Goal: Task Accomplishment & Management: Manage account settings

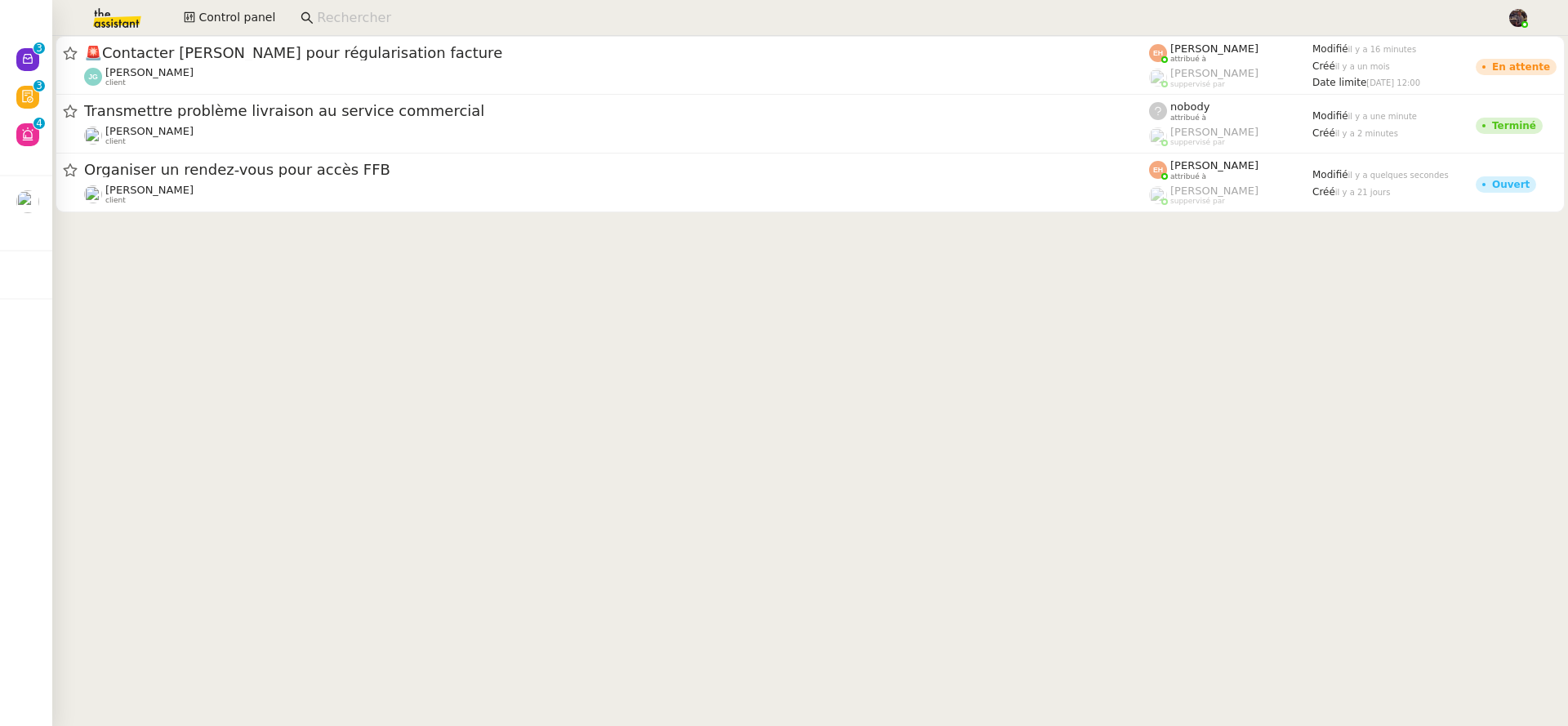
click at [155, 255] on cdk-virtual-scroll-viewport "🚨 Contacter Julien GELLY pour régularisation facture Jordan GUERDER client Esth…" at bounding box center [810, 381] width 1516 height 690
click at [101, 33] on img at bounding box center [104, 18] width 126 height 36
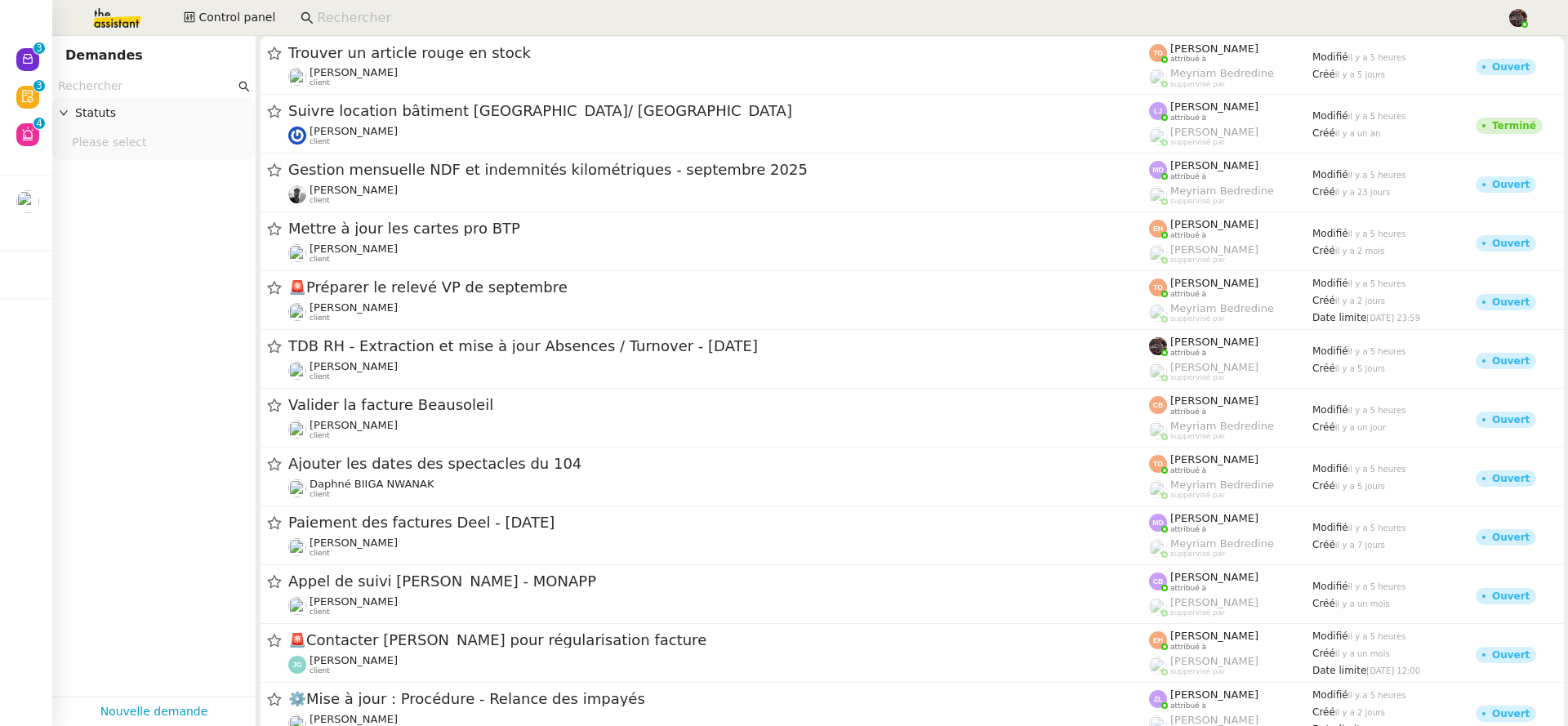
click at [146, 95] on input "text" at bounding box center [146, 86] width 177 height 18
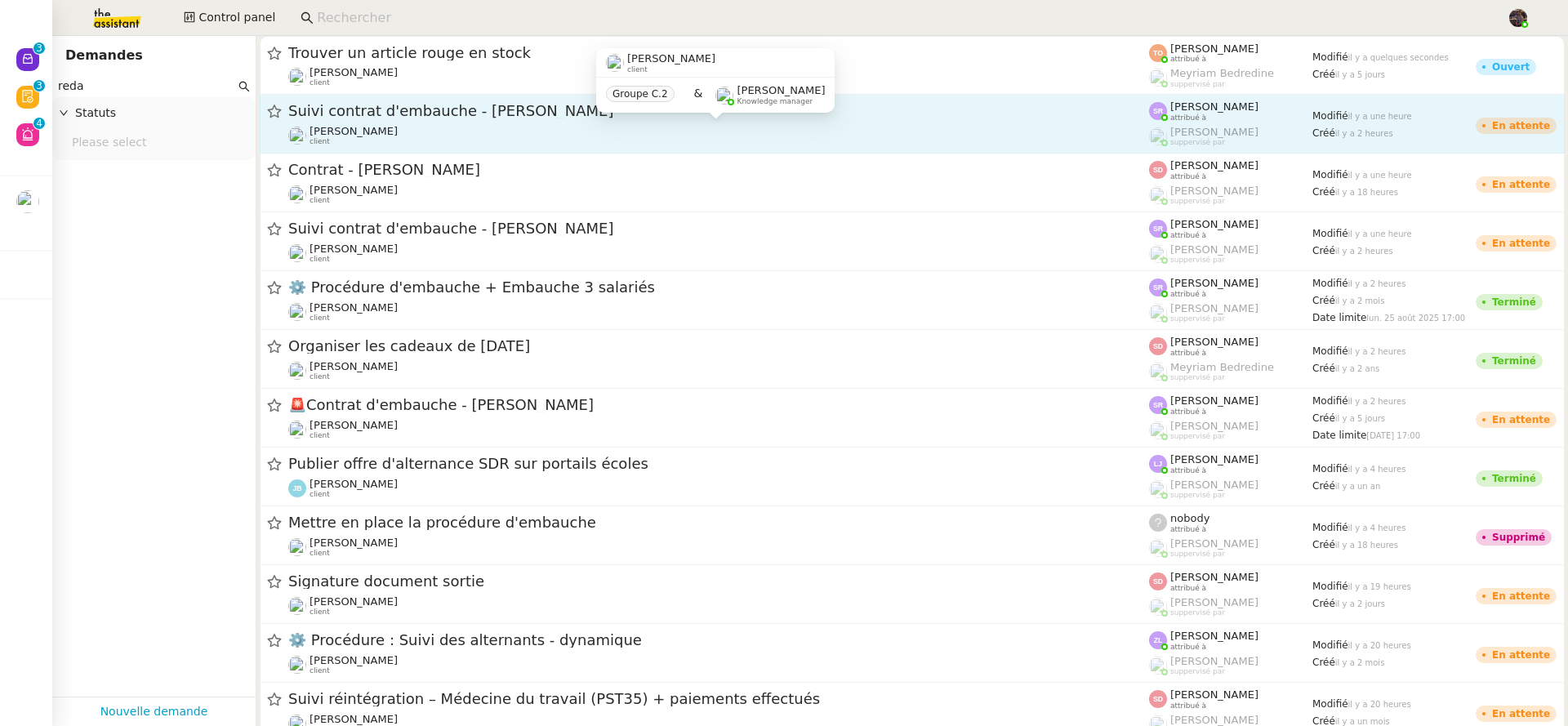
type input "reda"
click at [408, 141] on div "Réma Ngaiboye client" at bounding box center [718, 135] width 861 height 21
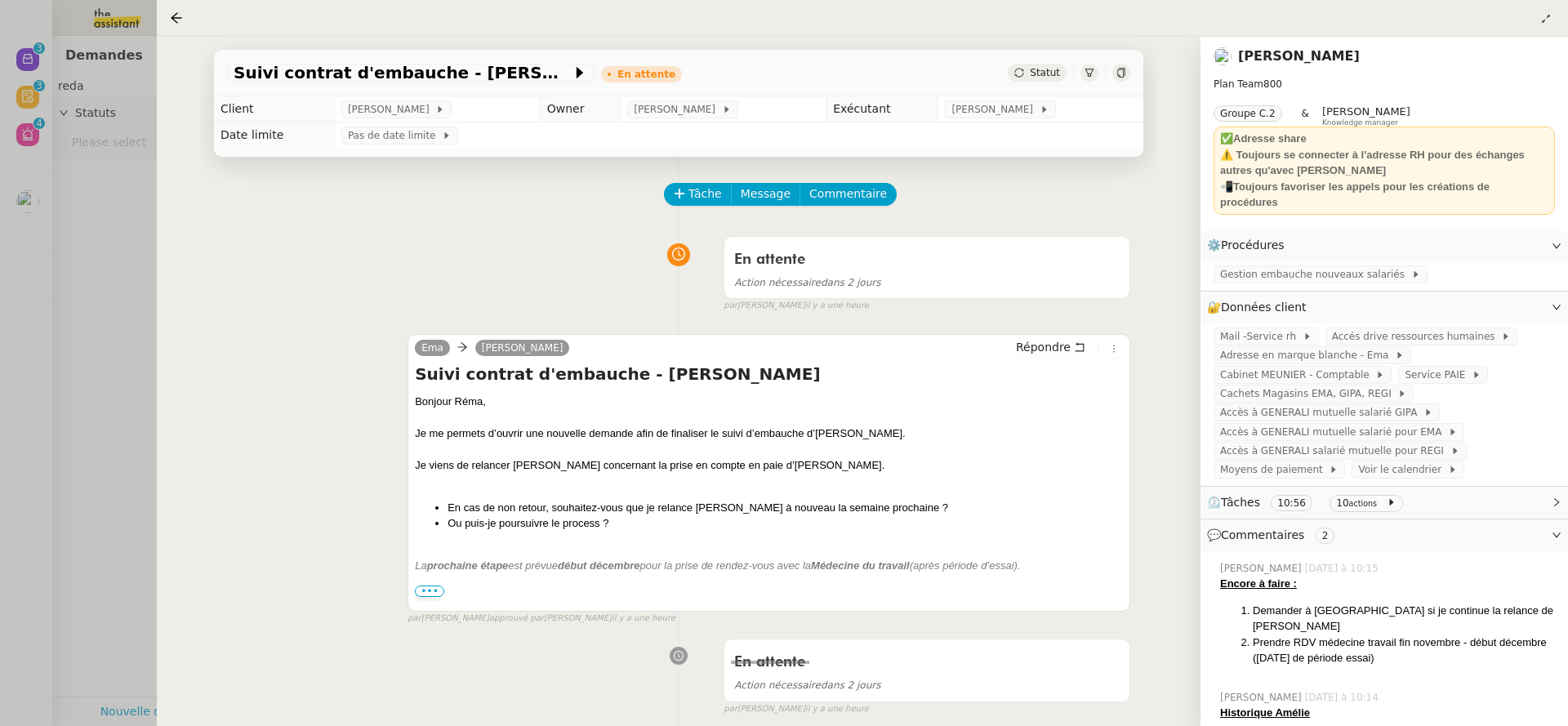
click at [1288, 64] on nz-page-header-title "Réma Ngaiboye" at bounding box center [1299, 56] width 122 height 23
click at [1286, 63] on link "Réma Ngaiboye" at bounding box center [1299, 56] width 122 height 16
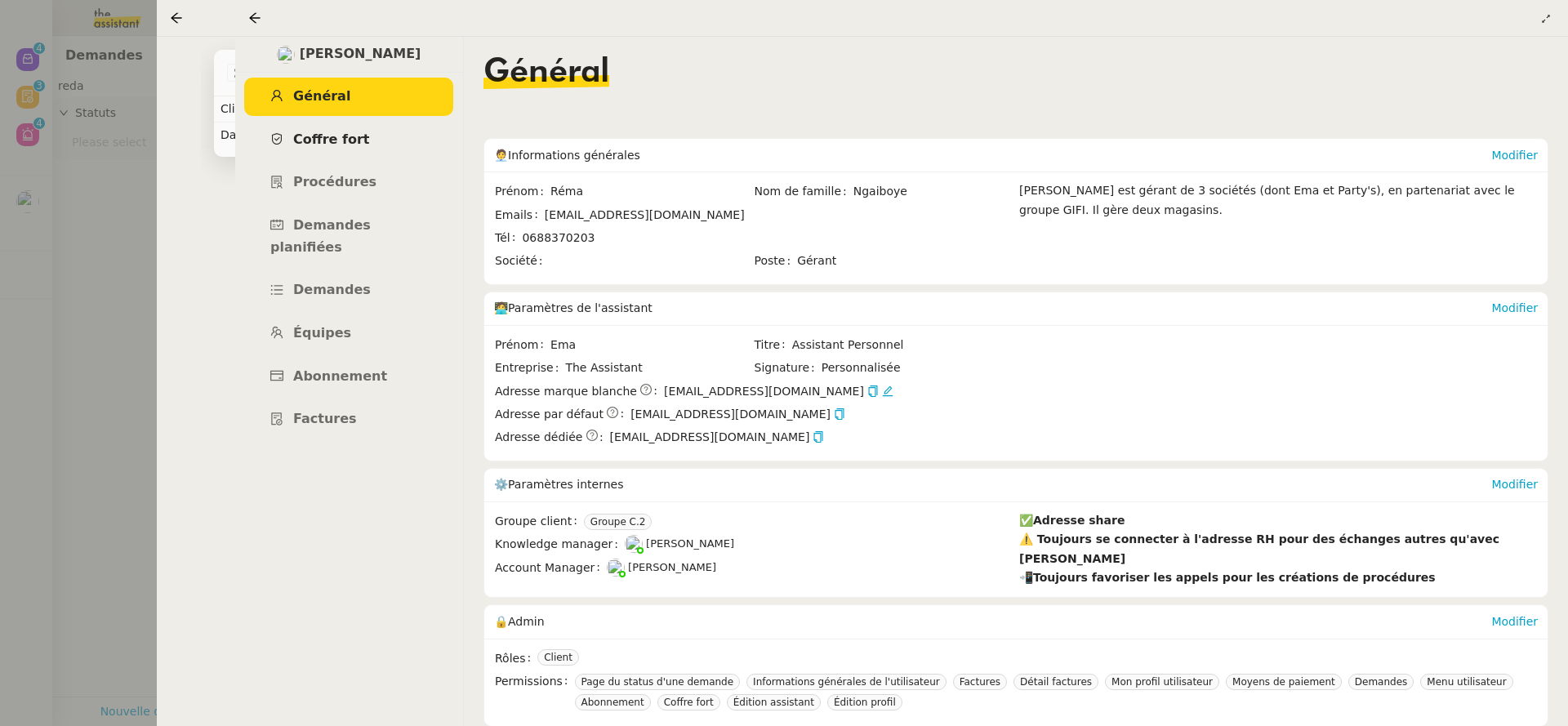
click at [382, 154] on link "Coffre fort" at bounding box center [349, 141] width 209 height 38
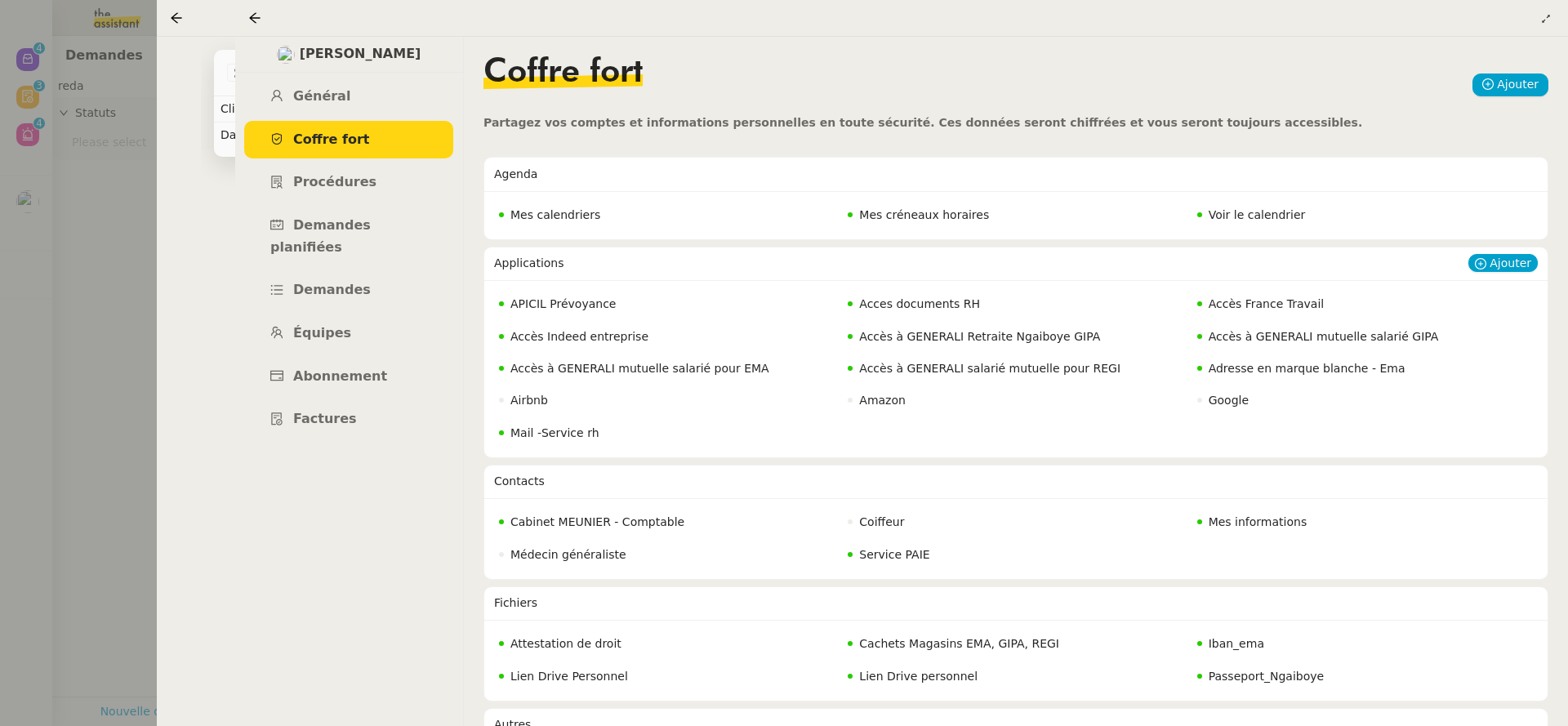
click at [1273, 371] on span "Adresse en marque blanche - Ema" at bounding box center [1306, 369] width 197 height 13
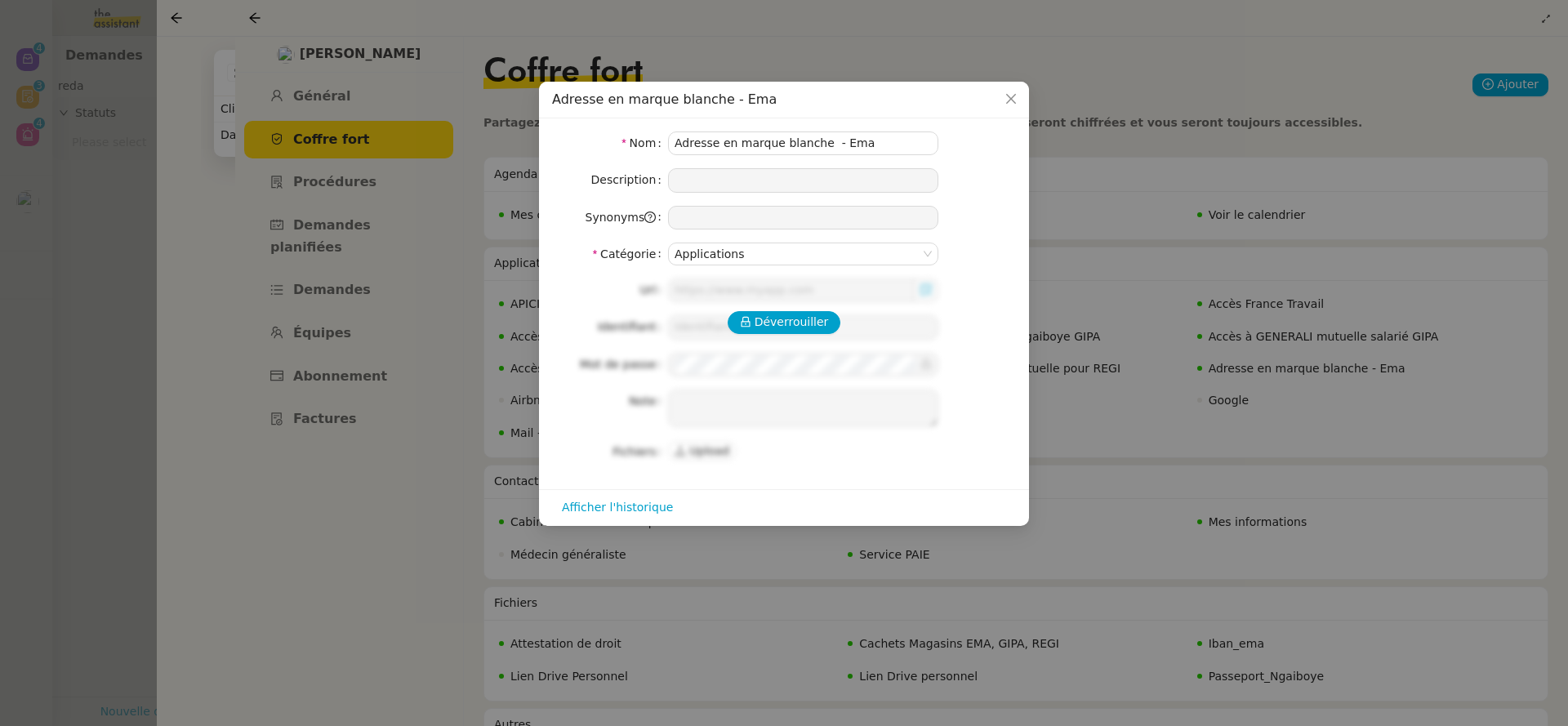
click at [1226, 481] on nz-modal-container "Adresse en marque blanche - Ema Nom Adresse en marque blanche - Ema Description…" at bounding box center [784, 363] width 1568 height 726
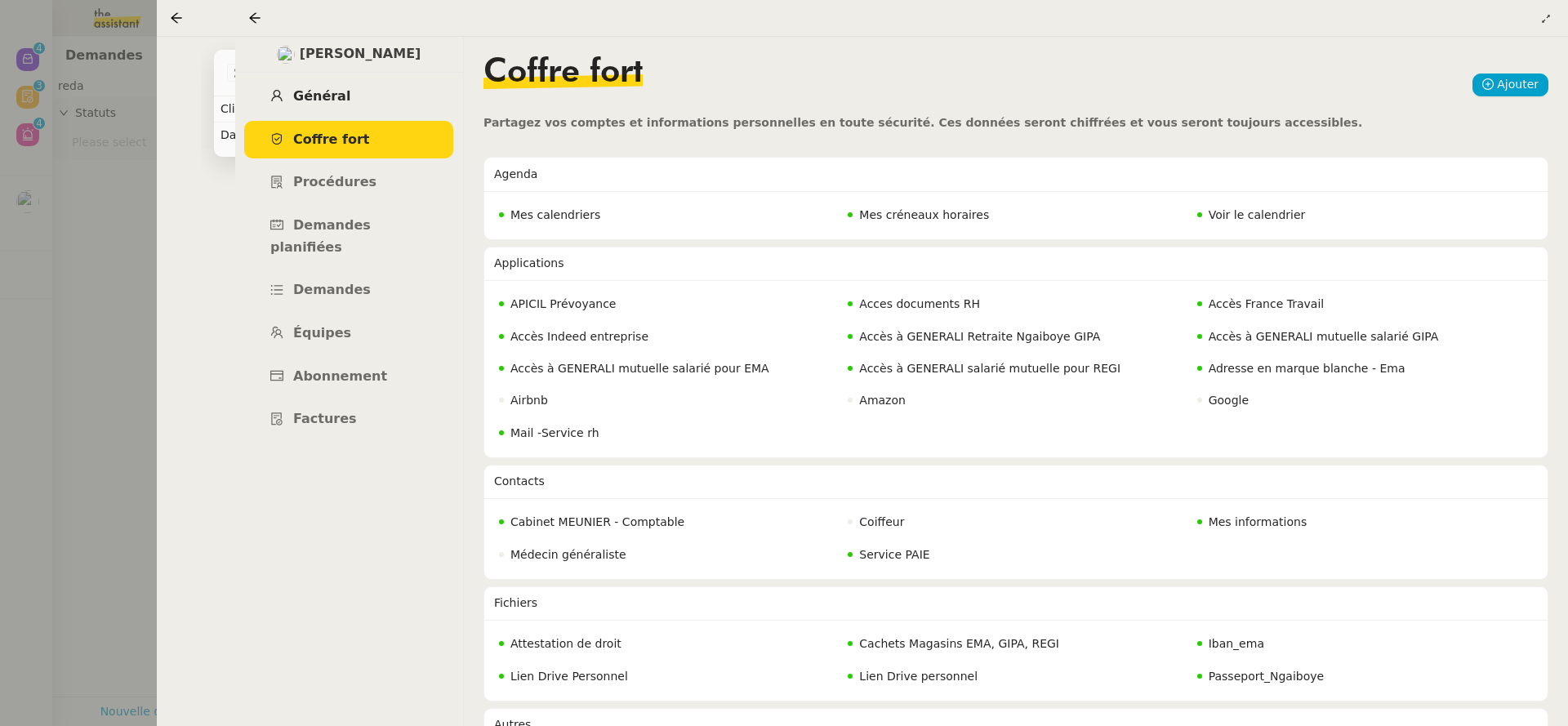
click at [349, 105] on link "Général" at bounding box center [349, 97] width 209 height 38
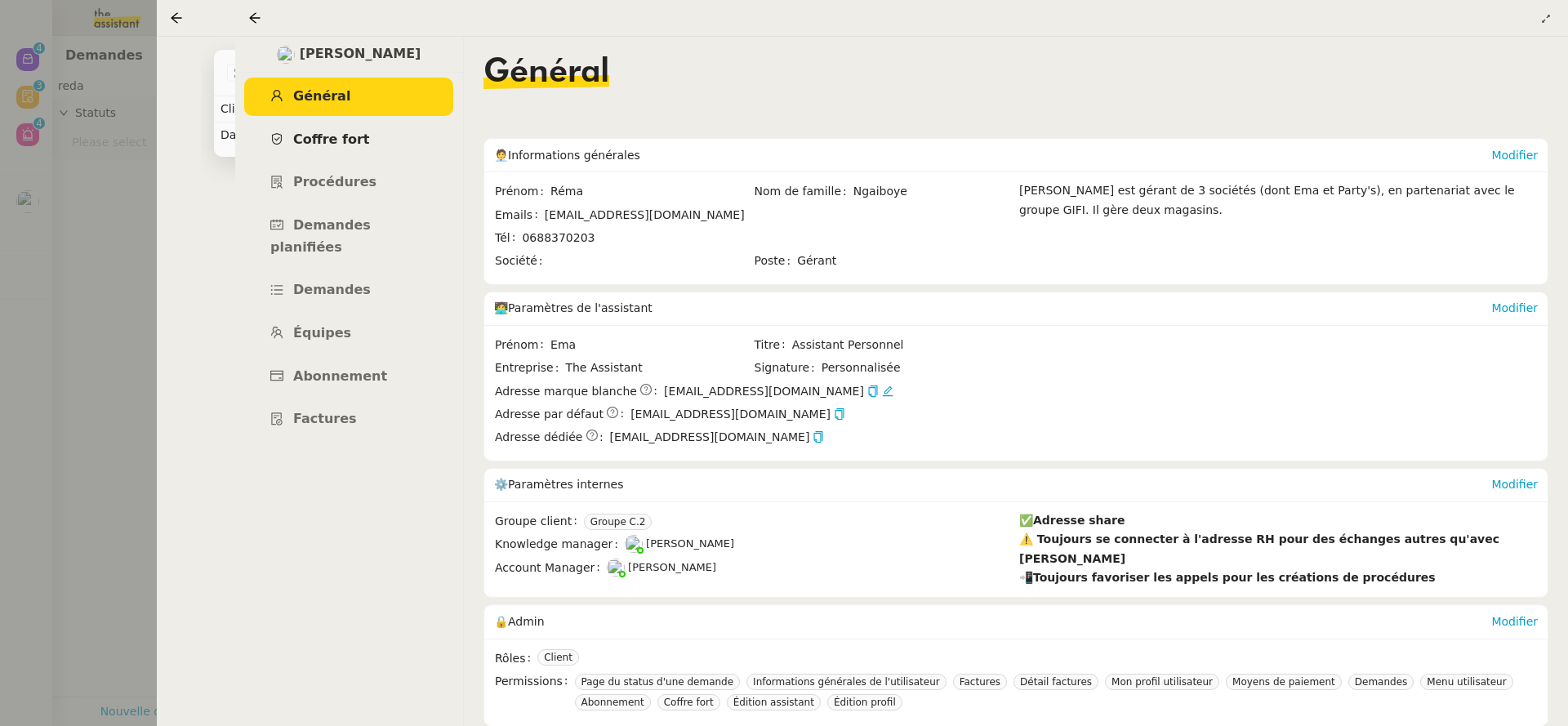
click at [351, 122] on link "Coffre fort" at bounding box center [349, 141] width 209 height 38
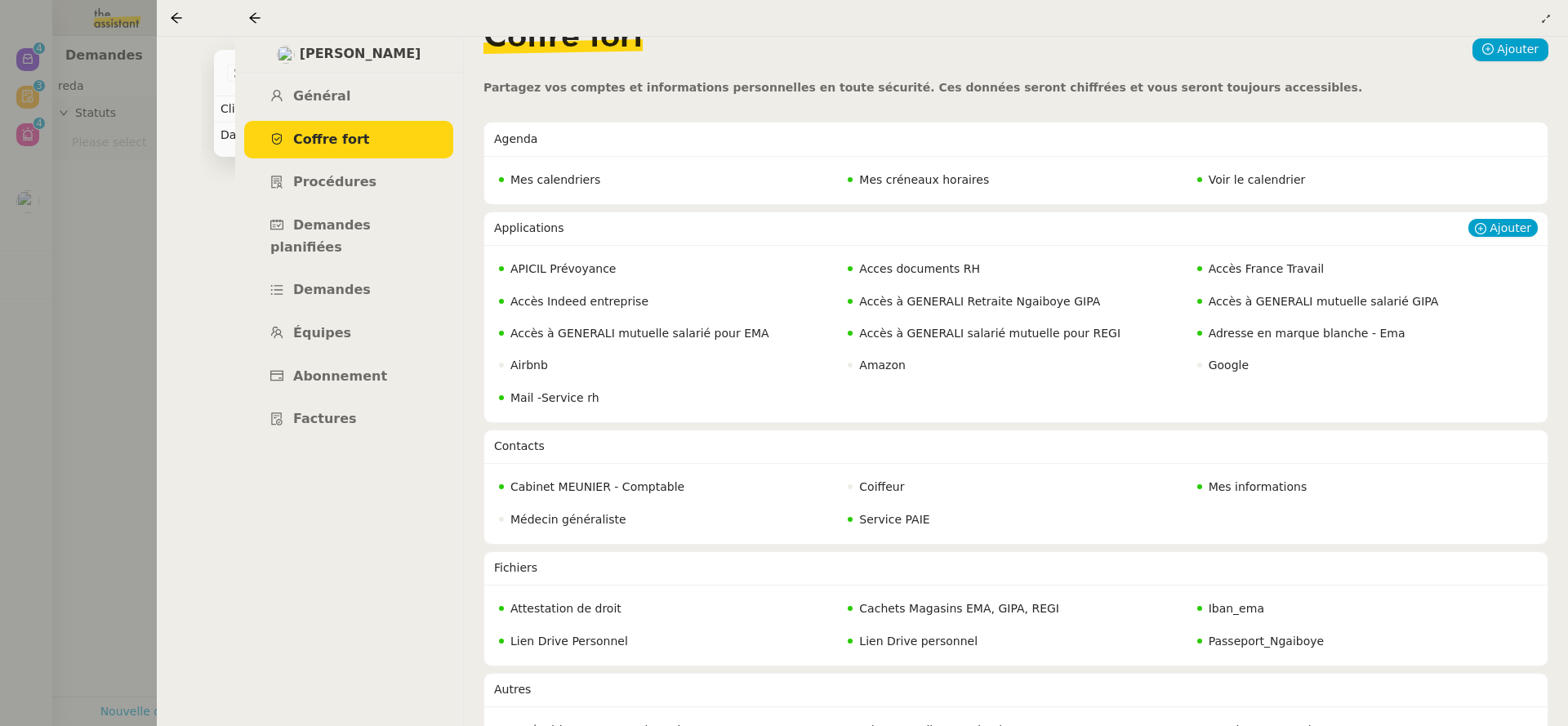
scroll to position [43, 0]
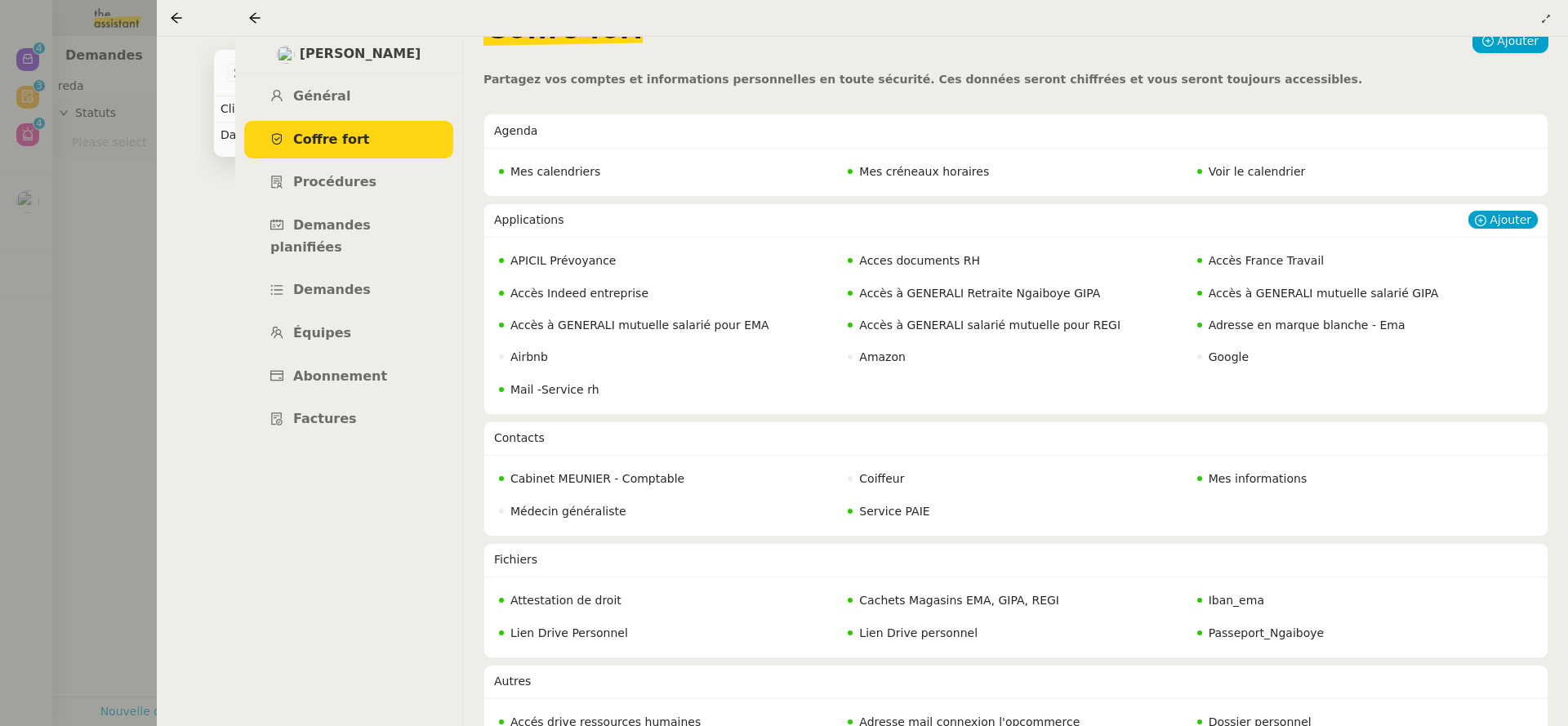
click at [582, 391] on span "Mail -Service rh" at bounding box center [554, 390] width 89 height 13
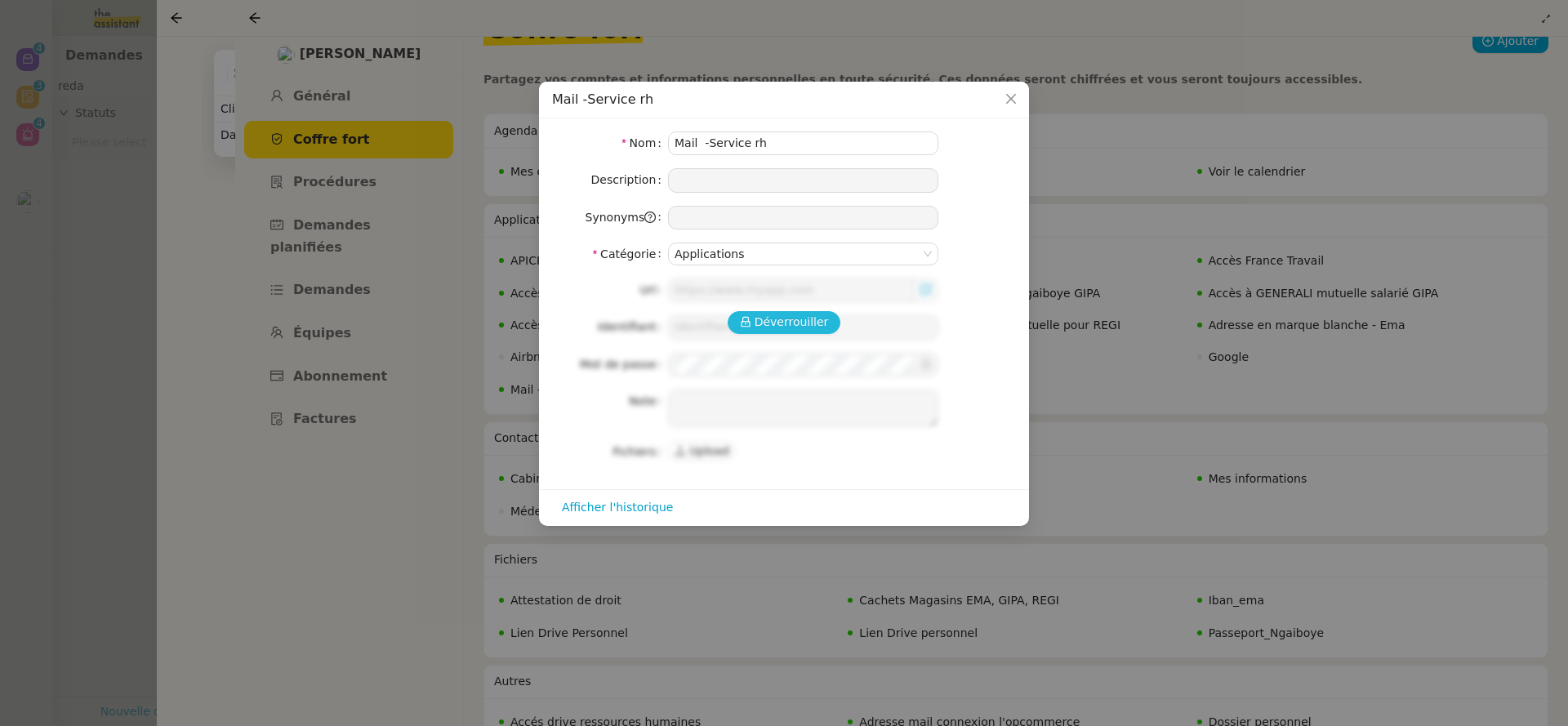
click at [807, 319] on span "Déverrouiller" at bounding box center [791, 322] width 74 height 18
click at [1015, 101] on icon "Close" at bounding box center [1011, 99] width 13 height 13
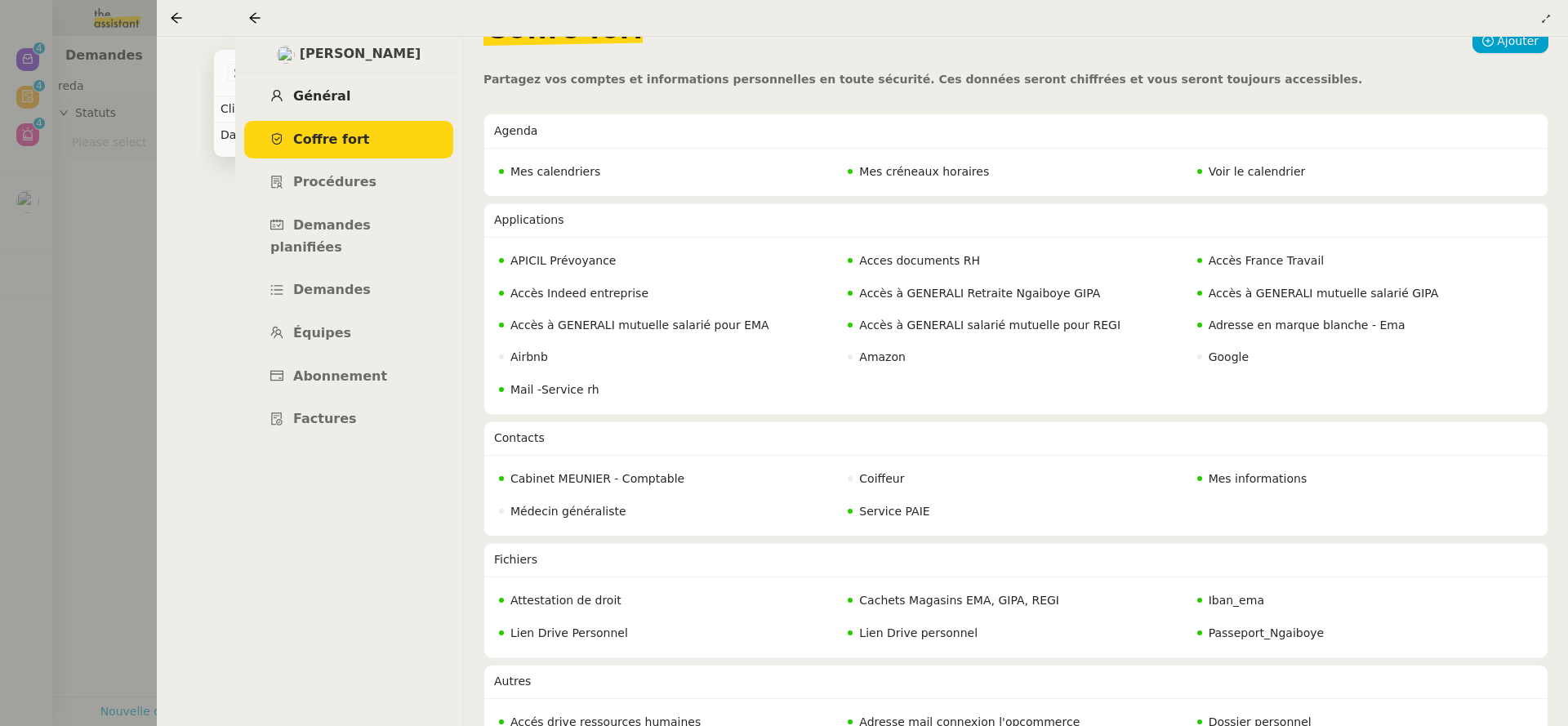
click at [322, 95] on span "Général" at bounding box center [322, 95] width 57 height 16
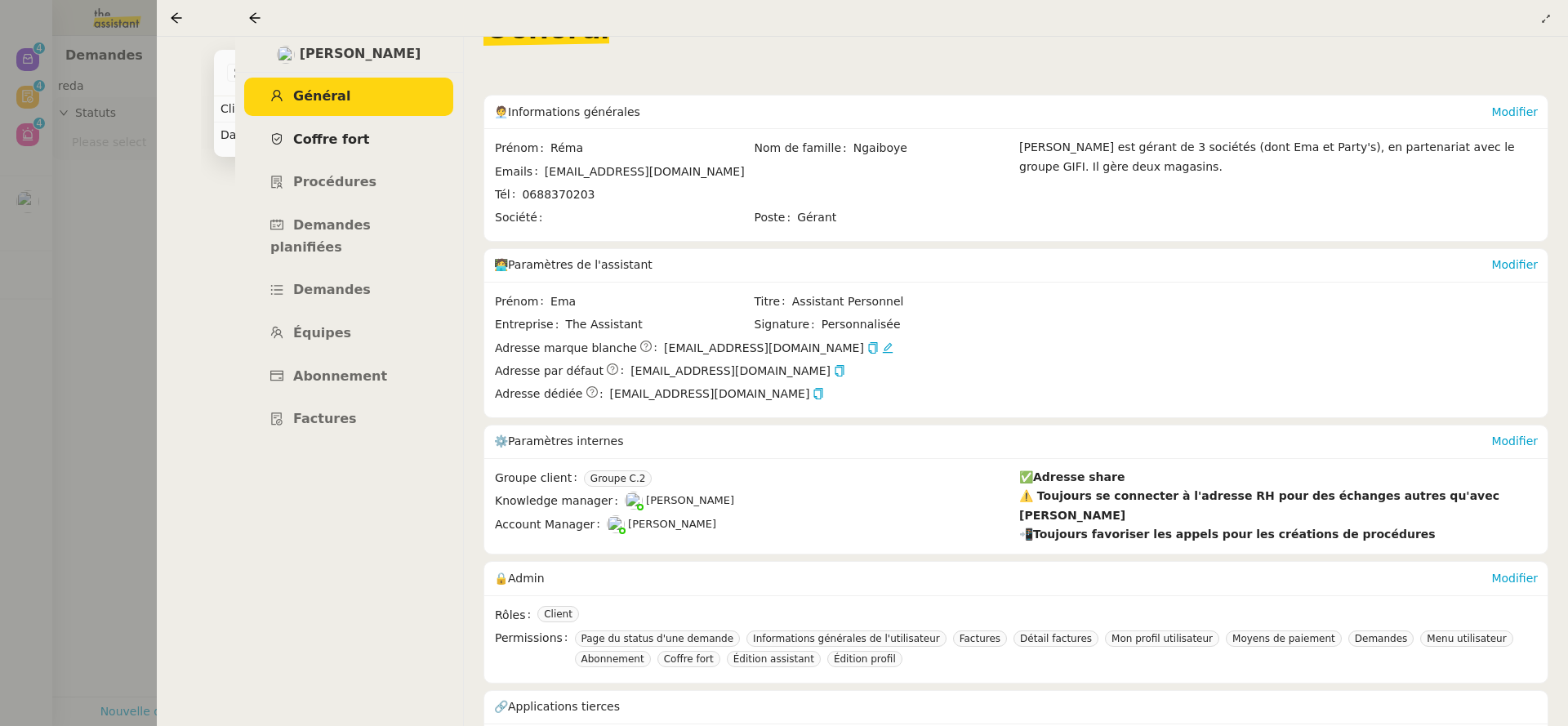
click at [338, 137] on span "Coffre fort" at bounding box center [332, 139] width 77 height 16
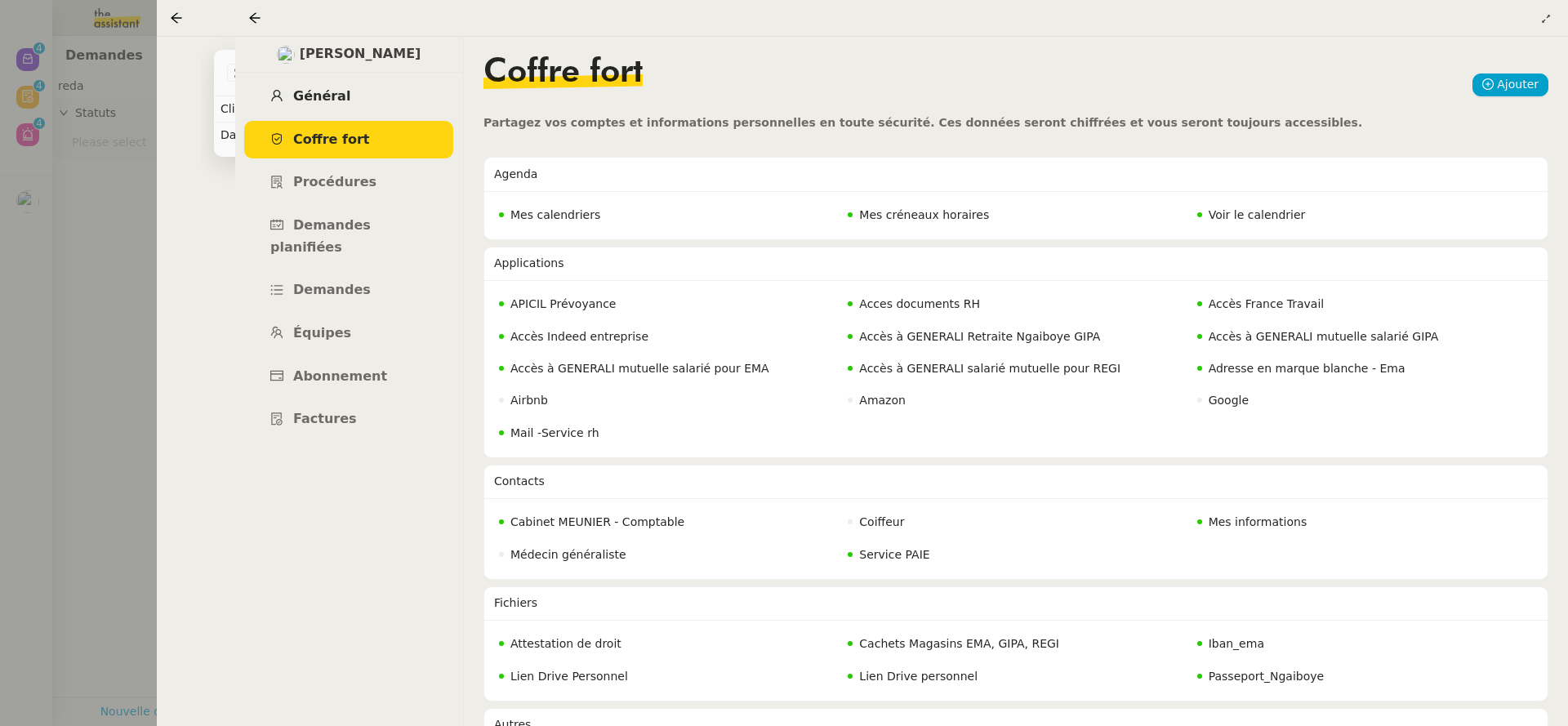
click at [394, 98] on link "Général" at bounding box center [349, 97] width 209 height 38
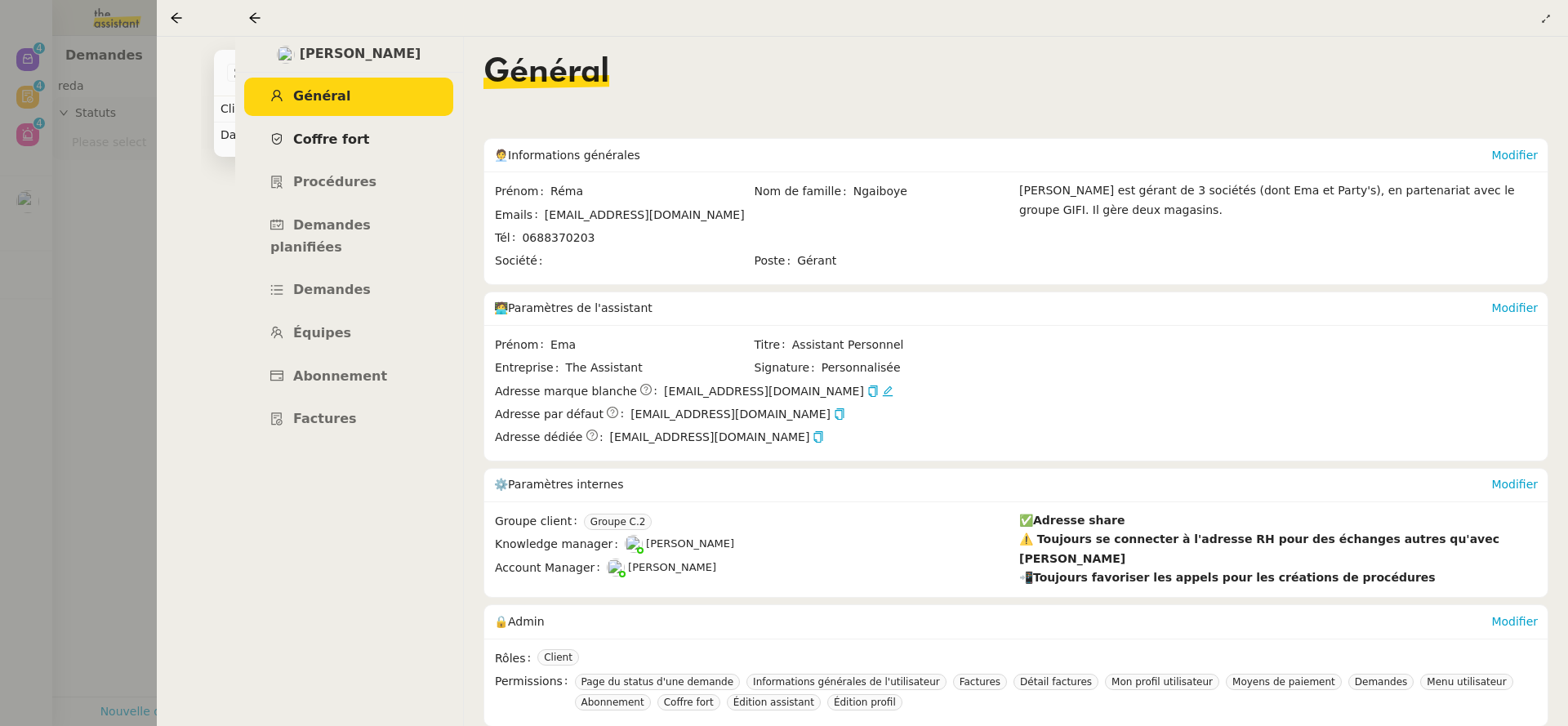
click at [390, 146] on link "Coffre fort" at bounding box center [349, 141] width 209 height 38
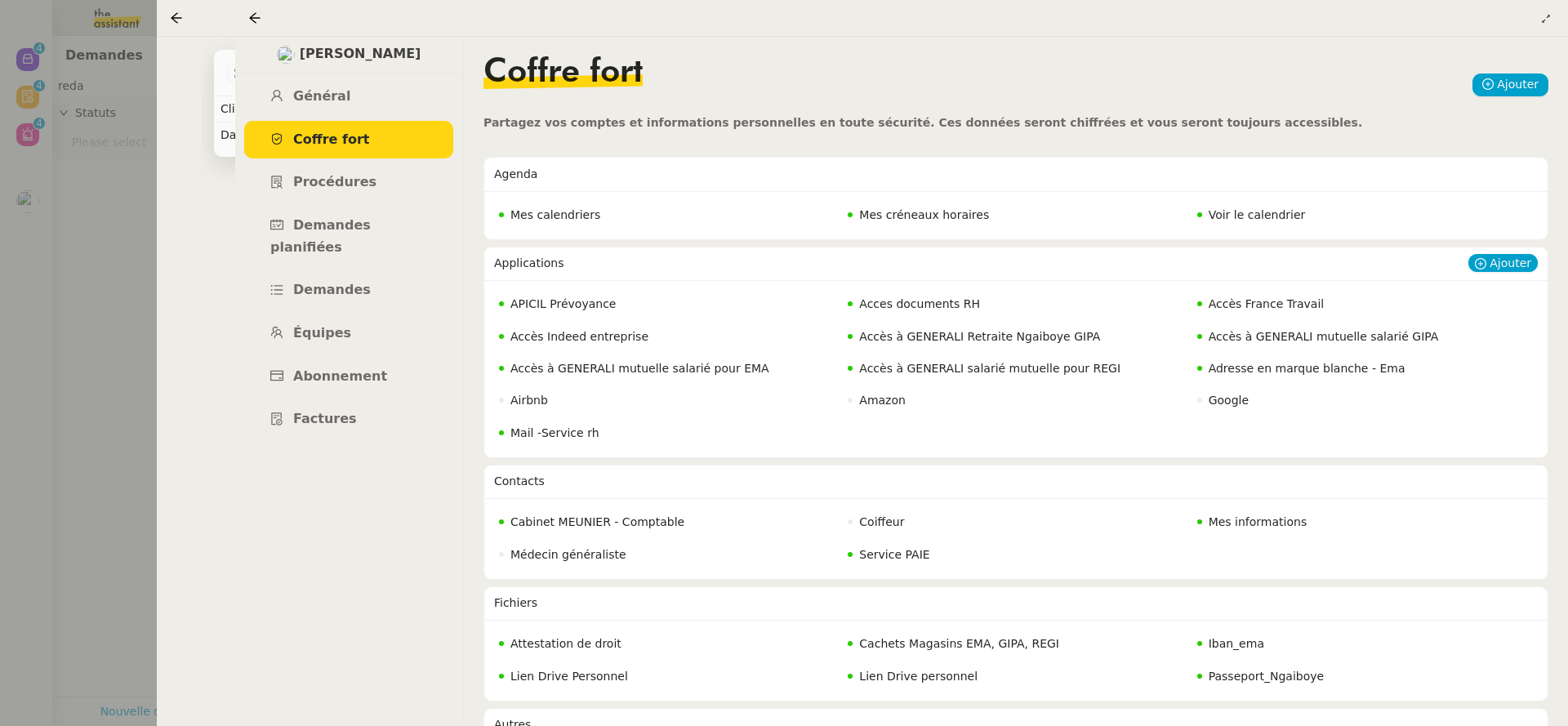
click at [564, 434] on span "Mail -Service rh" at bounding box center [554, 433] width 89 height 13
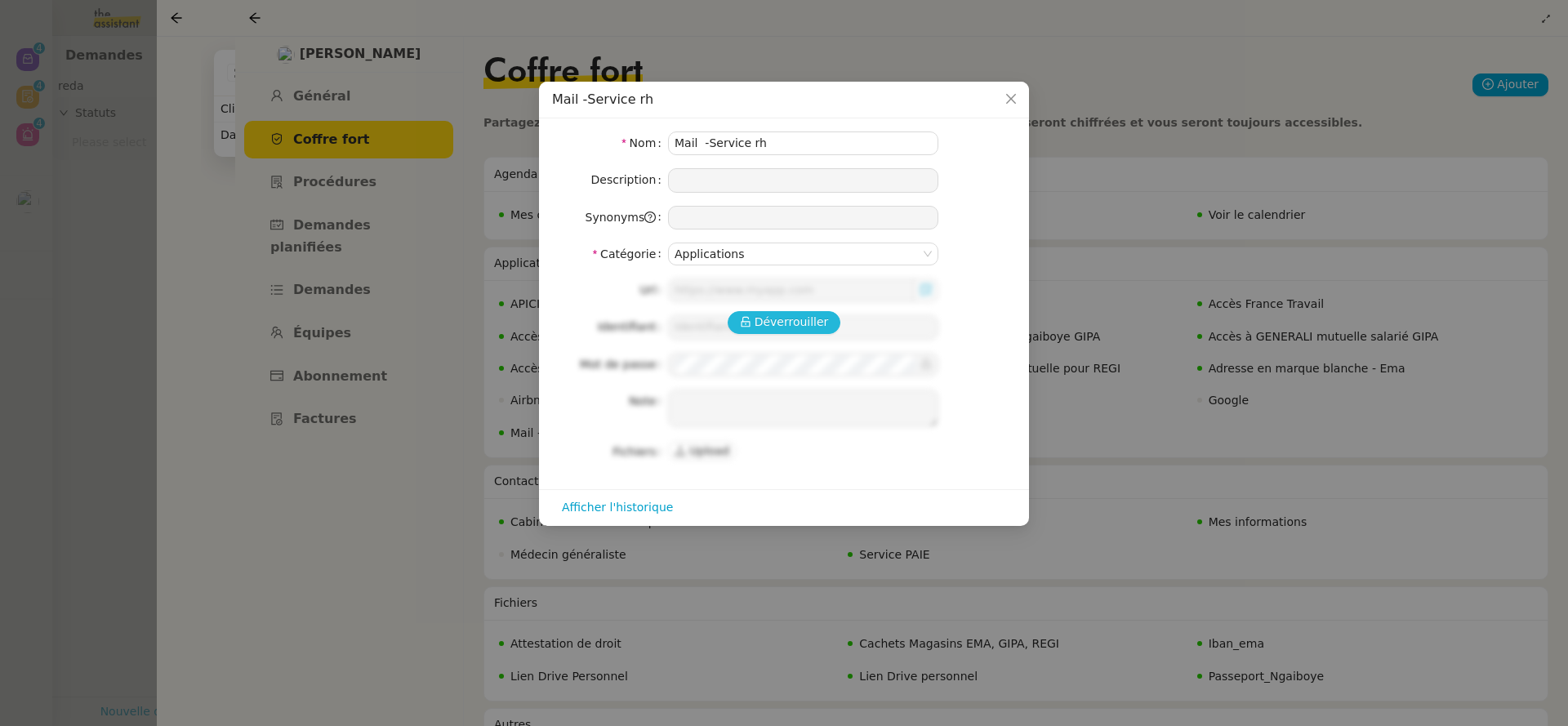
click at [792, 320] on span "Déverrouiller" at bounding box center [791, 322] width 74 height 18
type input "https://login.microsoftonline.com/common/oauth2/v2.0/authorize?client_id=9199bf…"
type input "servicerh@emagifi.com"
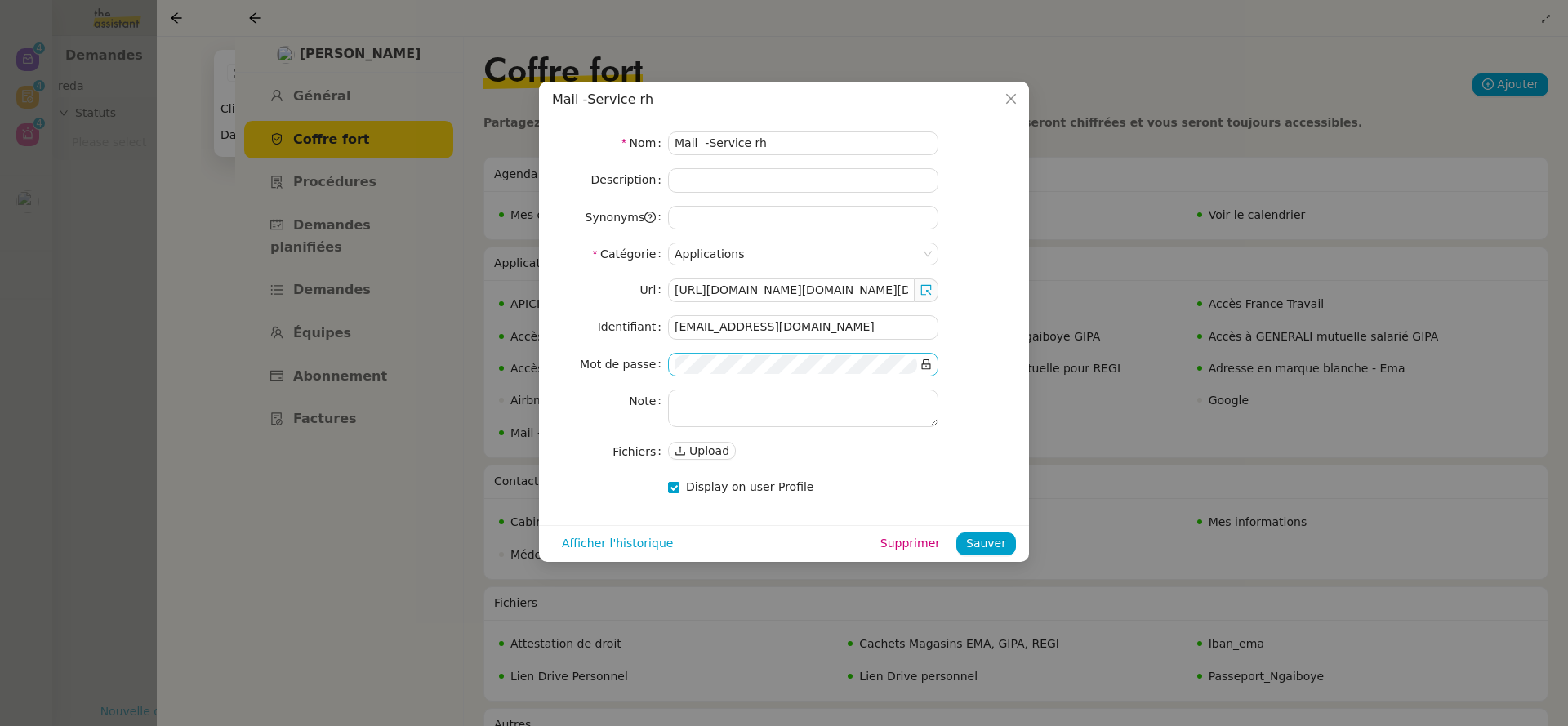
click at [931, 362] on icon at bounding box center [927, 365] width 12 height 12
click at [932, 291] on span at bounding box center [927, 290] width 23 height 23
click at [922, 289] on icon at bounding box center [927, 290] width 11 height 11
click at [765, 322] on input "servicerh@emagifi.com" at bounding box center [803, 327] width 270 height 23
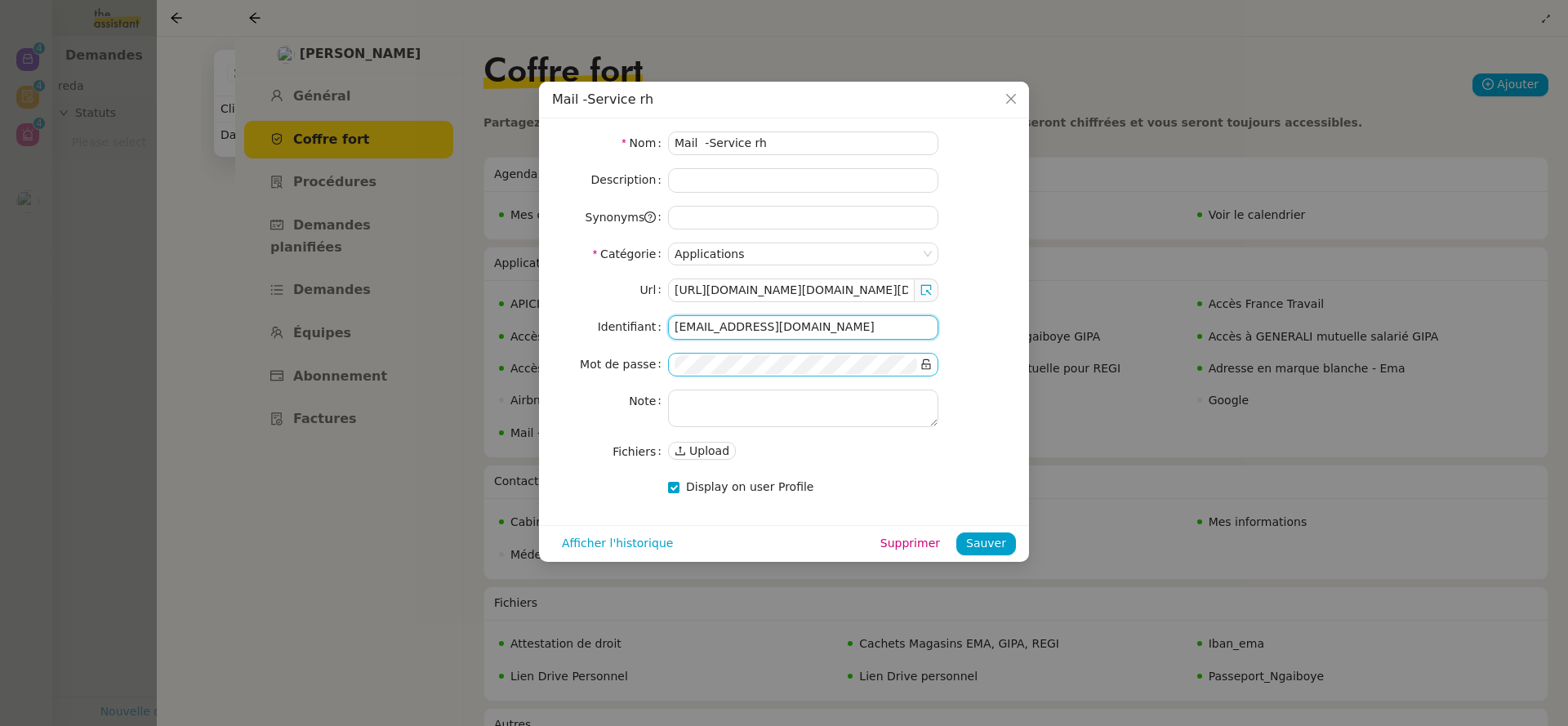
click at [765, 322] on input "servicerh@emagifi.com" at bounding box center [803, 327] width 270 height 23
click at [418, 340] on nz-modal-container "Mail -Service rh Nom Mail -Service rh Description Synonyms Catégorie Applicatio…" at bounding box center [784, 363] width 1568 height 726
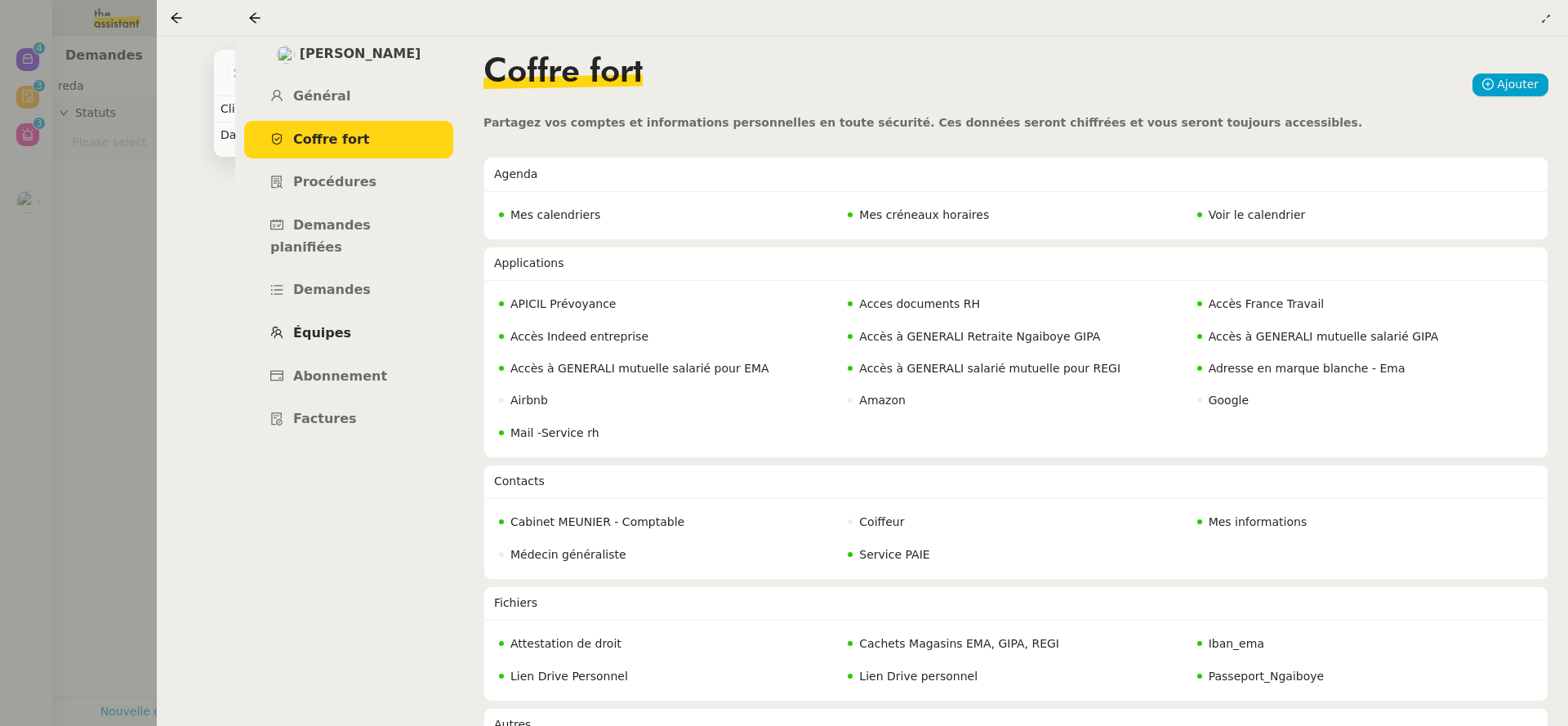
click at [374, 314] on link "Équipes" at bounding box center [349, 334] width 209 height 38
click at [187, 229] on div "Suivi contrat d'embauche - Amélie Massoulié En attente Statut Client Réma Ngaib…" at bounding box center [679, 381] width 1044 height 689
click at [125, 227] on div at bounding box center [784, 363] width 1568 height 726
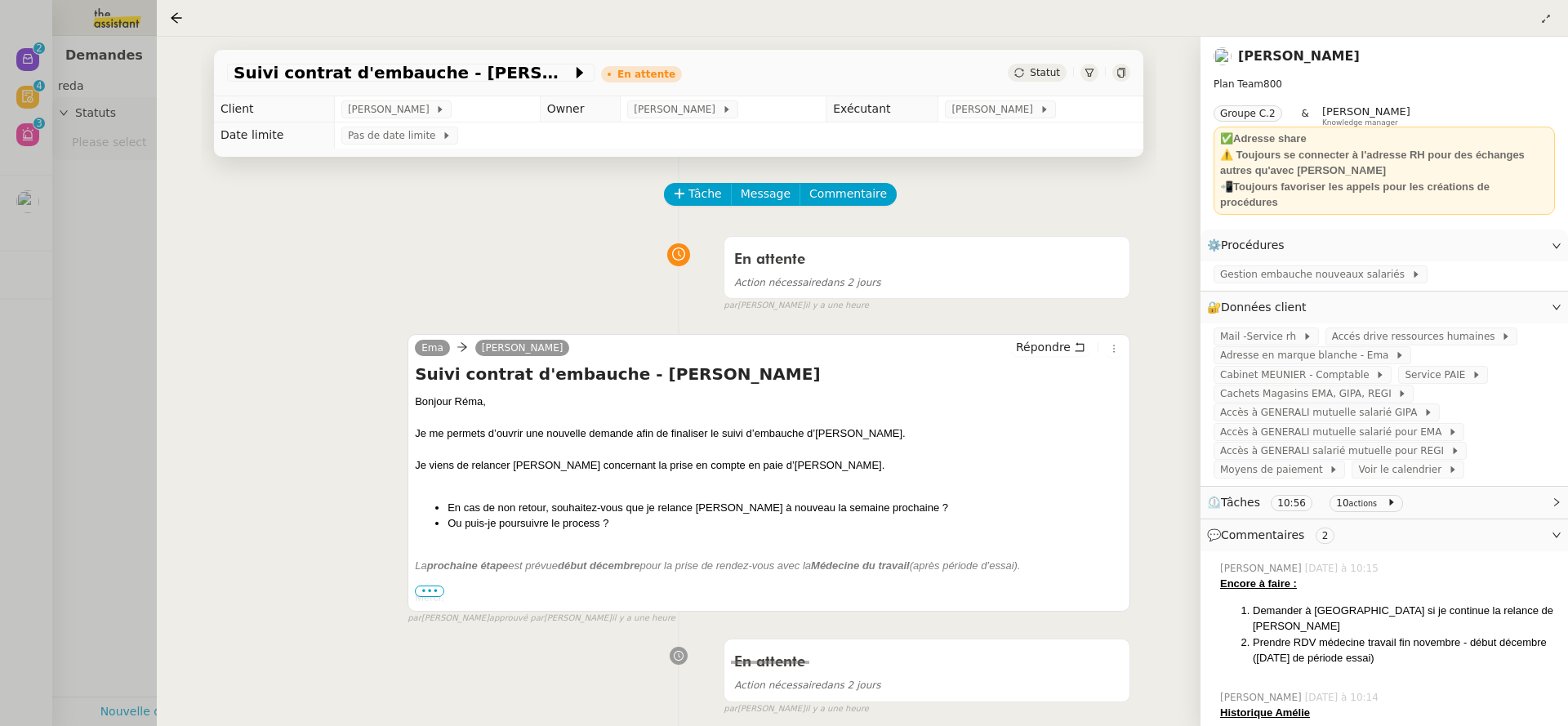
click at [117, 239] on div at bounding box center [784, 363] width 1568 height 726
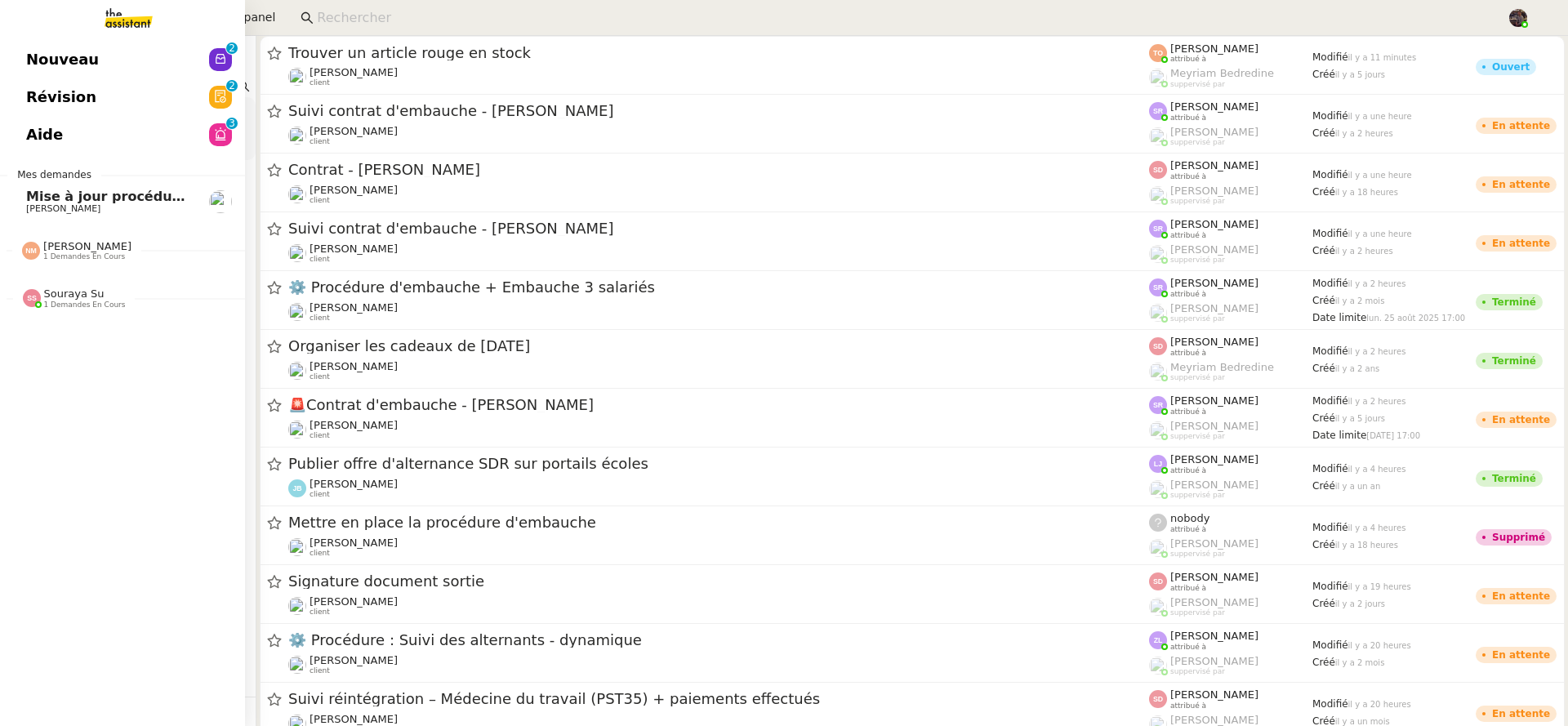
click at [122, 19] on img at bounding box center [115, 18] width 126 height 36
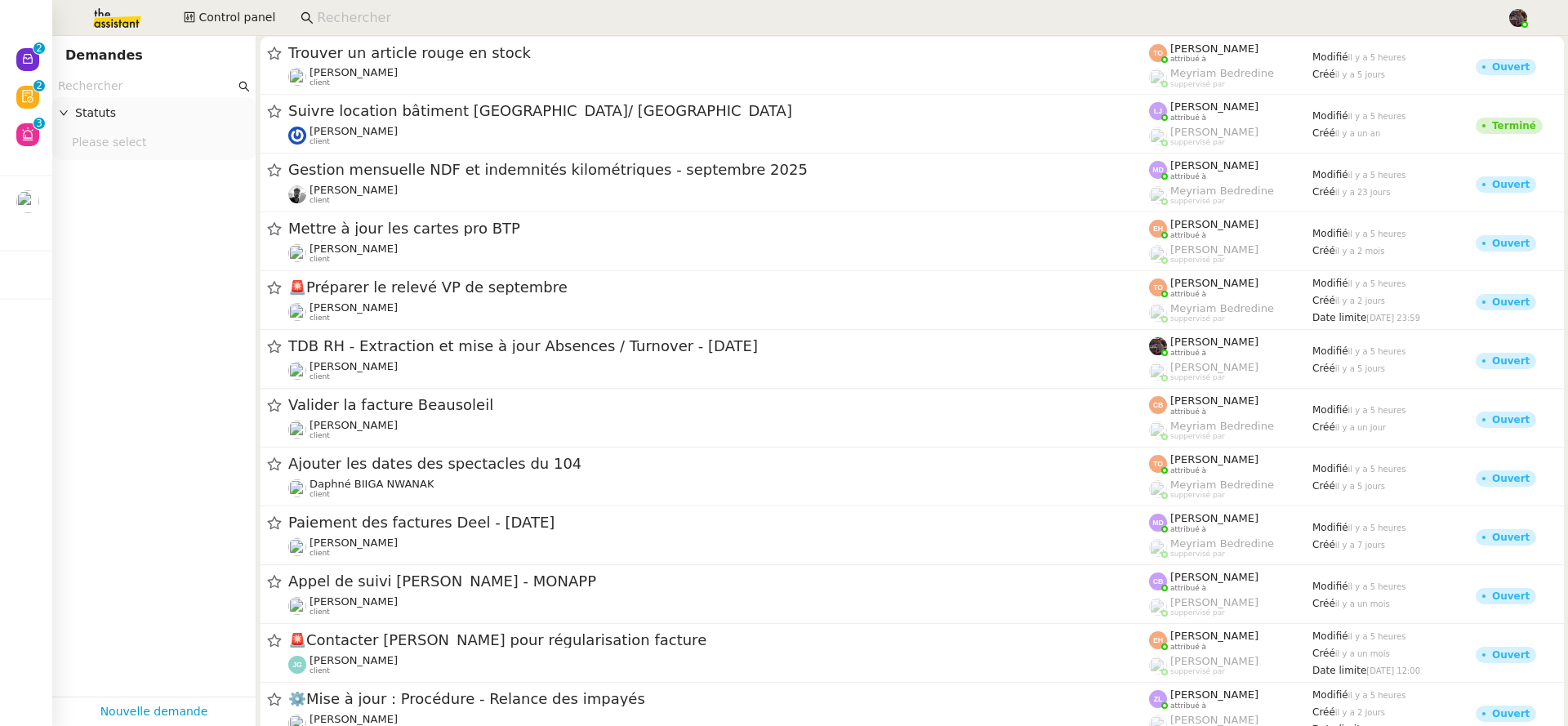
drag, startPoint x: 167, startPoint y: 85, endPoint x: 184, endPoint y: 66, distance: 25.5
click at [167, 85] on input "text" at bounding box center [146, 86] width 177 height 18
click at [338, 18] on input at bounding box center [903, 18] width 1173 height 22
click at [569, 20] on input at bounding box center [903, 18] width 1173 height 22
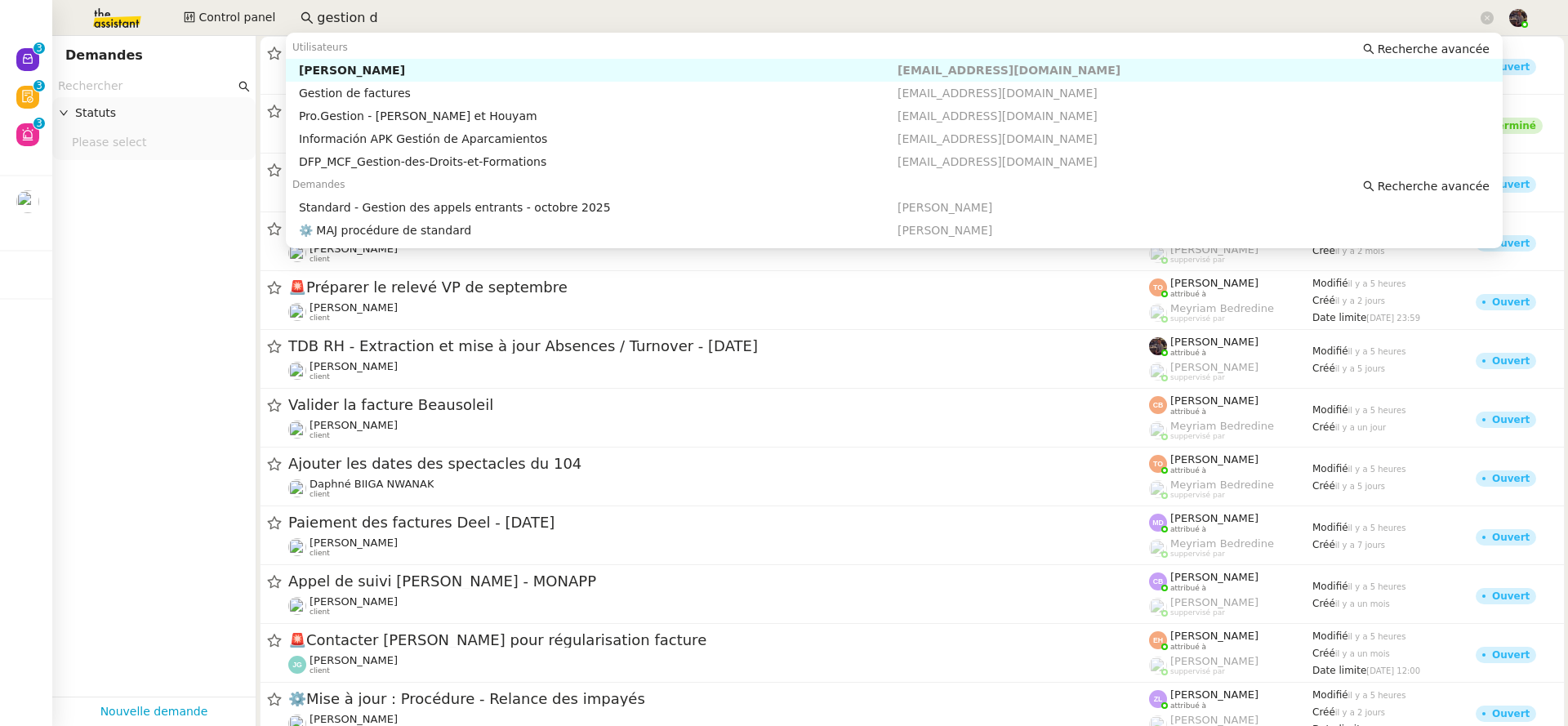
type input "gestion de"
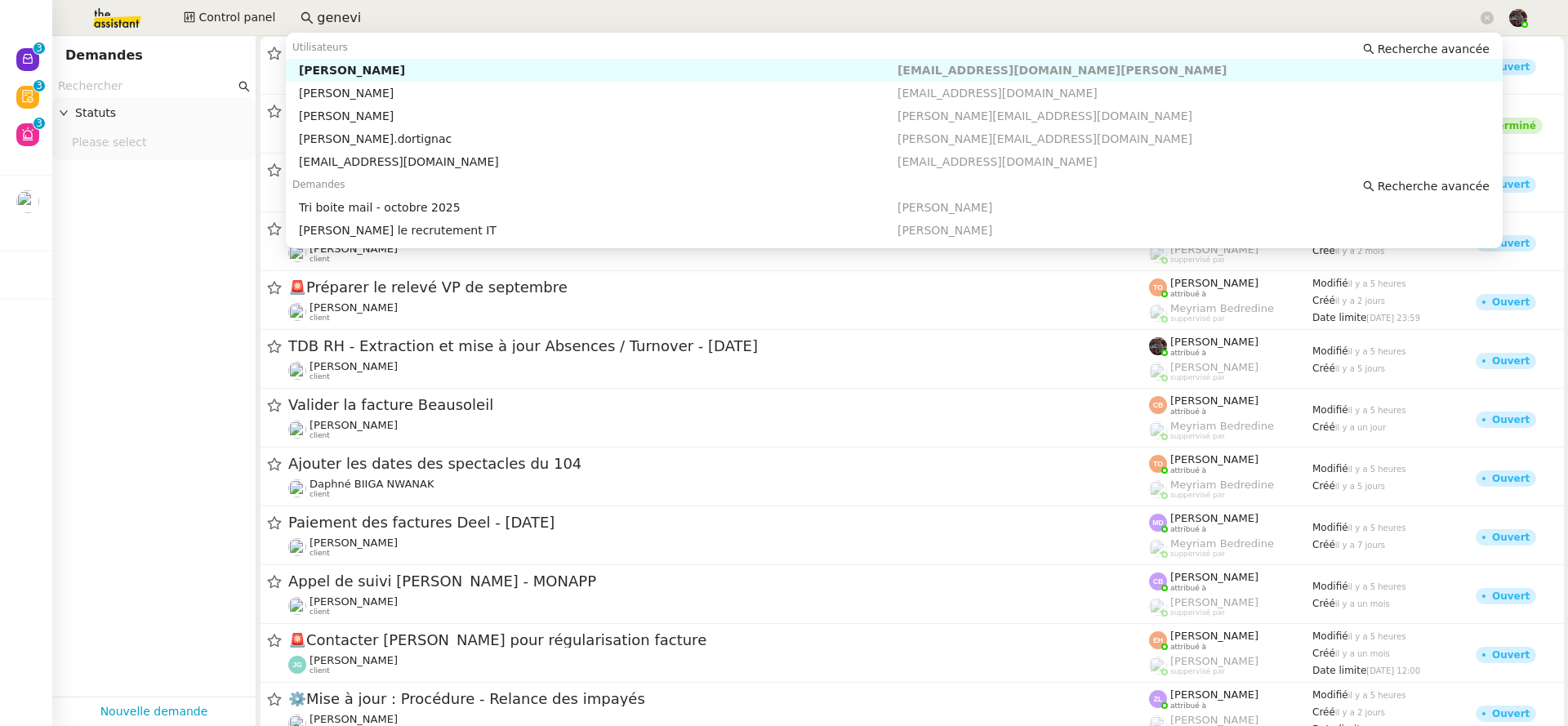
click at [600, 59] on nz-auto-option "Genevieve Landsmann contact@ceramicafe-genevieve.fr" at bounding box center [894, 69] width 1217 height 23
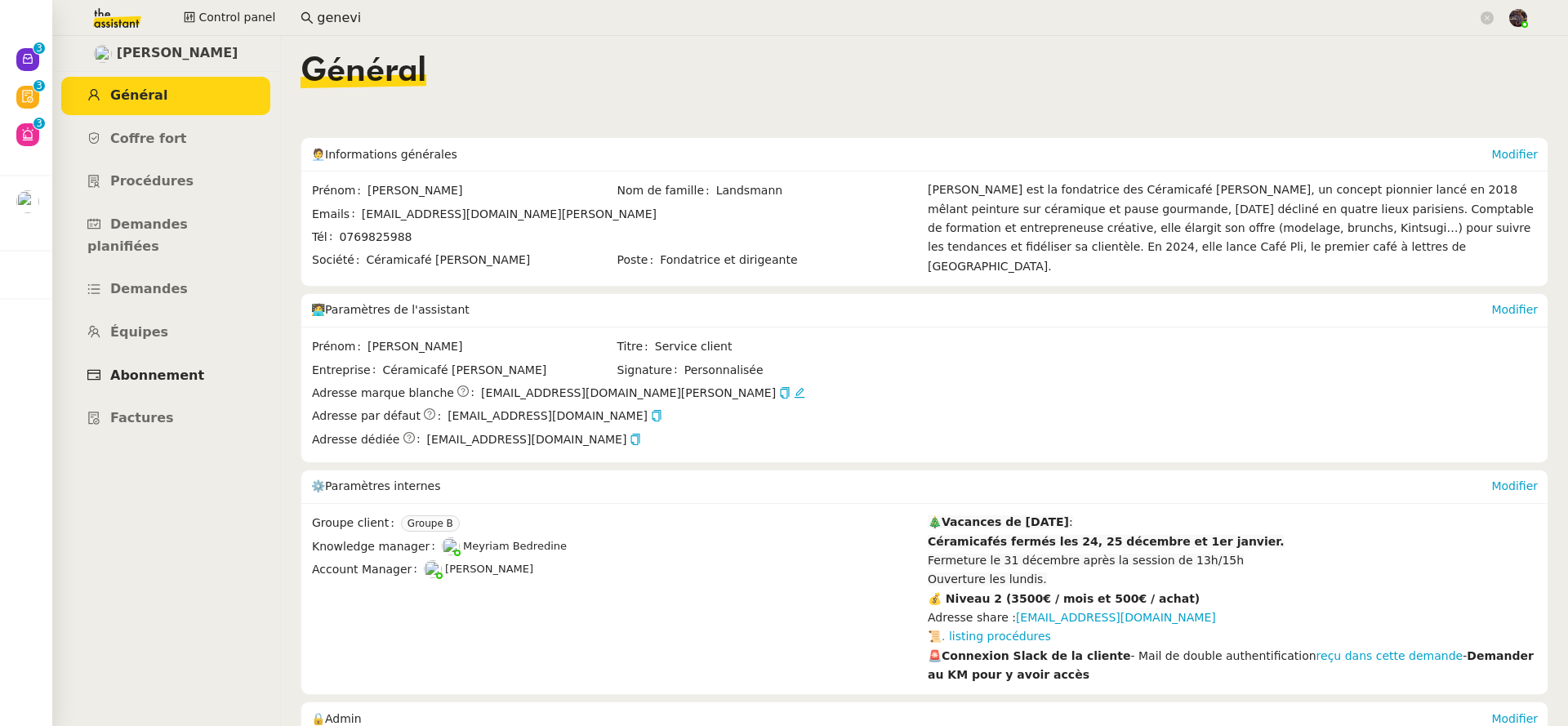
click at [171, 369] on link "Abonnement" at bounding box center [166, 376] width 209 height 38
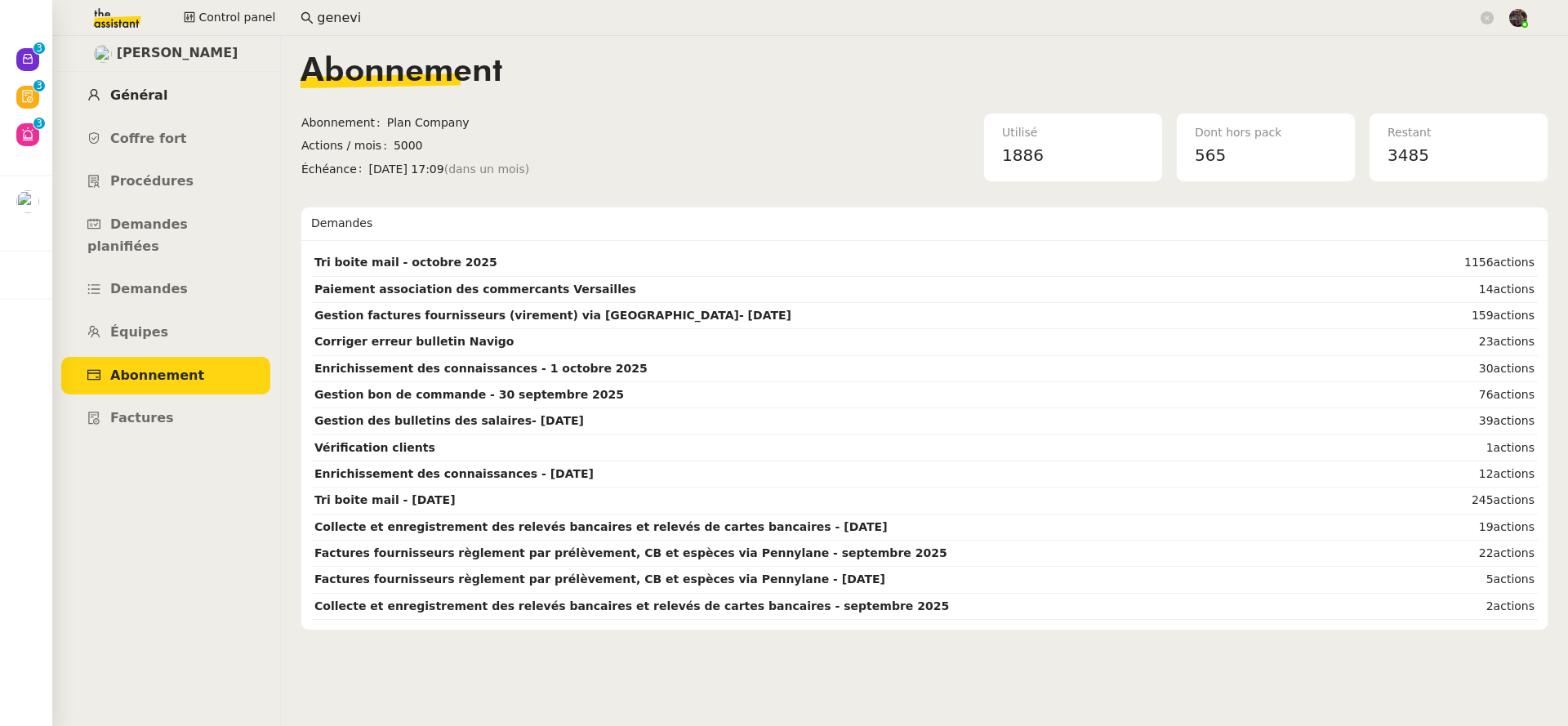
click at [157, 102] on link "Général" at bounding box center [166, 96] width 209 height 38
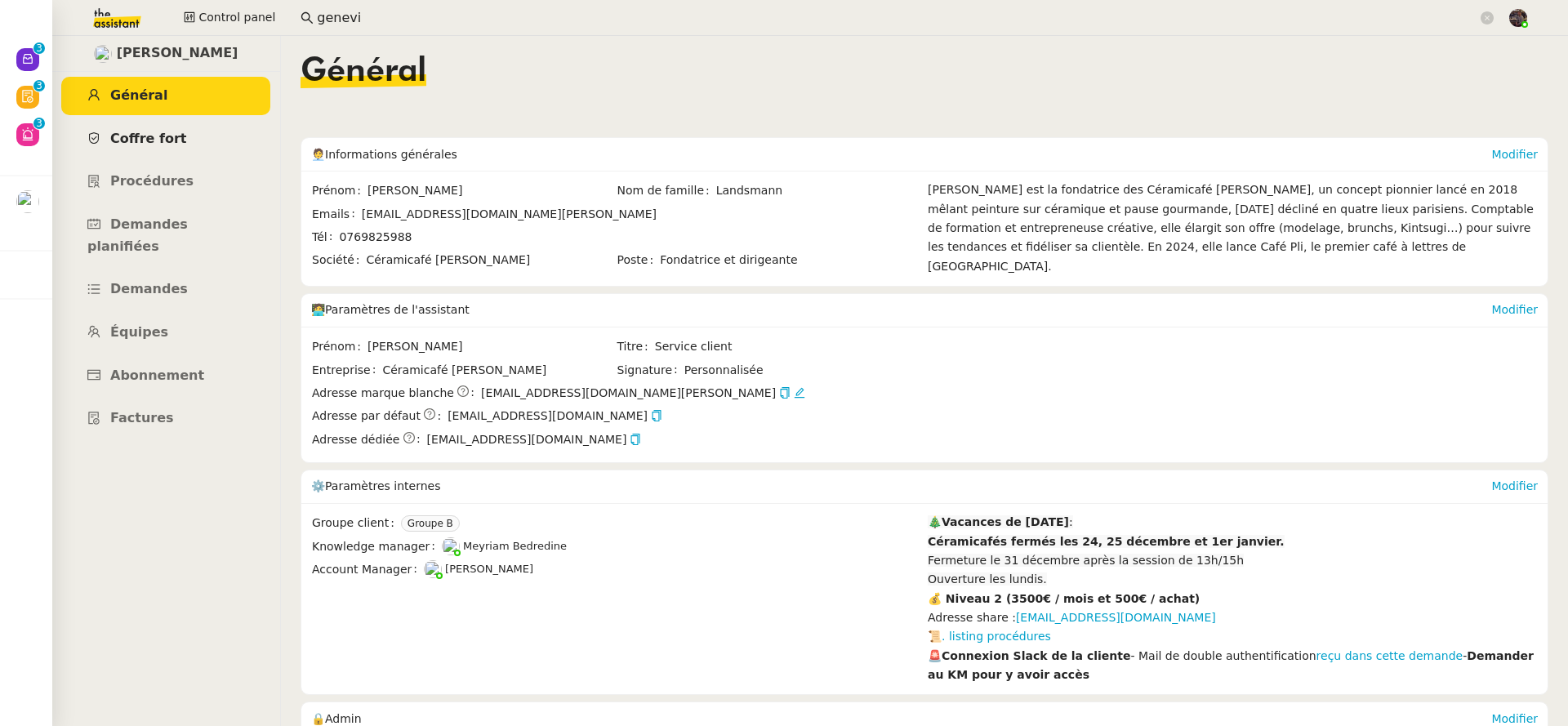
click at [176, 142] on span "Coffre fort" at bounding box center [149, 138] width 77 height 16
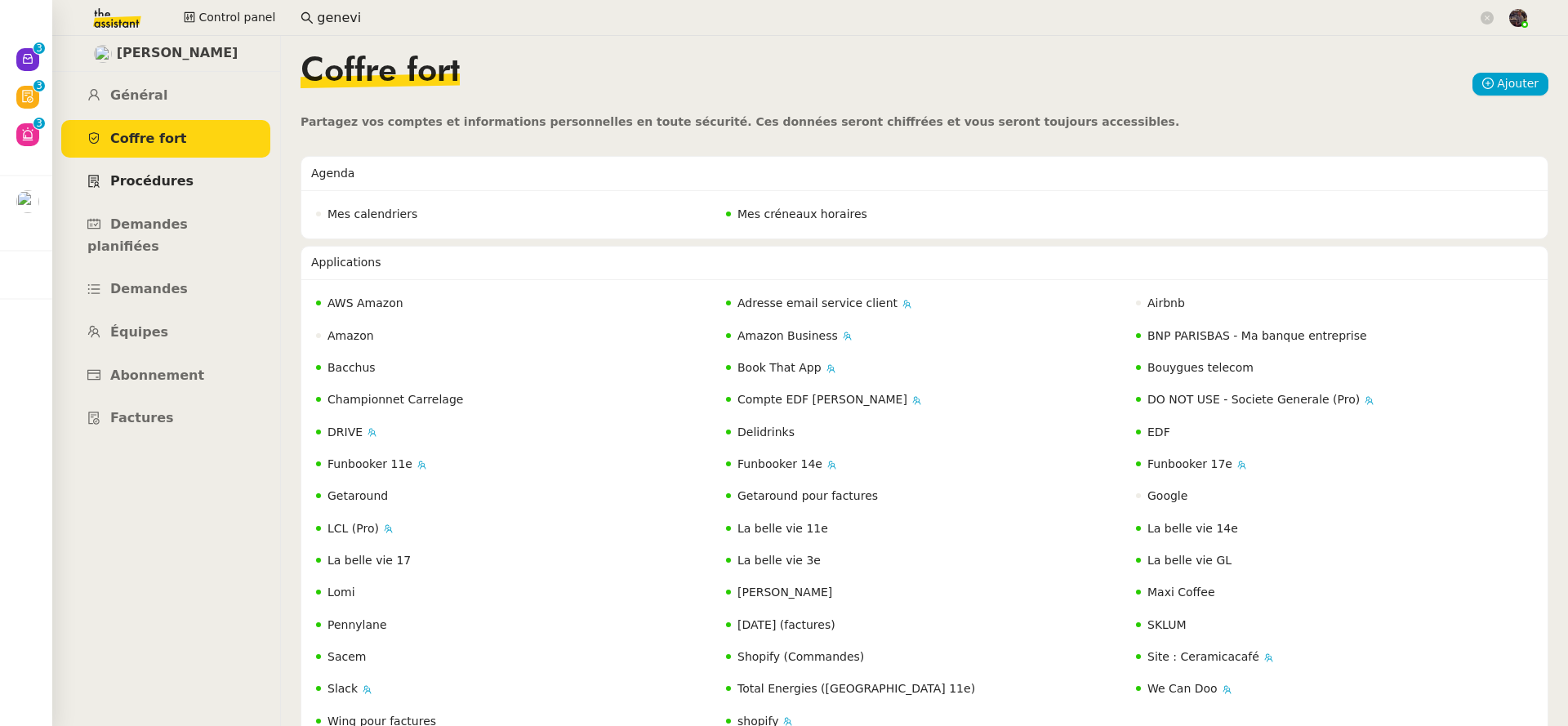
click at [167, 189] on span "Procédures" at bounding box center [152, 181] width 84 height 16
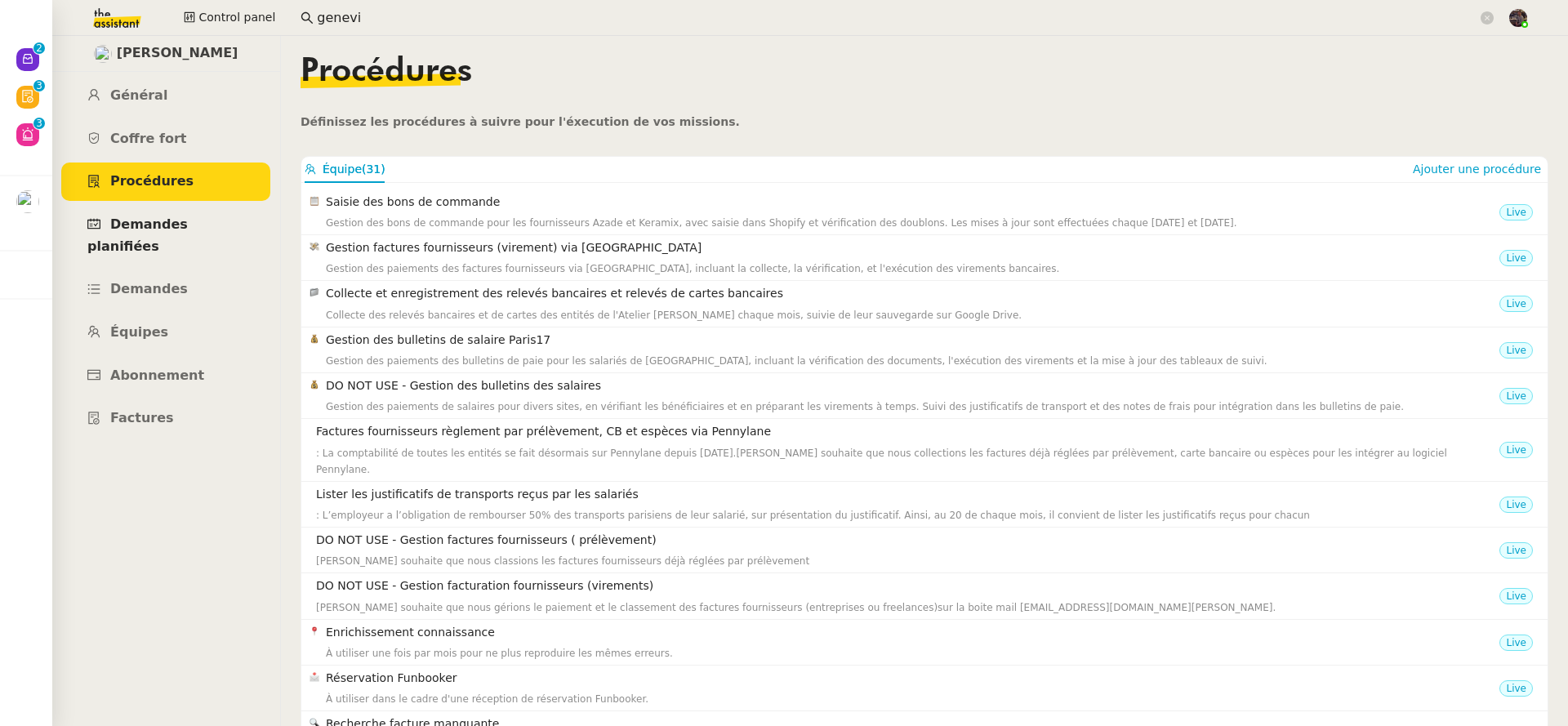
click at [188, 221] on span "Demandes planifiées" at bounding box center [137, 235] width 100 height 38
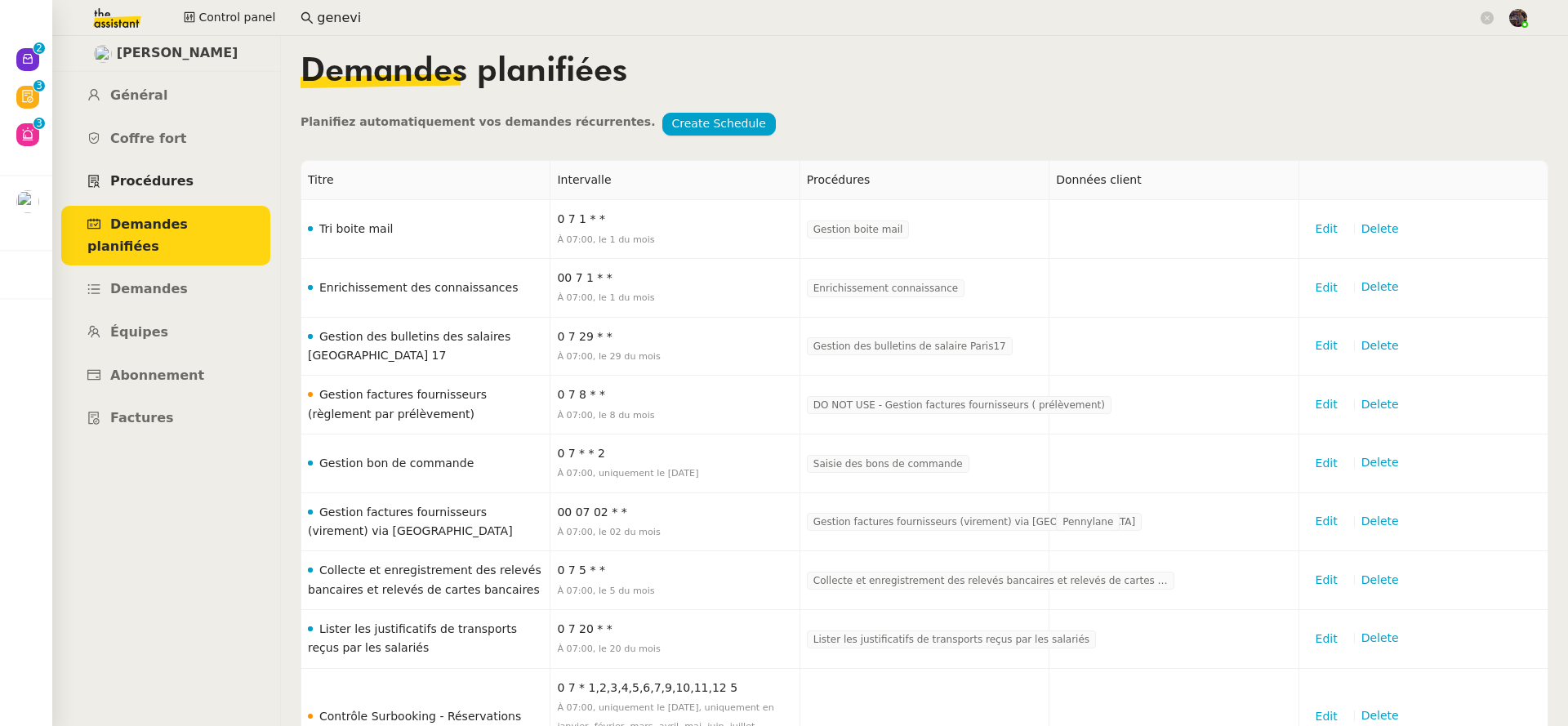
click at [164, 191] on link "Procédures" at bounding box center [166, 182] width 209 height 38
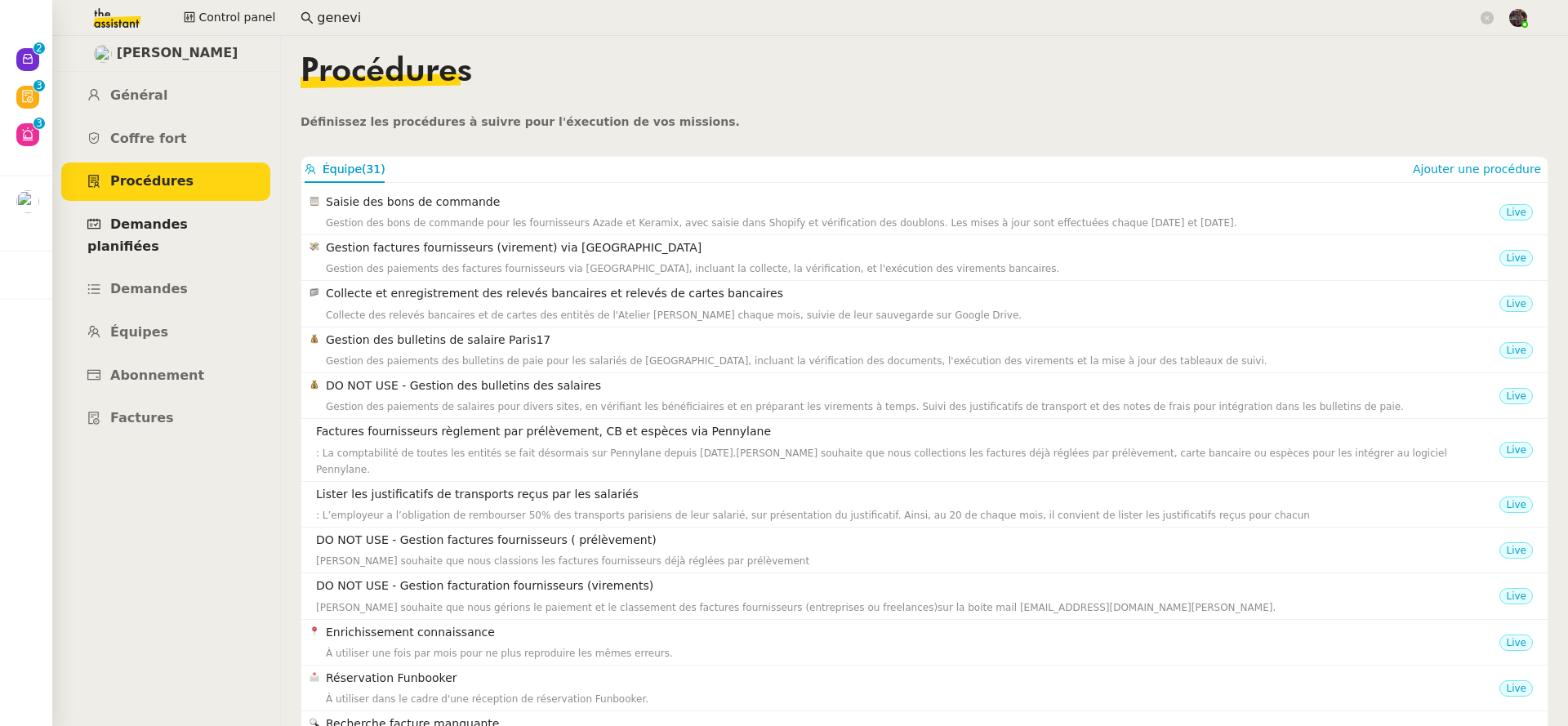
click at [177, 217] on span "Demandes planifiées" at bounding box center [137, 235] width 100 height 38
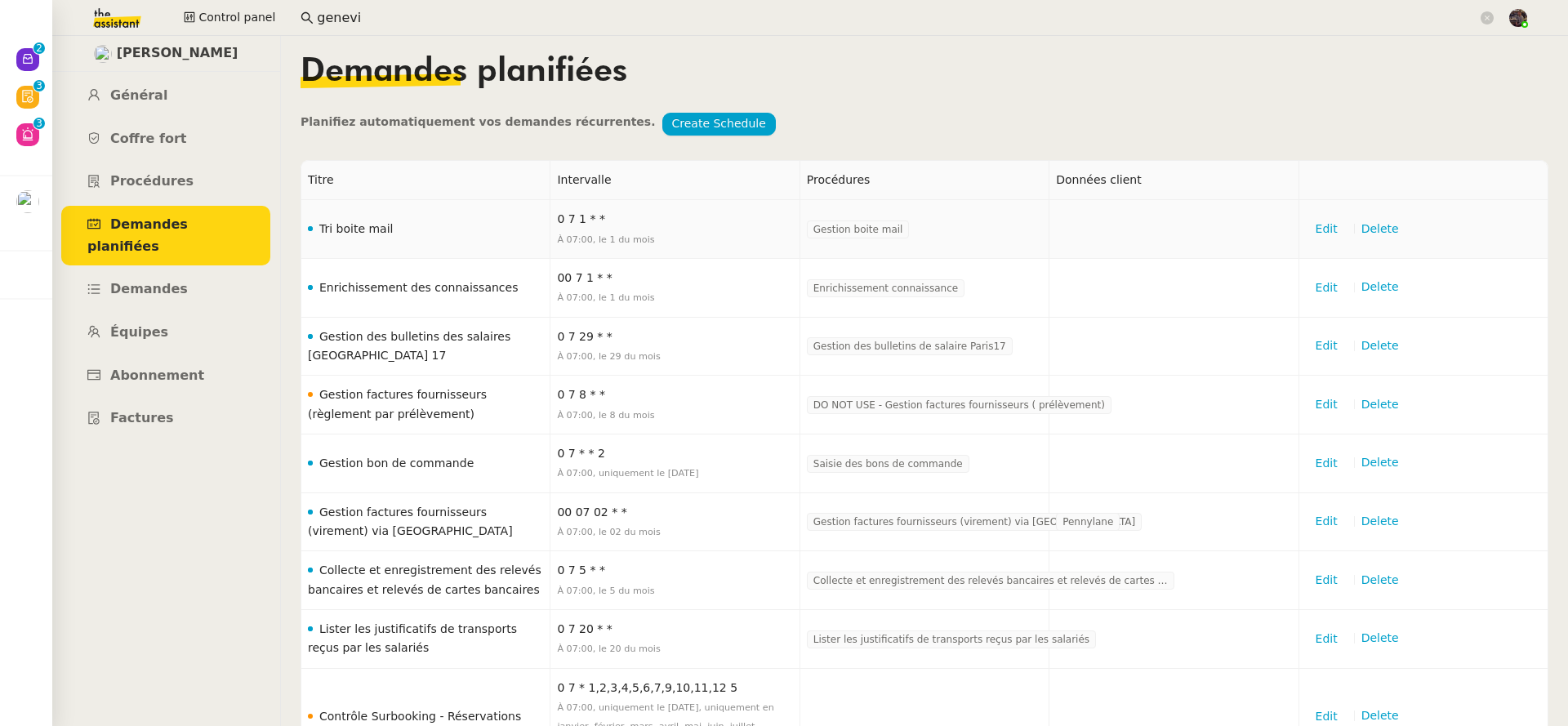
click at [407, 227] on td "Tri boite mail" at bounding box center [426, 229] width 249 height 59
click at [421, 234] on td "Tri boite mail" at bounding box center [426, 229] width 249 height 59
click at [184, 183] on link "Procédures" at bounding box center [166, 182] width 209 height 38
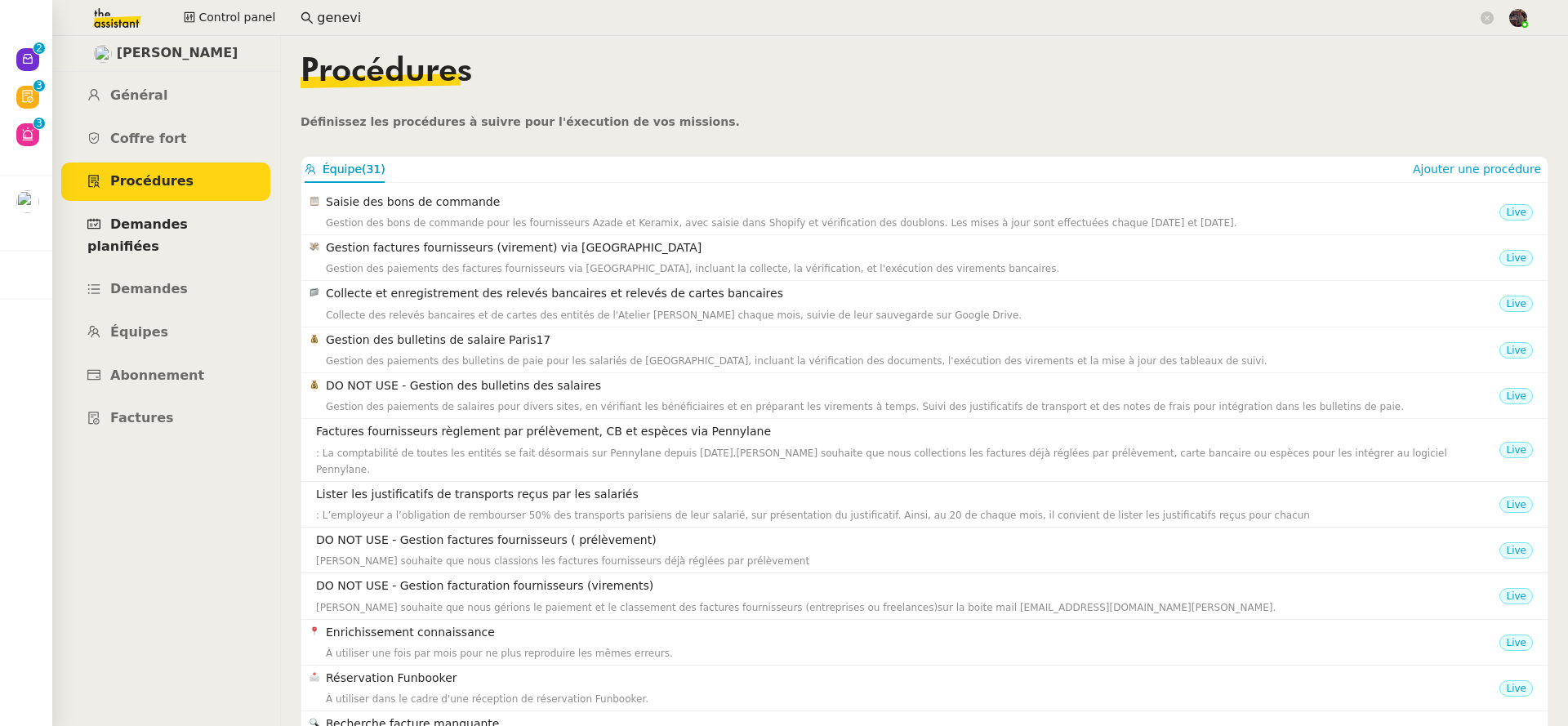
click at [188, 220] on span "Demandes planifiées" at bounding box center [137, 235] width 100 height 38
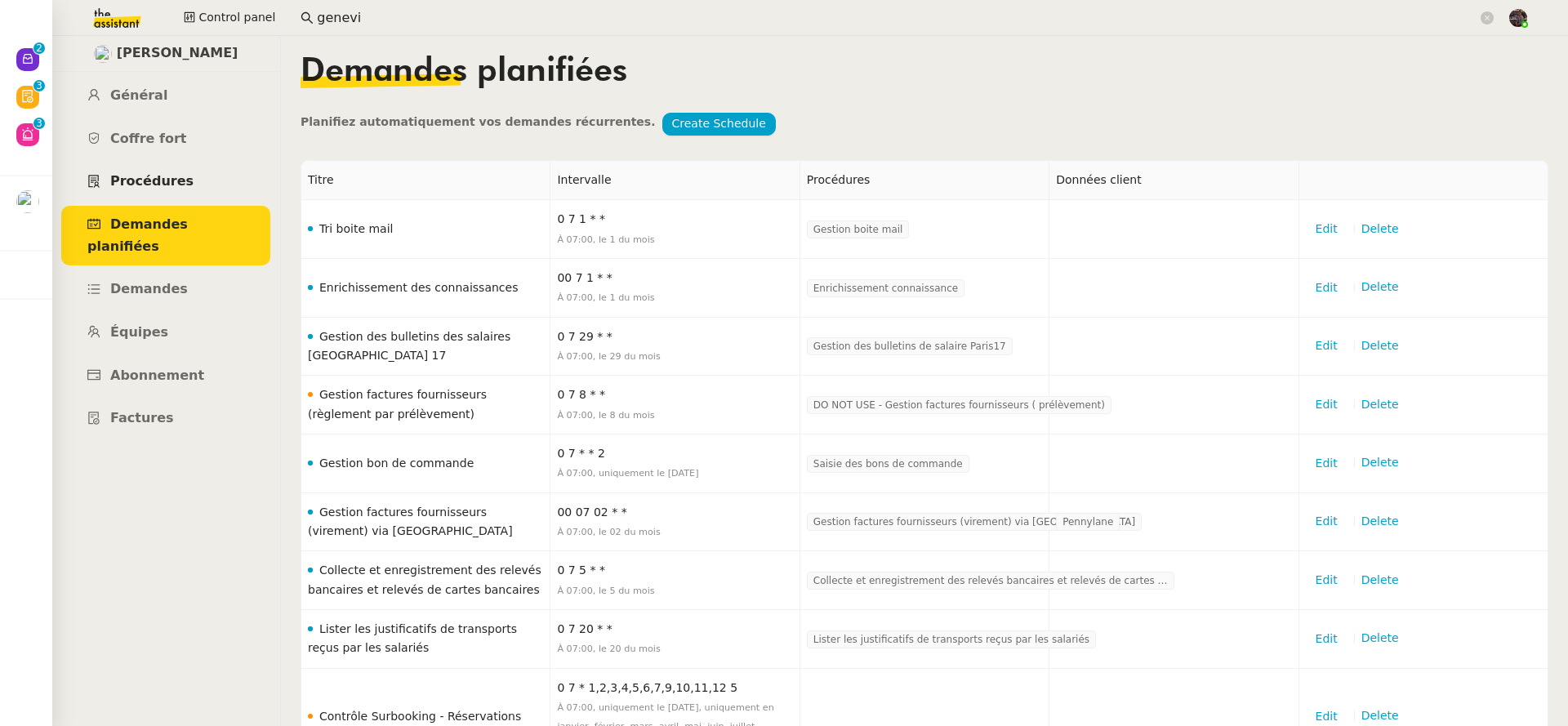
click at [192, 179] on link "Procédures" at bounding box center [166, 182] width 209 height 38
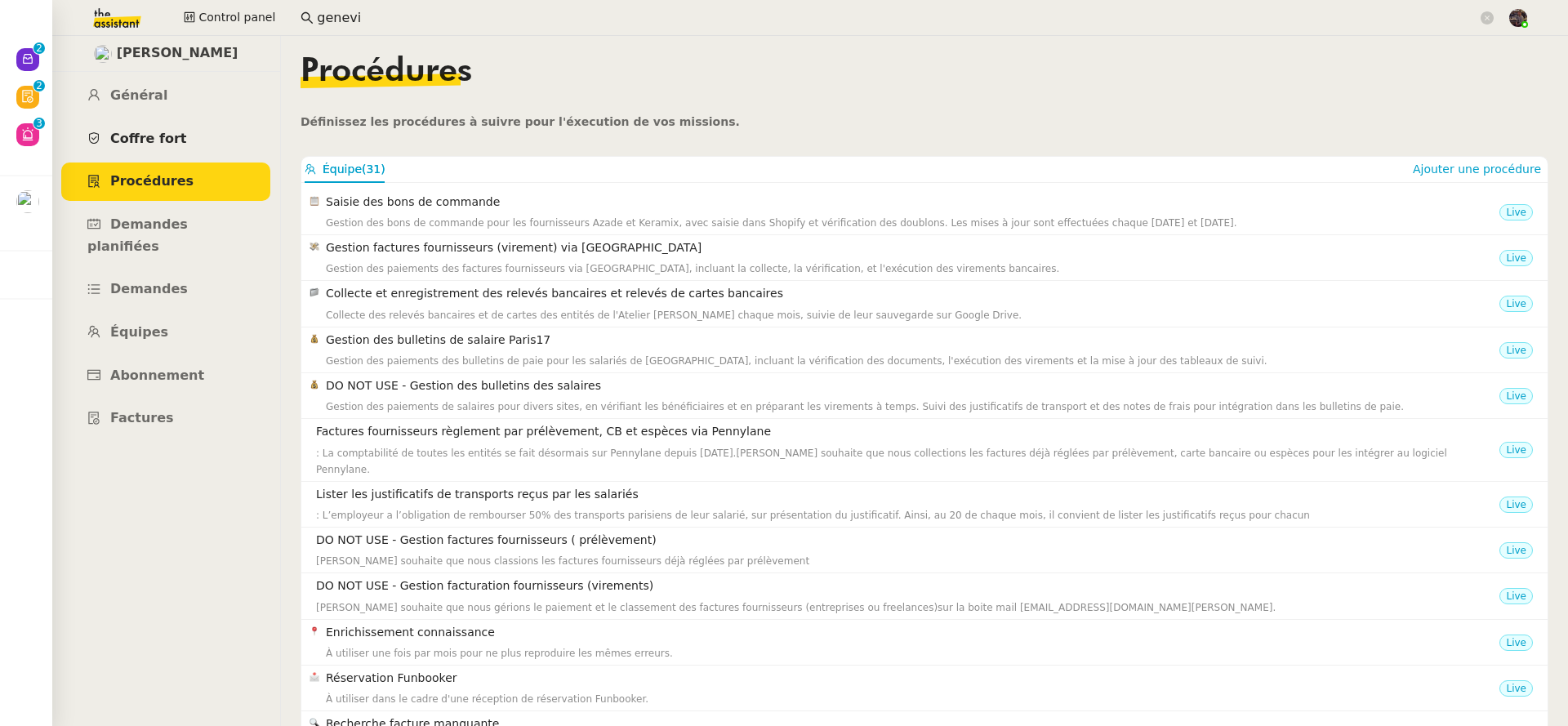
click at [190, 144] on link "Coffre fort" at bounding box center [166, 140] width 209 height 38
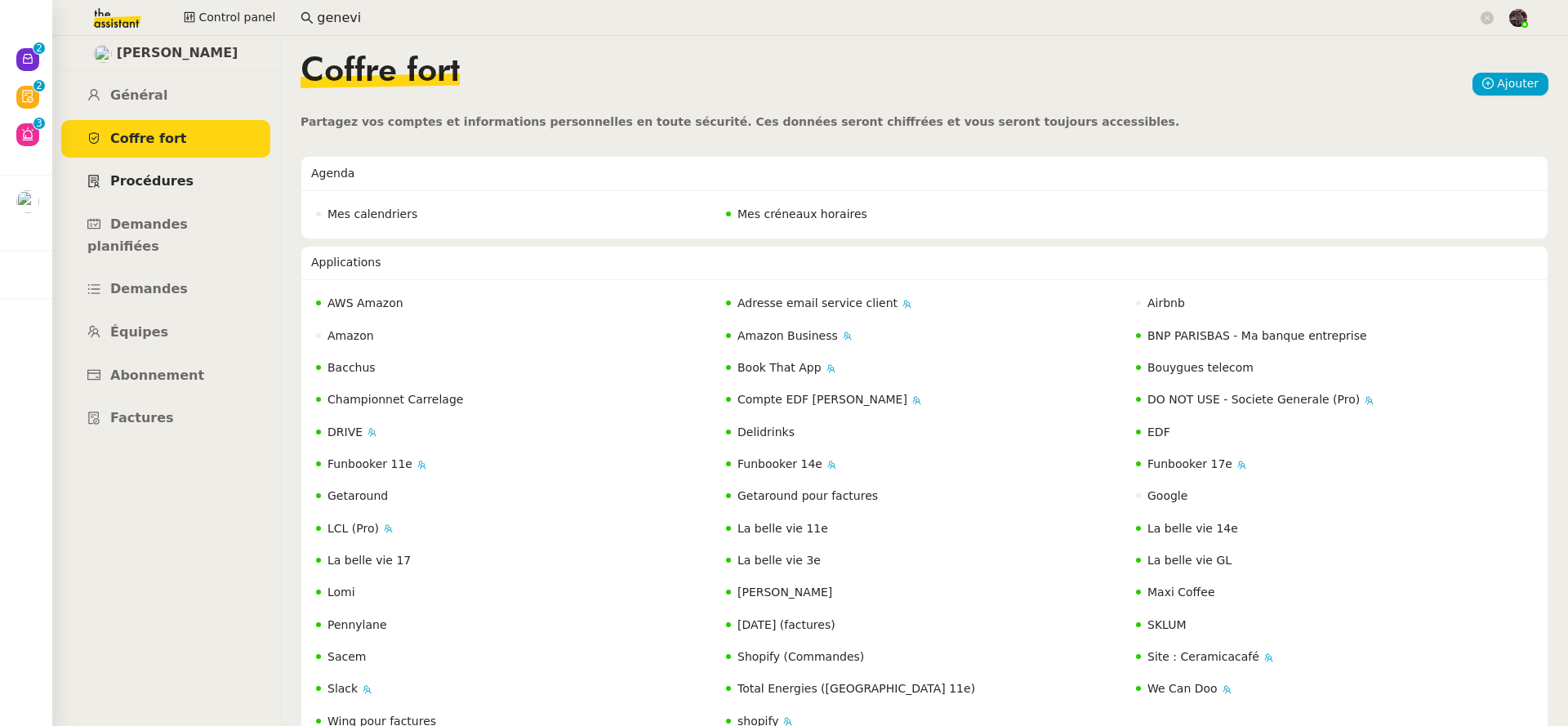
click at [190, 184] on link "Procédures" at bounding box center [166, 182] width 209 height 38
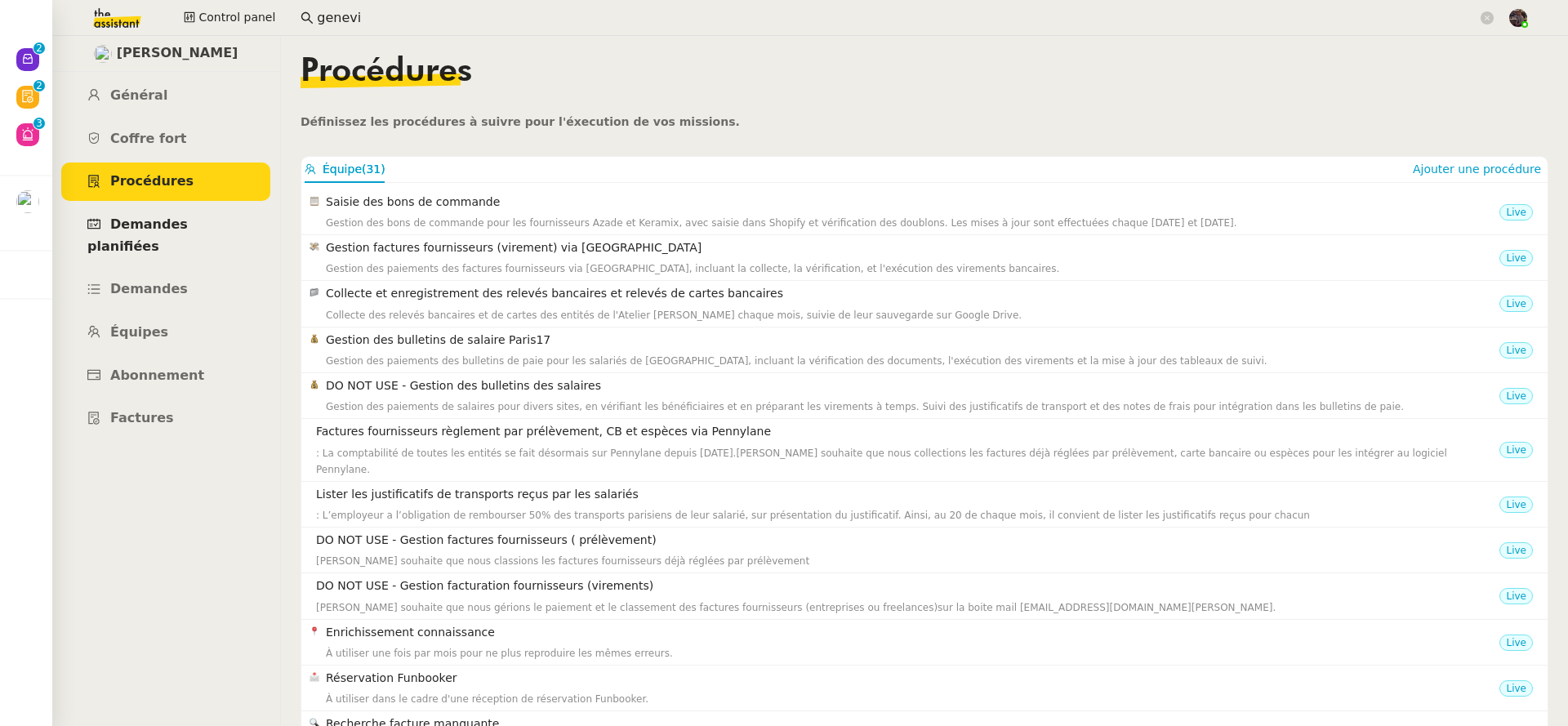
click at [188, 221] on span "Demandes planifiées" at bounding box center [137, 235] width 100 height 38
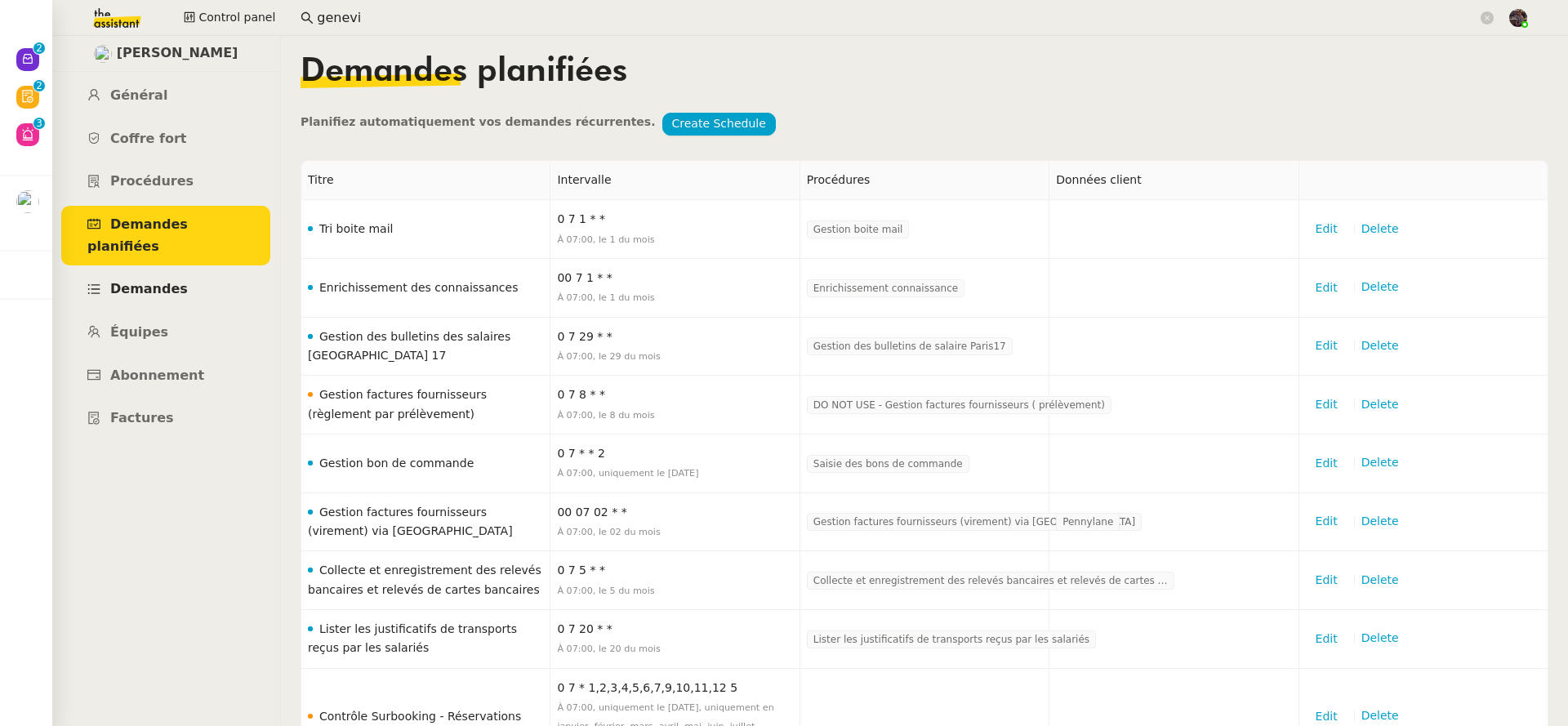
click at [197, 270] on link "Demandes" at bounding box center [166, 289] width 209 height 38
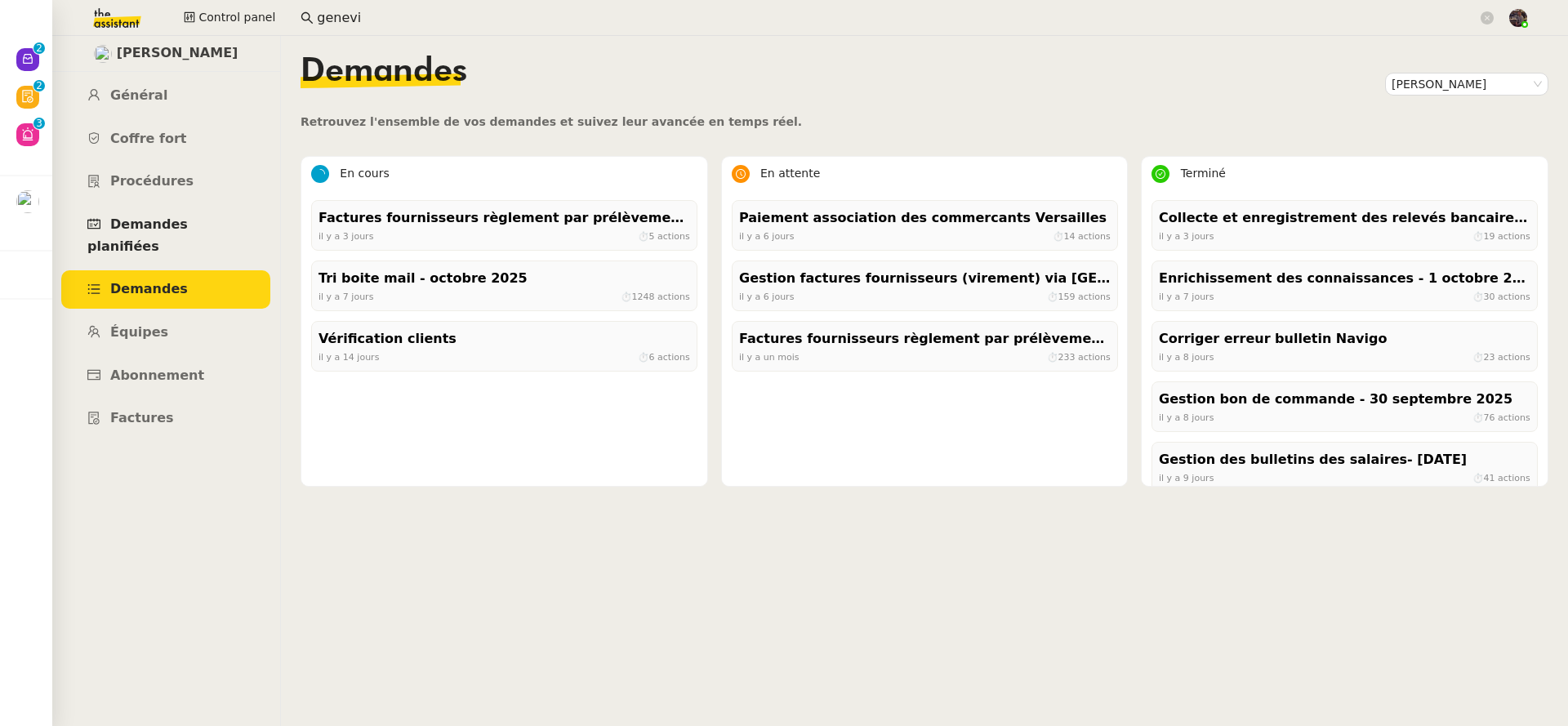
click at [162, 219] on span "Demandes planifiées" at bounding box center [137, 235] width 100 height 38
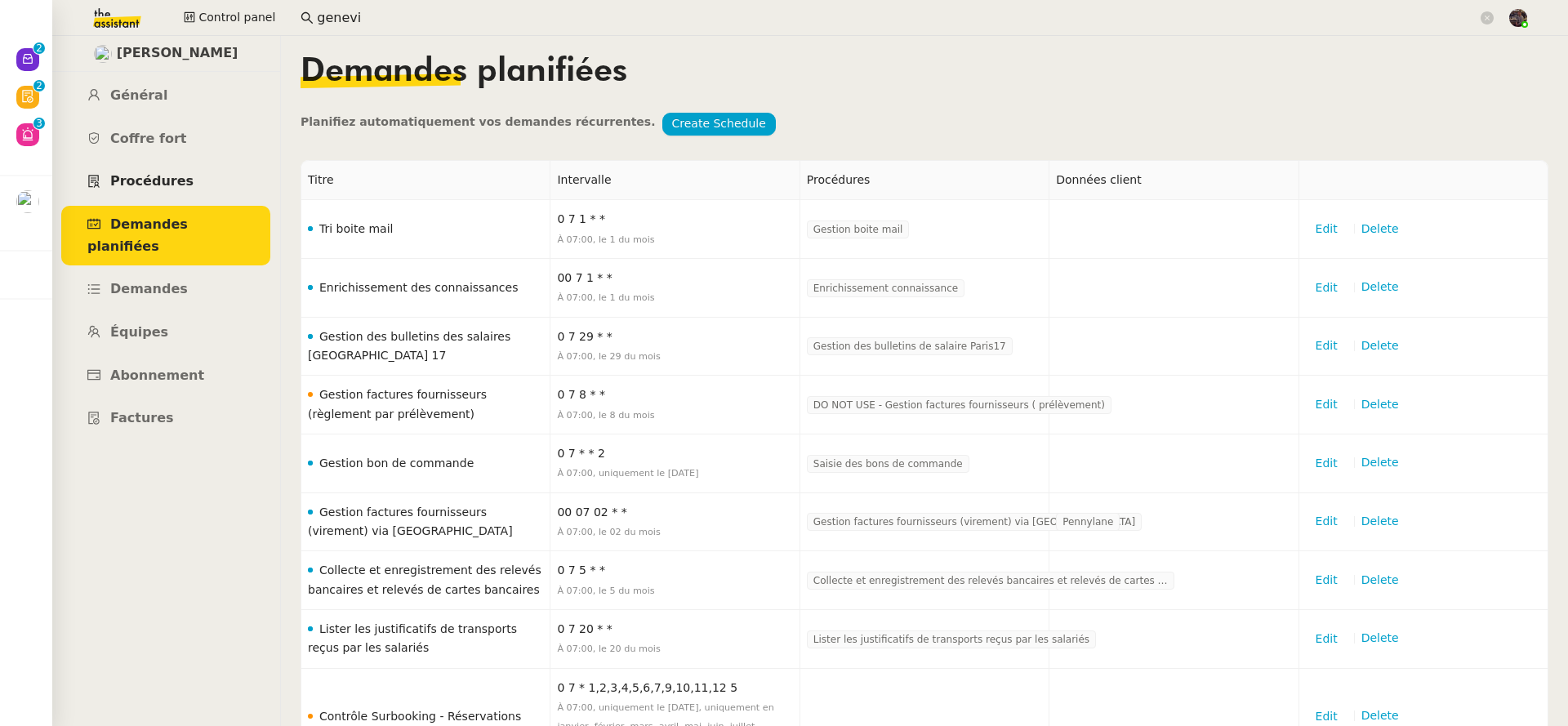
click at [151, 182] on span "Procédures" at bounding box center [152, 181] width 84 height 16
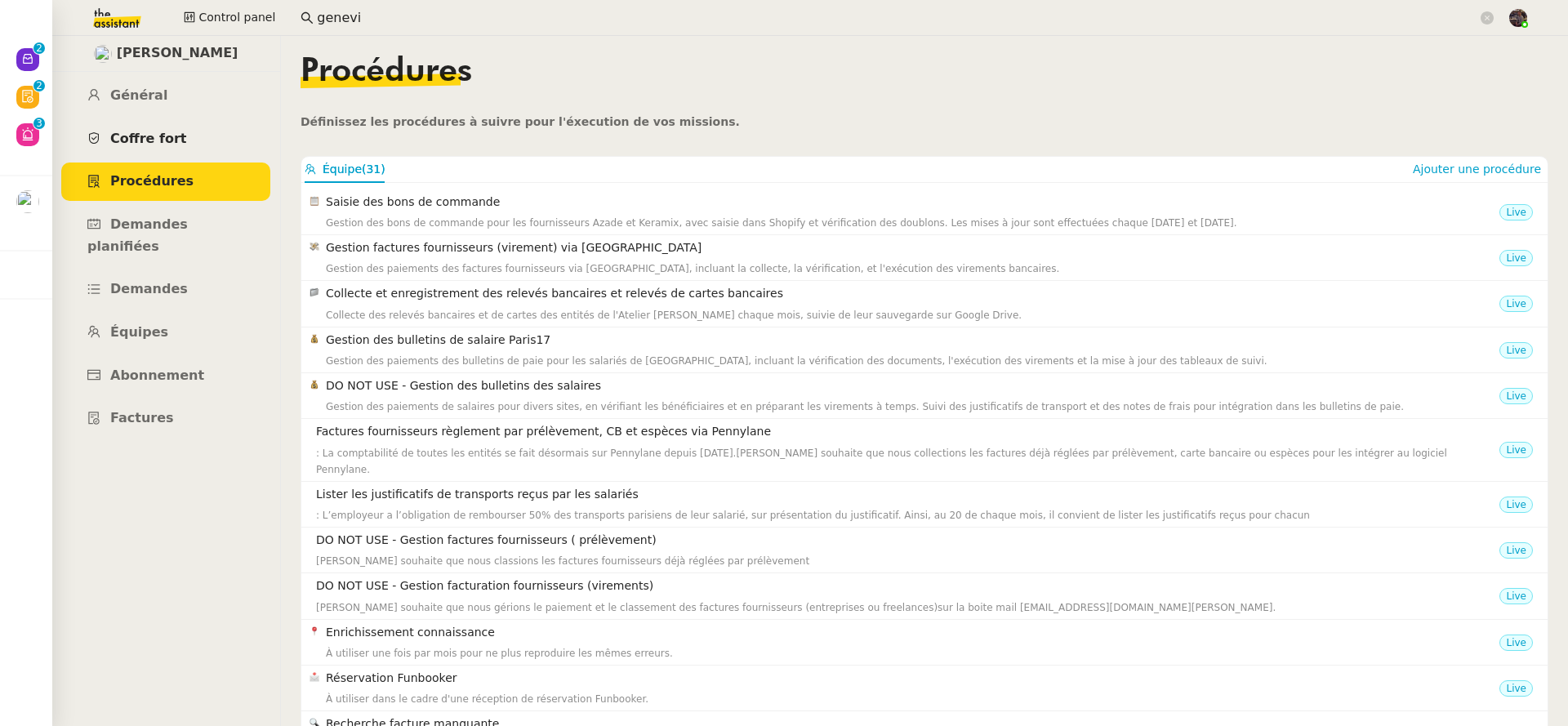
click at [133, 137] on span "Coffre fort" at bounding box center [149, 138] width 77 height 16
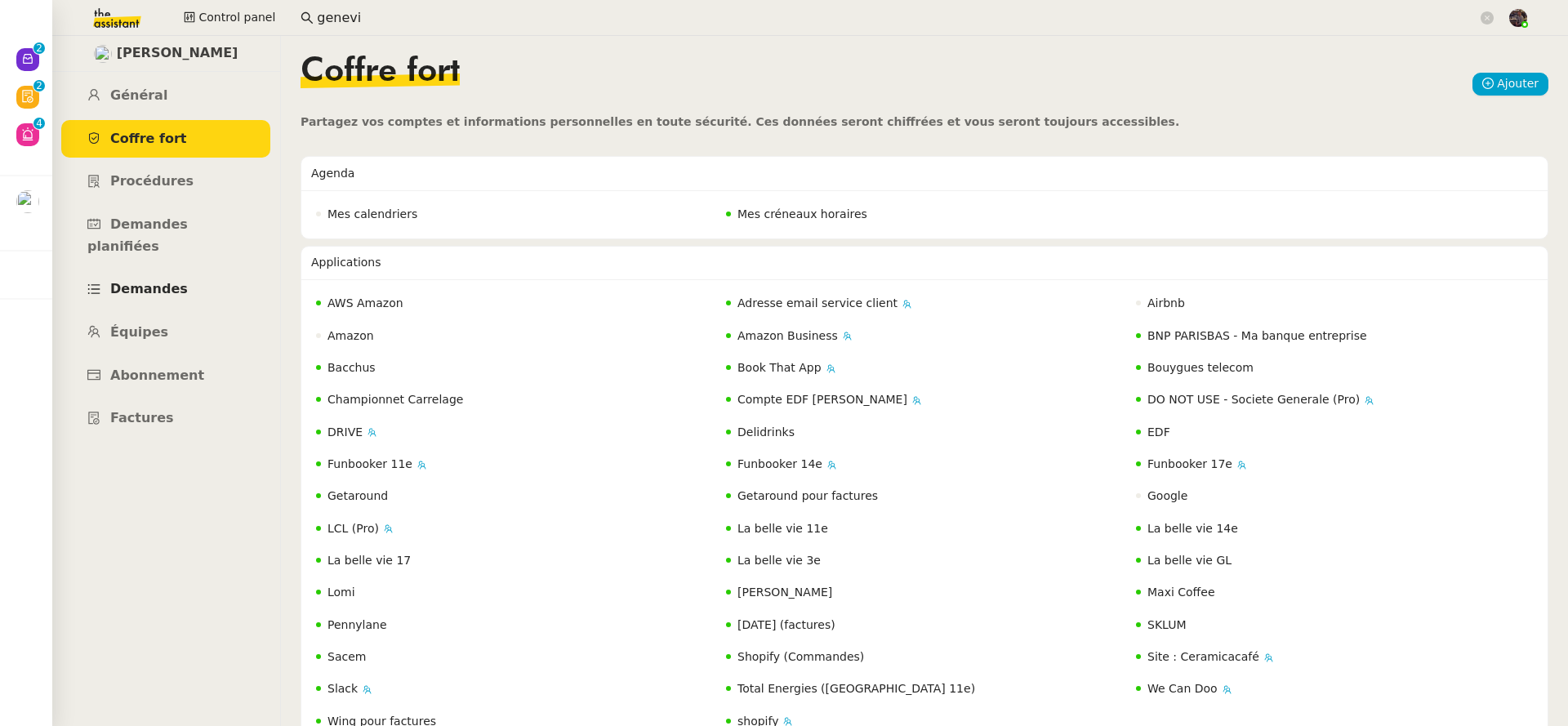
click at [167, 281] on span "Demandes" at bounding box center [149, 289] width 78 height 16
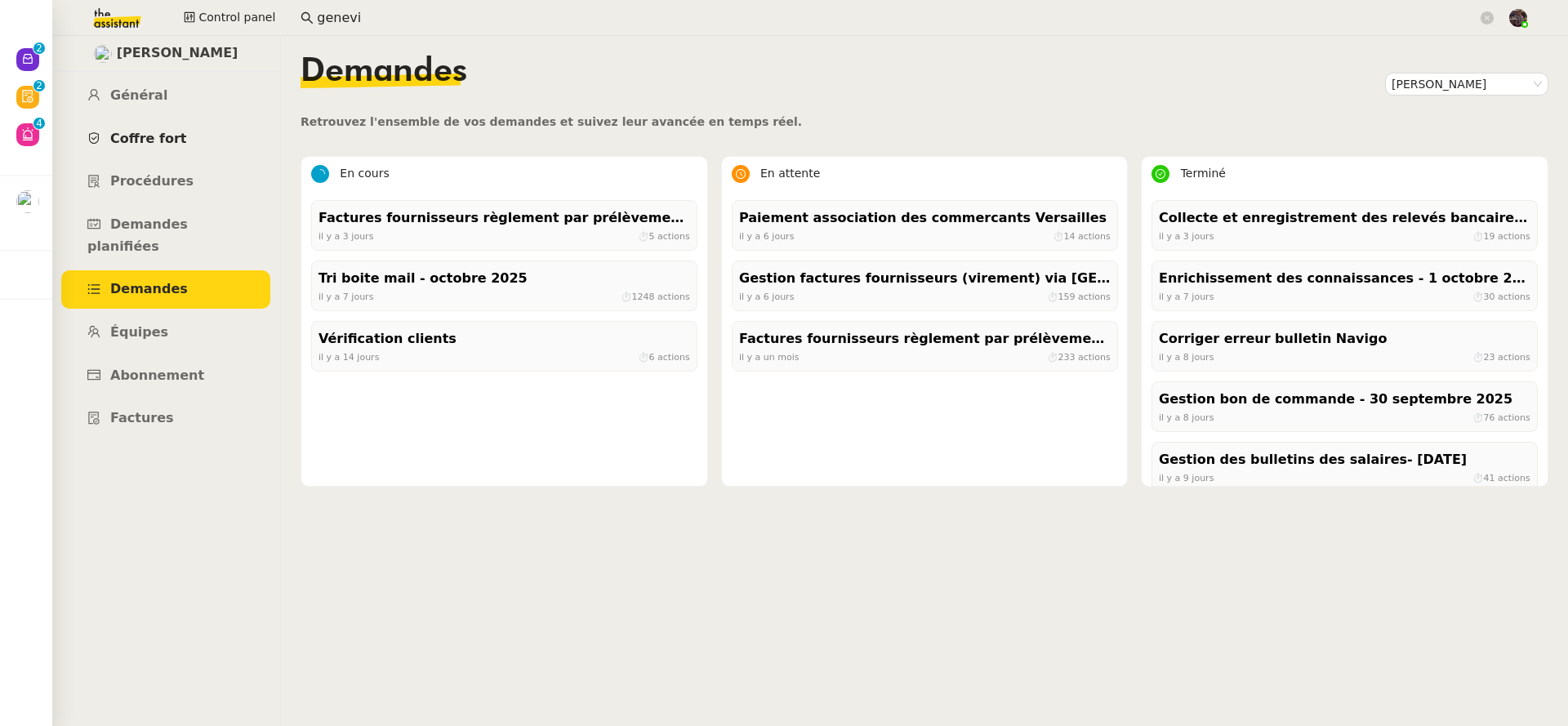
click at [171, 141] on span "Coffre fort" at bounding box center [149, 138] width 77 height 16
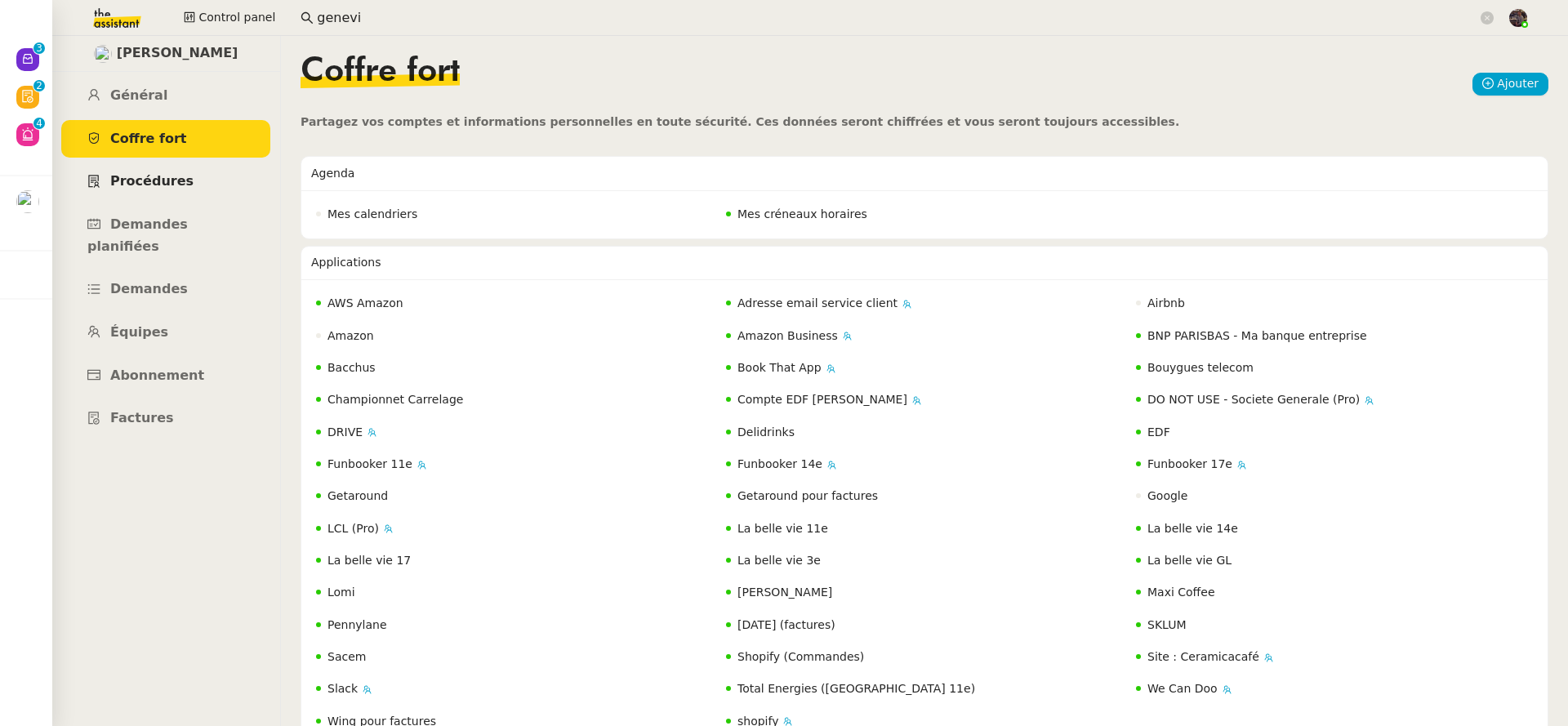
click at [186, 186] on link "Procédures" at bounding box center [166, 182] width 209 height 38
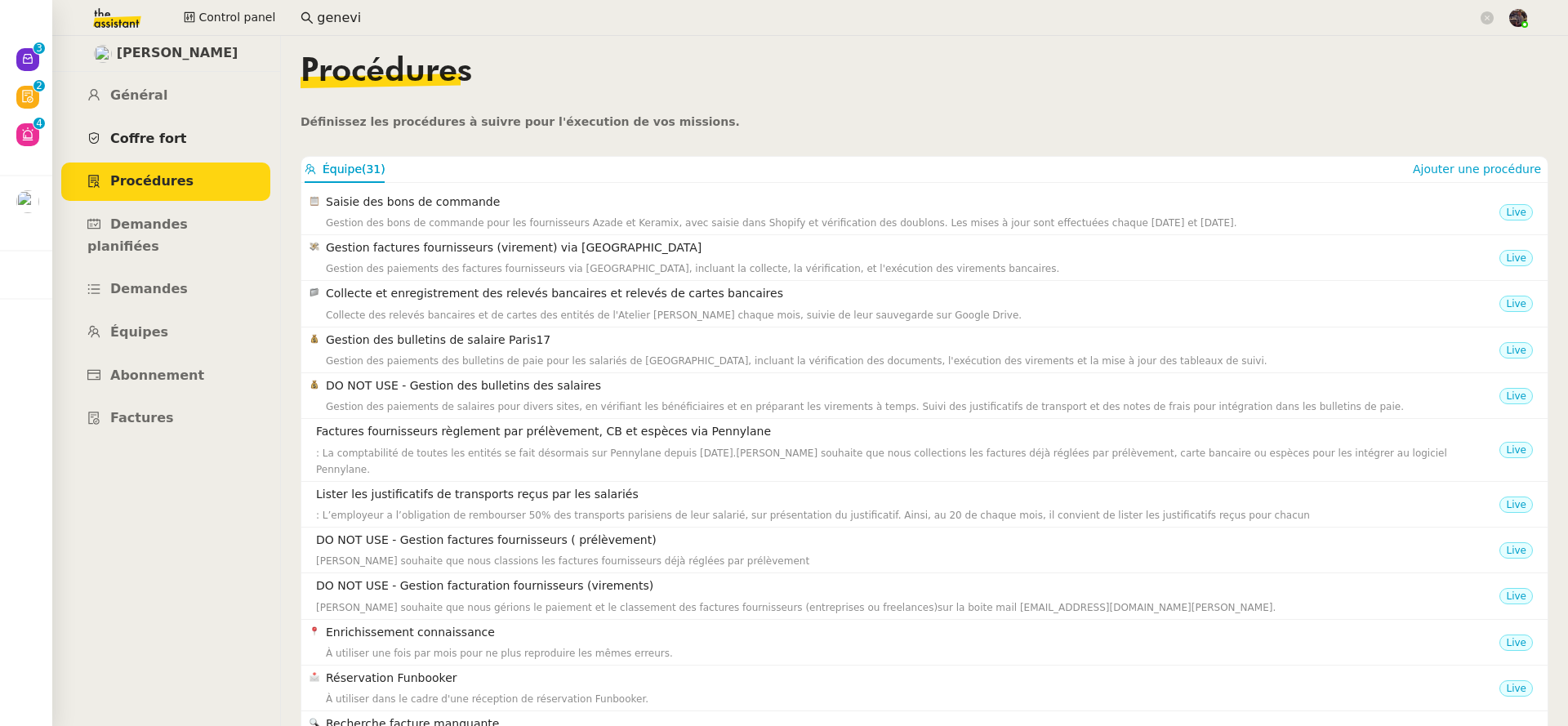
click at [192, 137] on link "Coffre fort" at bounding box center [166, 140] width 209 height 38
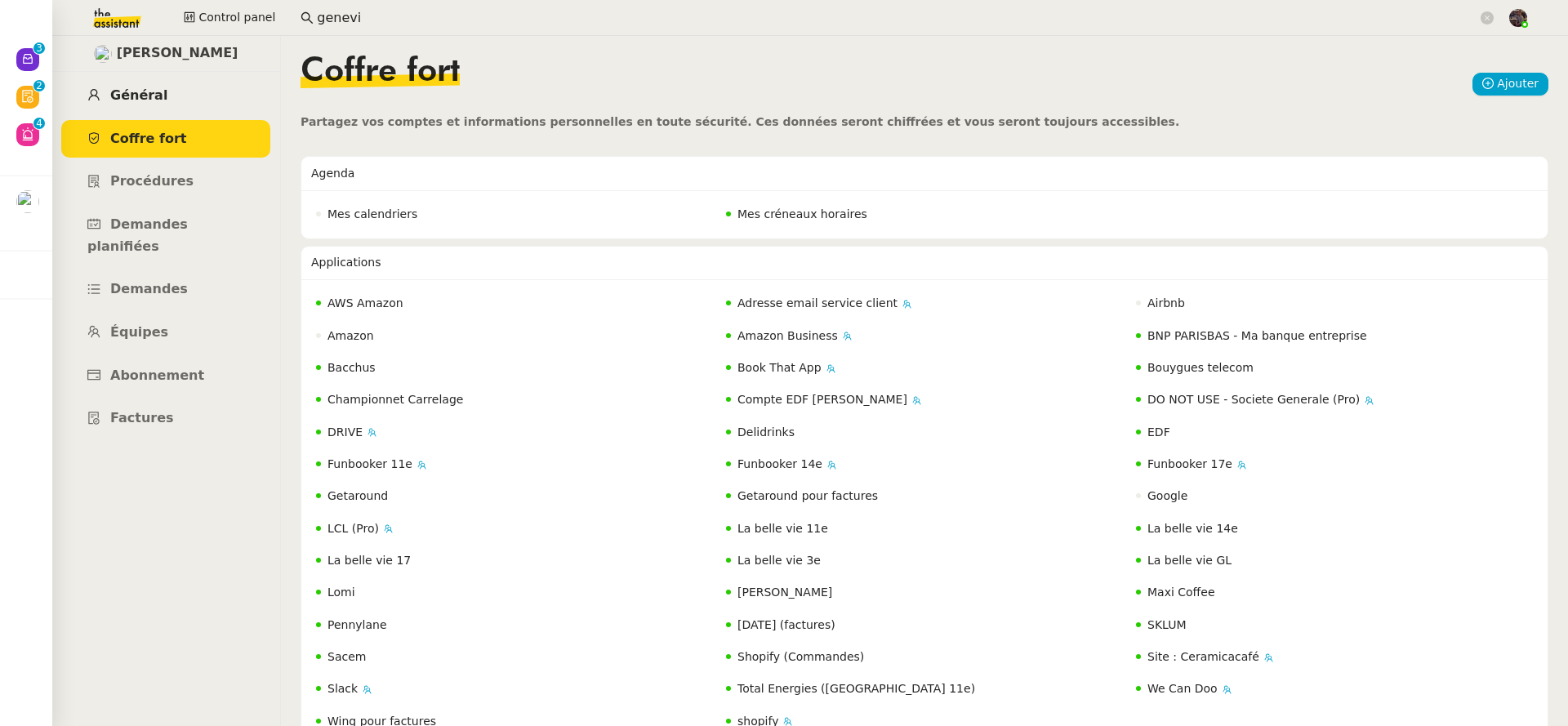
click at [179, 98] on link "Général" at bounding box center [166, 96] width 209 height 38
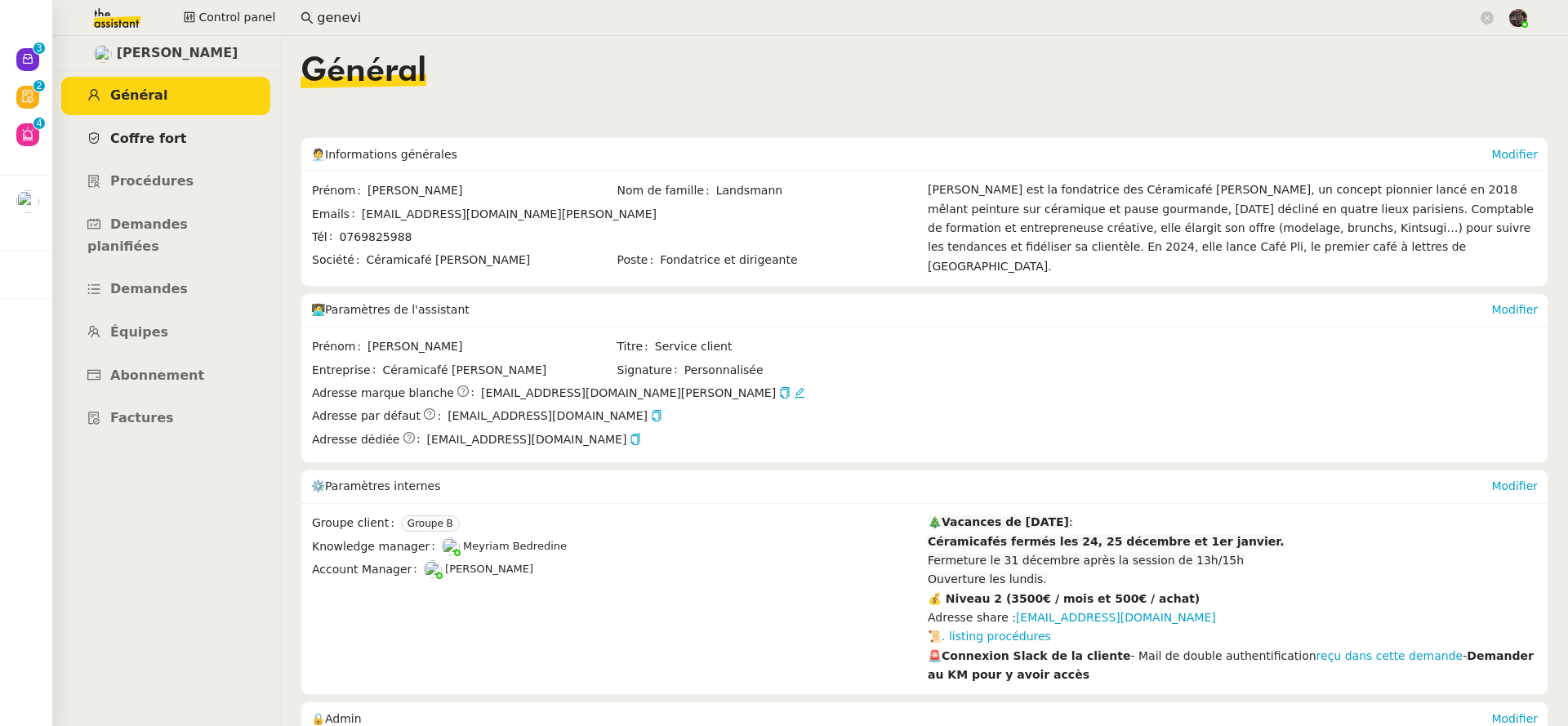
click at [191, 138] on link "Coffre fort" at bounding box center [166, 140] width 209 height 38
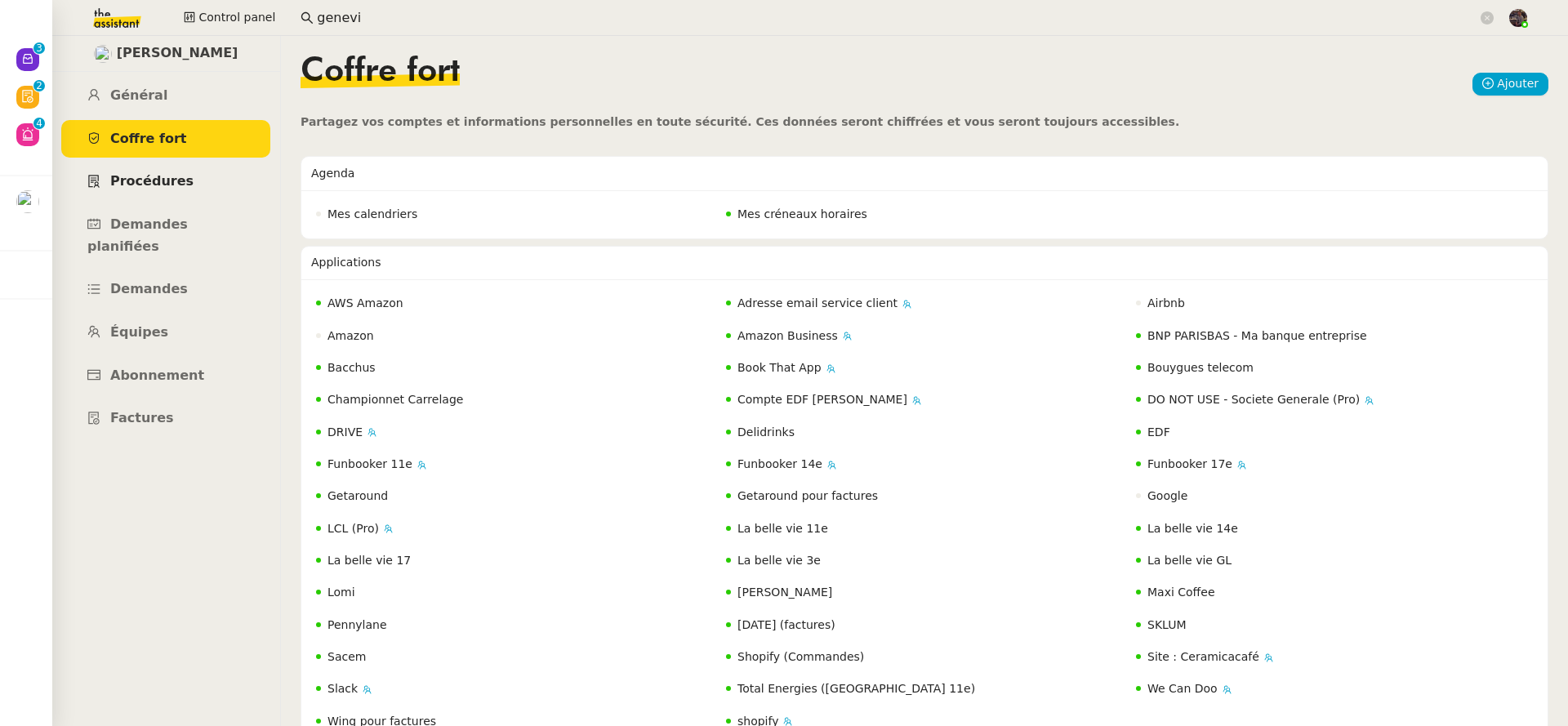
click at [194, 171] on link "Procédures" at bounding box center [166, 182] width 209 height 38
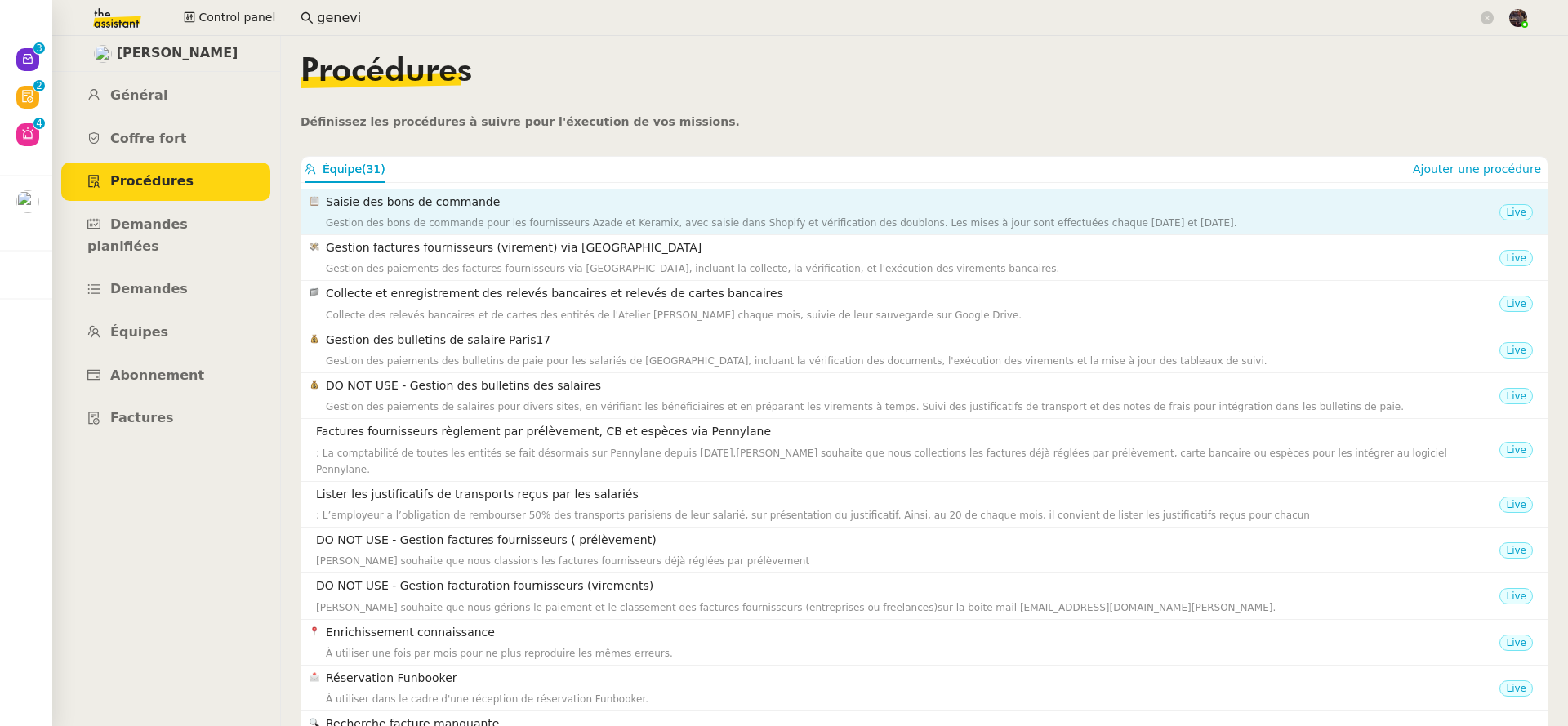
click at [435, 213] on div "Saisie des bons de commande Gestion des bons de commande pour les fournisseurs …" at bounding box center [912, 212] width 1173 height 38
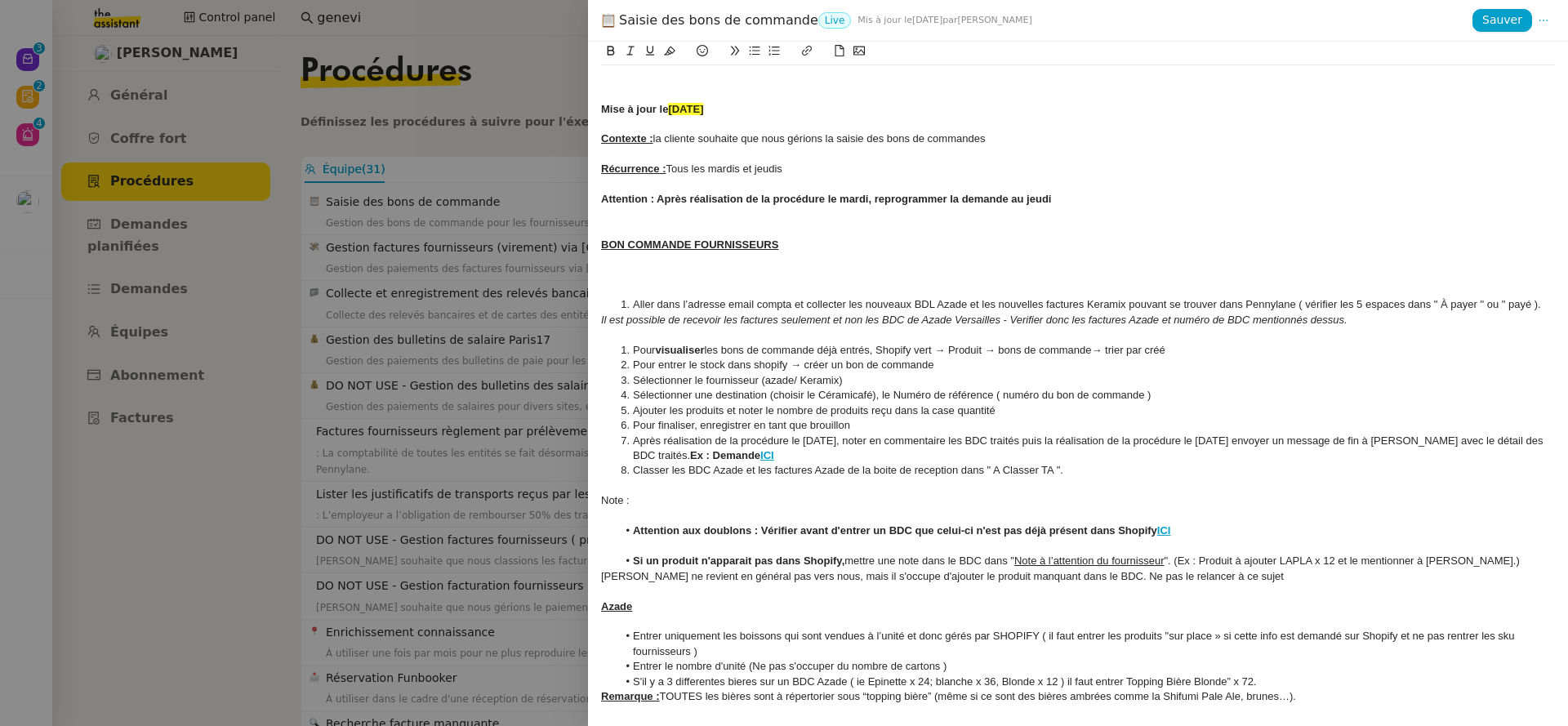
click at [184, 171] on div at bounding box center [784, 363] width 1568 height 726
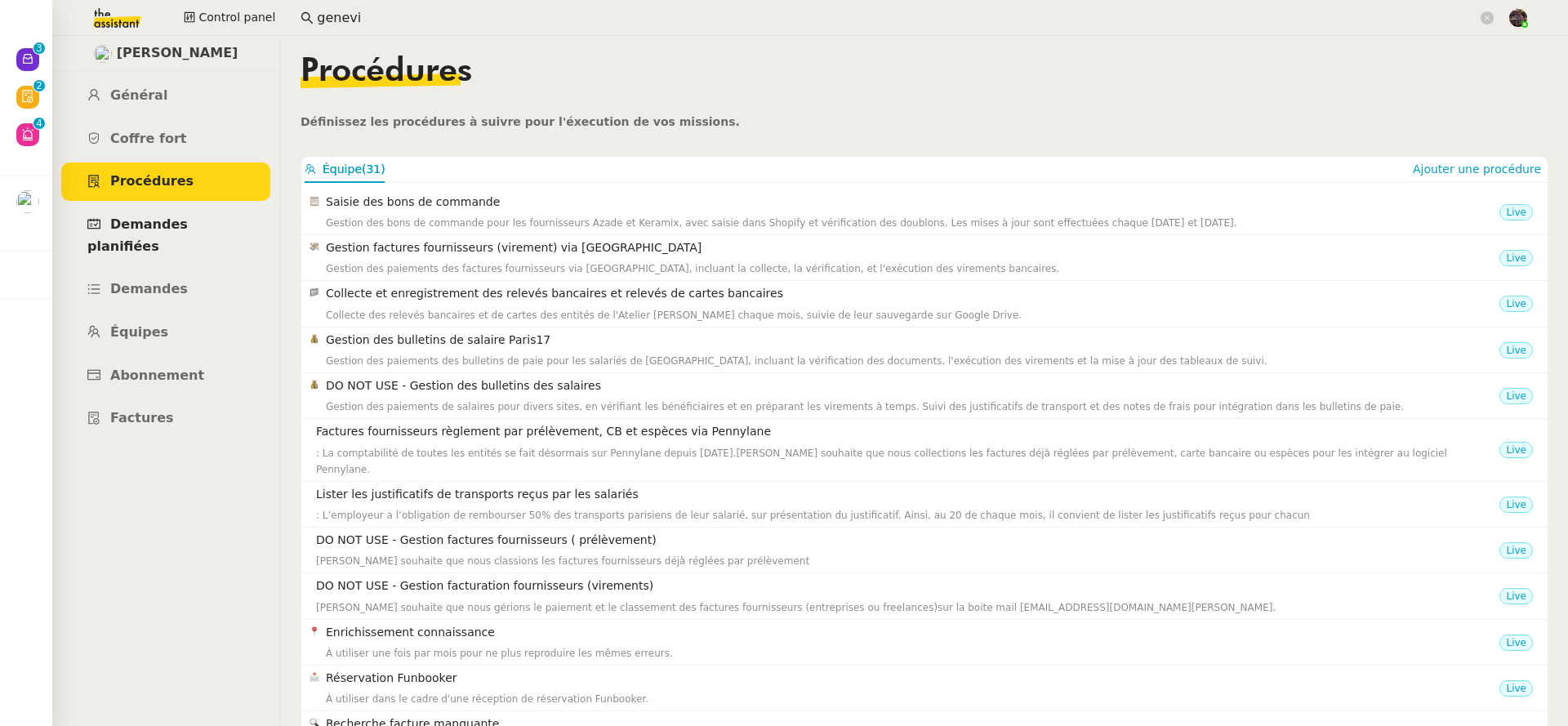
click at [176, 217] on span "Demandes planifiées" at bounding box center [137, 235] width 100 height 38
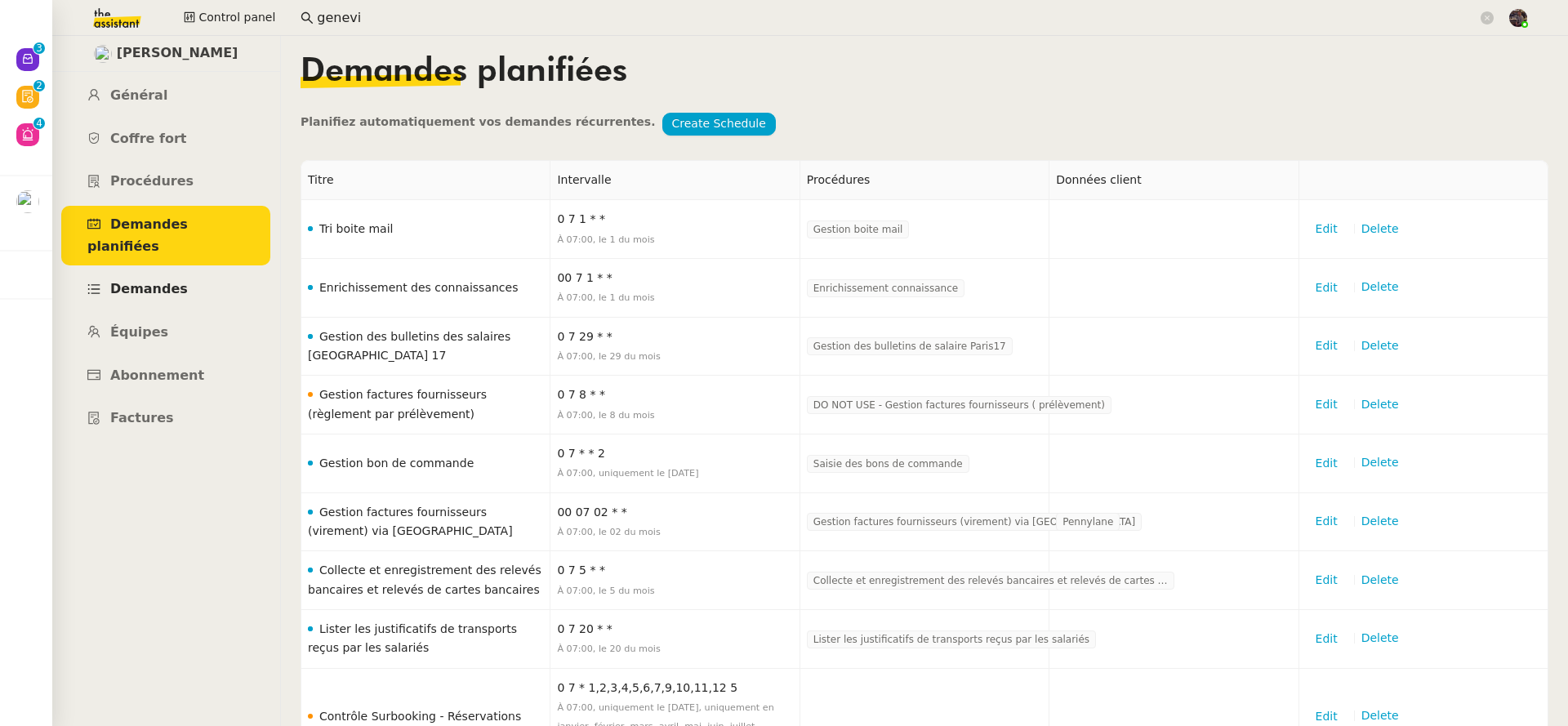
click at [176, 270] on link "Demandes" at bounding box center [166, 289] width 209 height 38
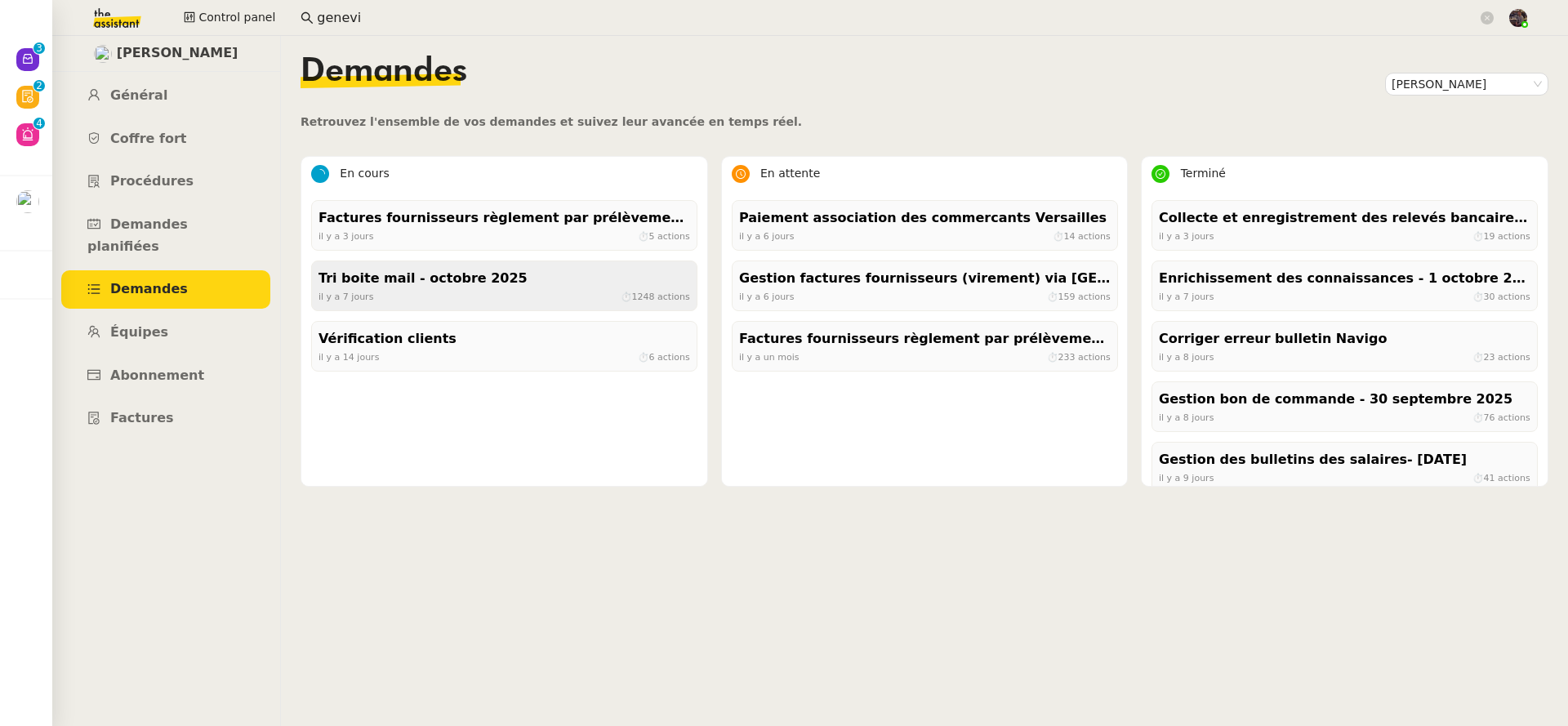
click at [375, 291] on div "il y a 7 jours ⏱ 1248 actions" at bounding box center [504, 297] width 371 height 15
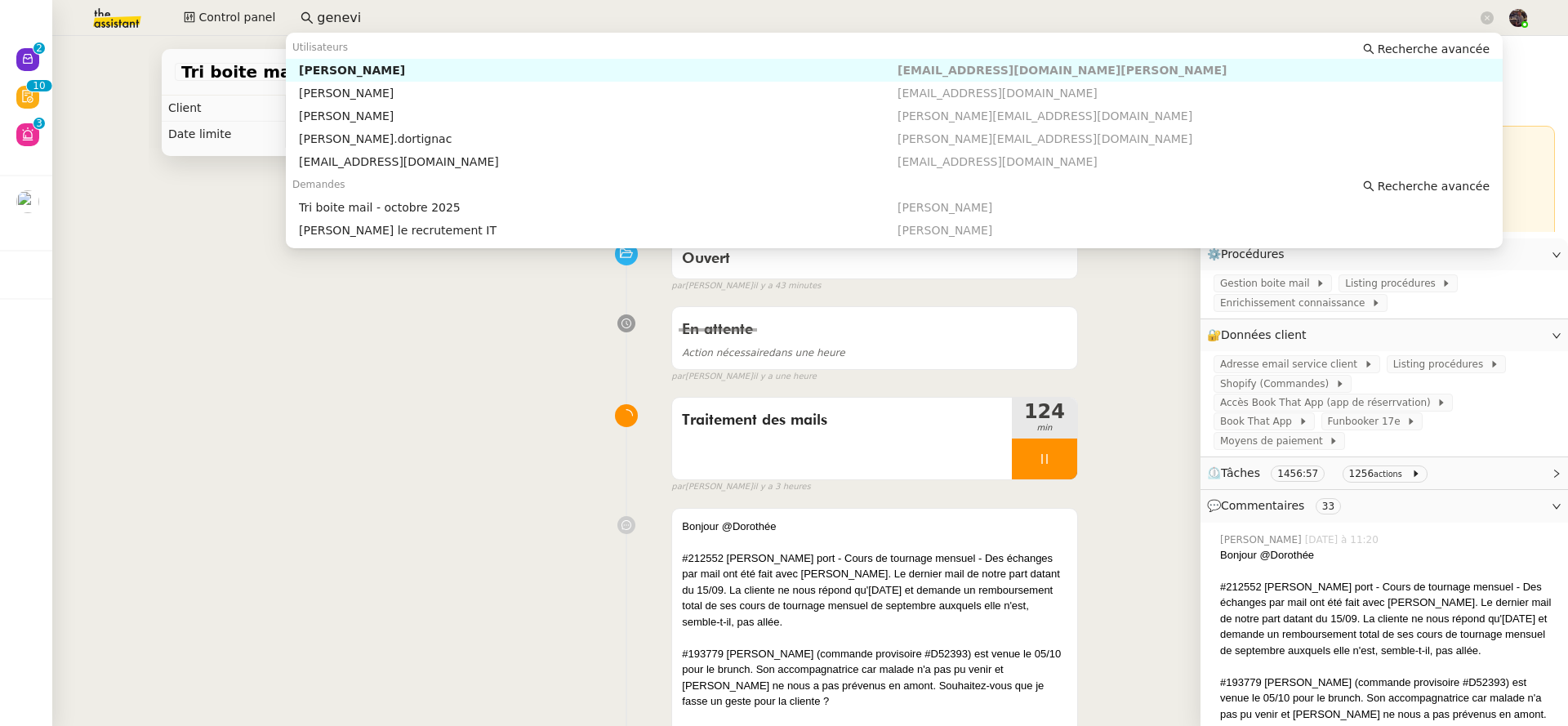
click at [408, 17] on input "genevi" at bounding box center [897, 18] width 1161 height 22
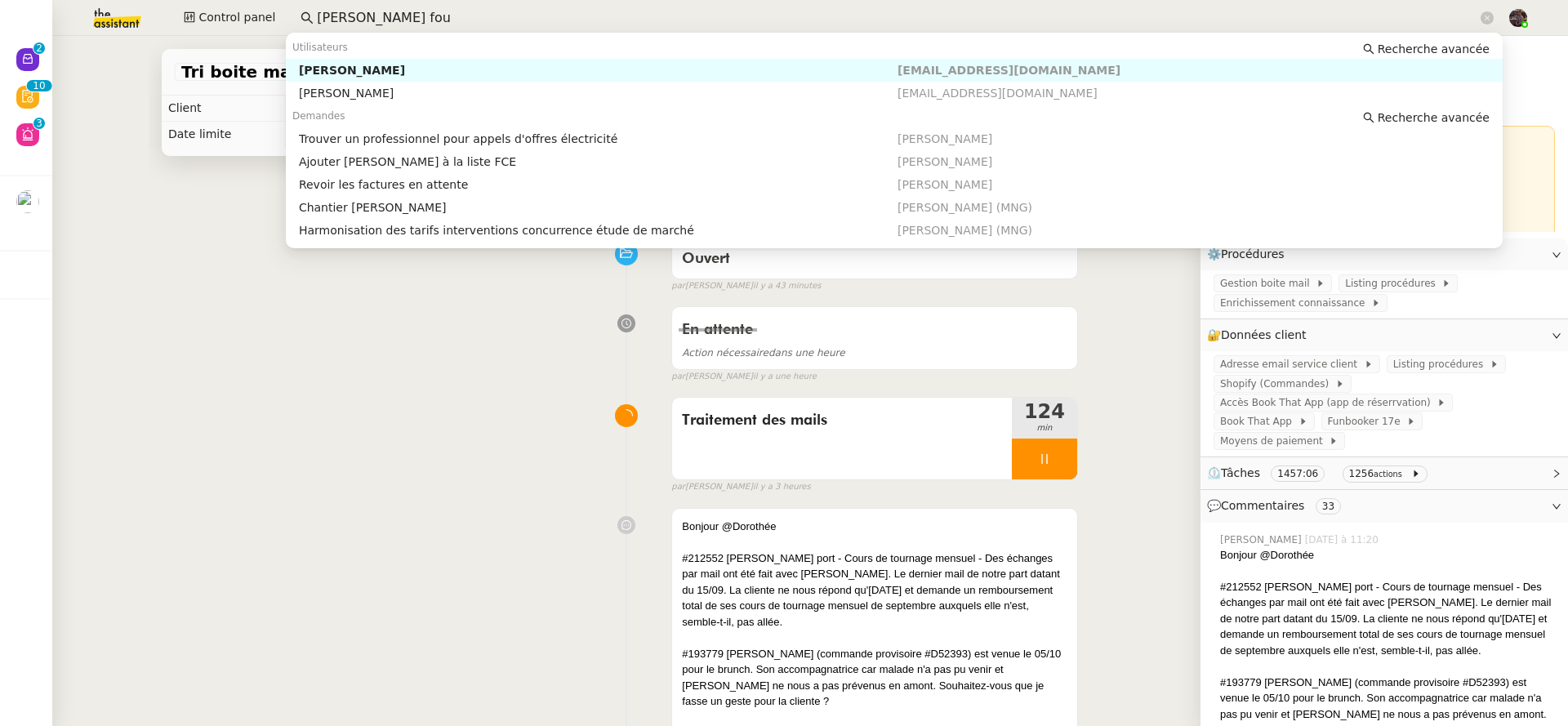
click at [423, 68] on div "Emelyne Foussier" at bounding box center [598, 70] width 599 height 15
type input "emelyne fou"
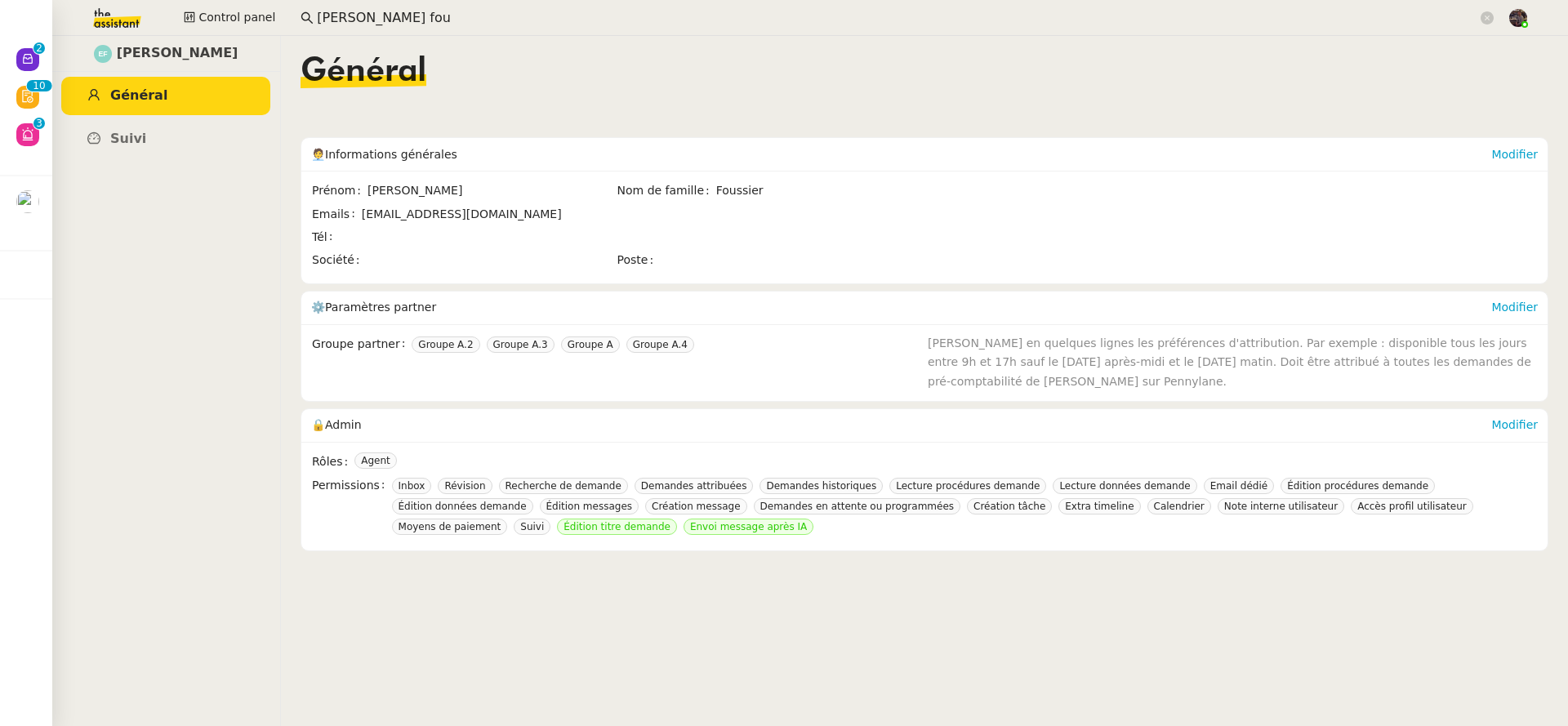
click at [585, 70] on div "Général" at bounding box center [924, 84] width 1248 height 57
click at [922, 87] on div "Général" at bounding box center [924, 84] width 1248 height 57
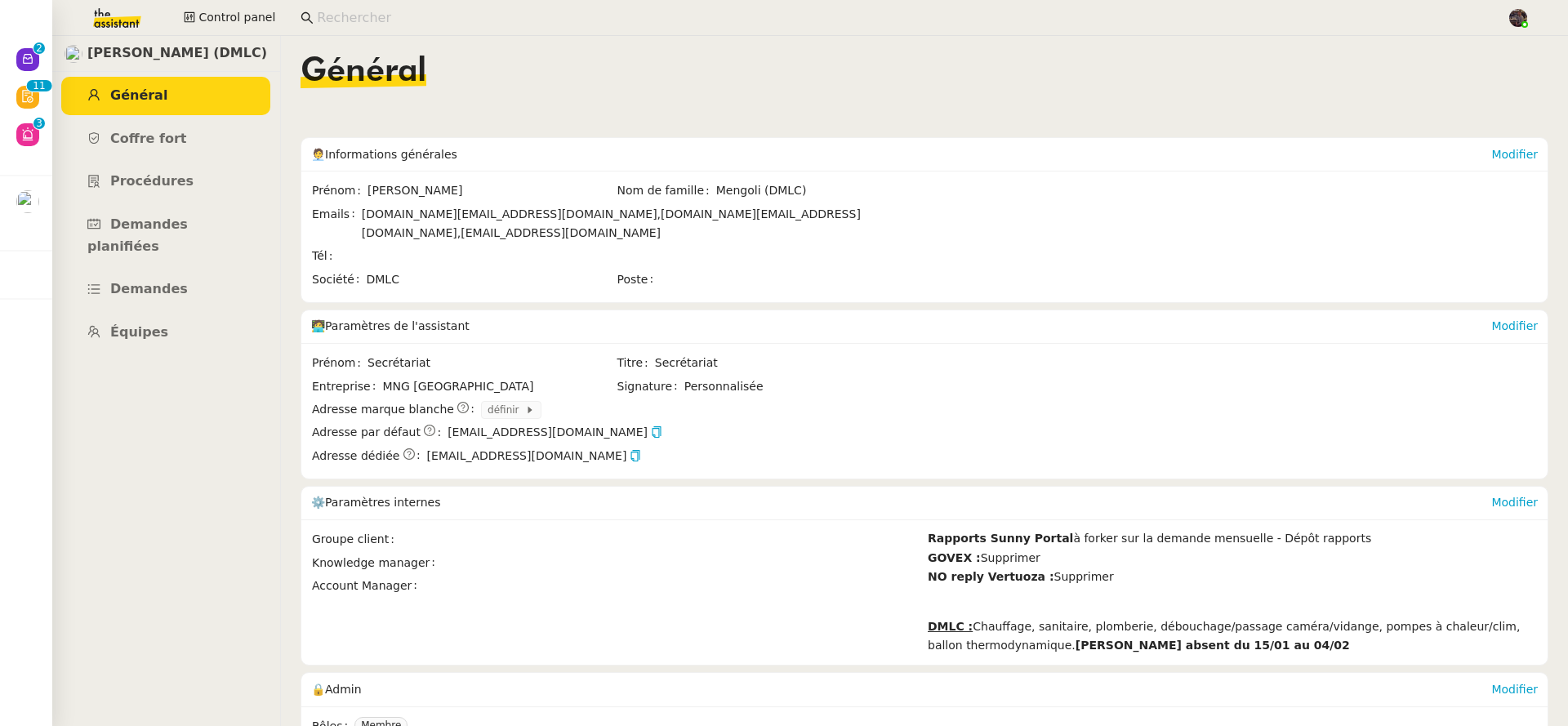
click at [408, 16] on input at bounding box center [903, 18] width 1173 height 22
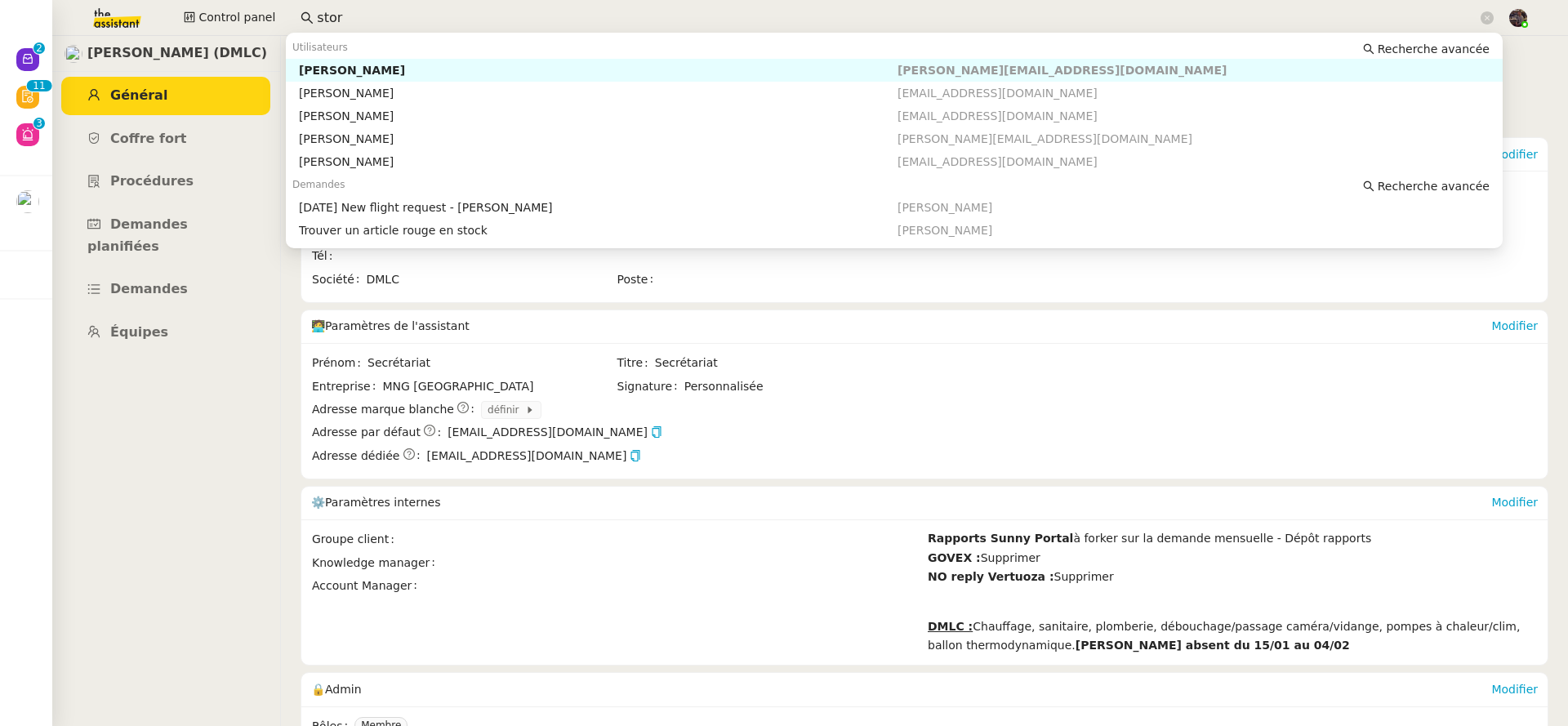
click at [407, 75] on div "Franck MUFFAT-JEANDET" at bounding box center [598, 70] width 599 height 15
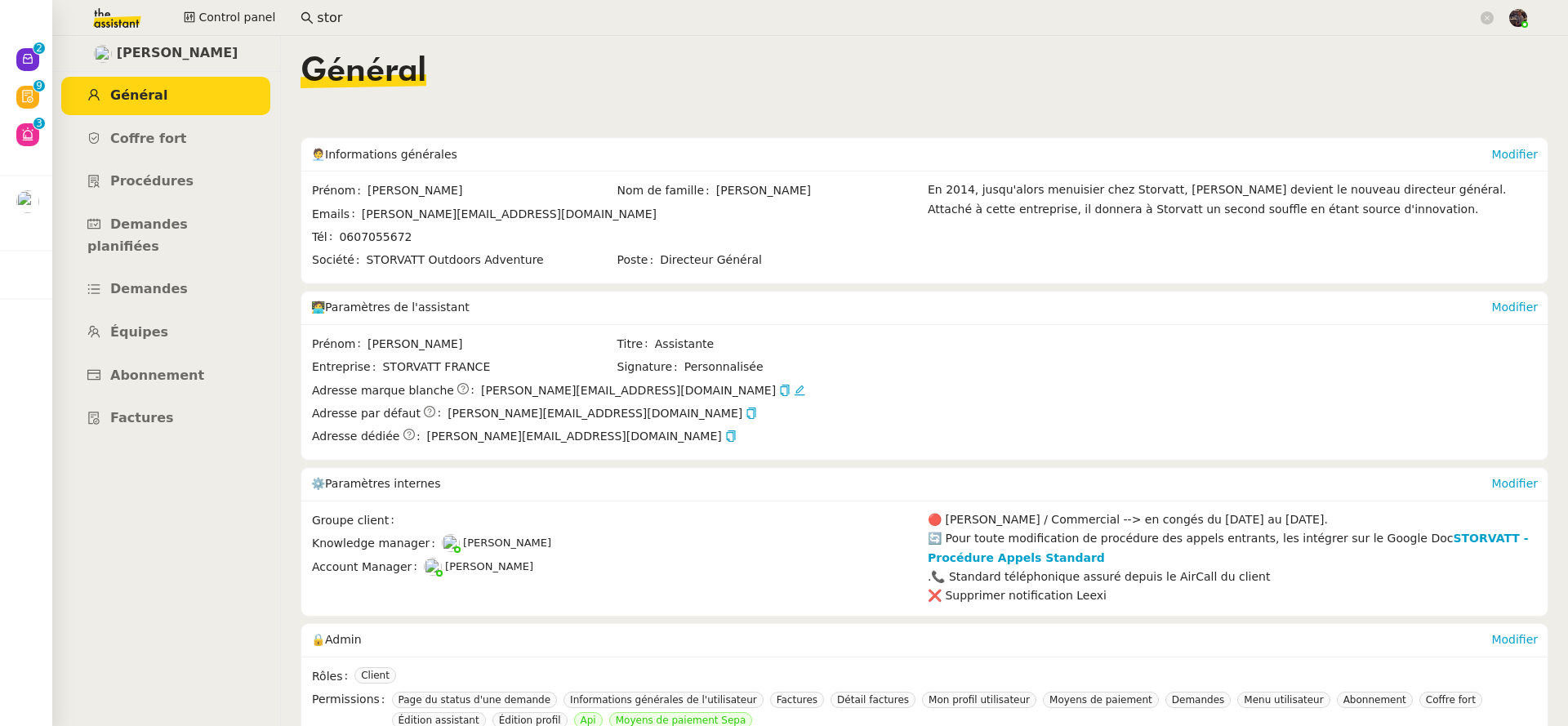
click at [389, 32] on app-search-bar "stor" at bounding box center [897, 18] width 1211 height 36
click at [377, 23] on input "stor" at bounding box center [897, 18] width 1161 height 22
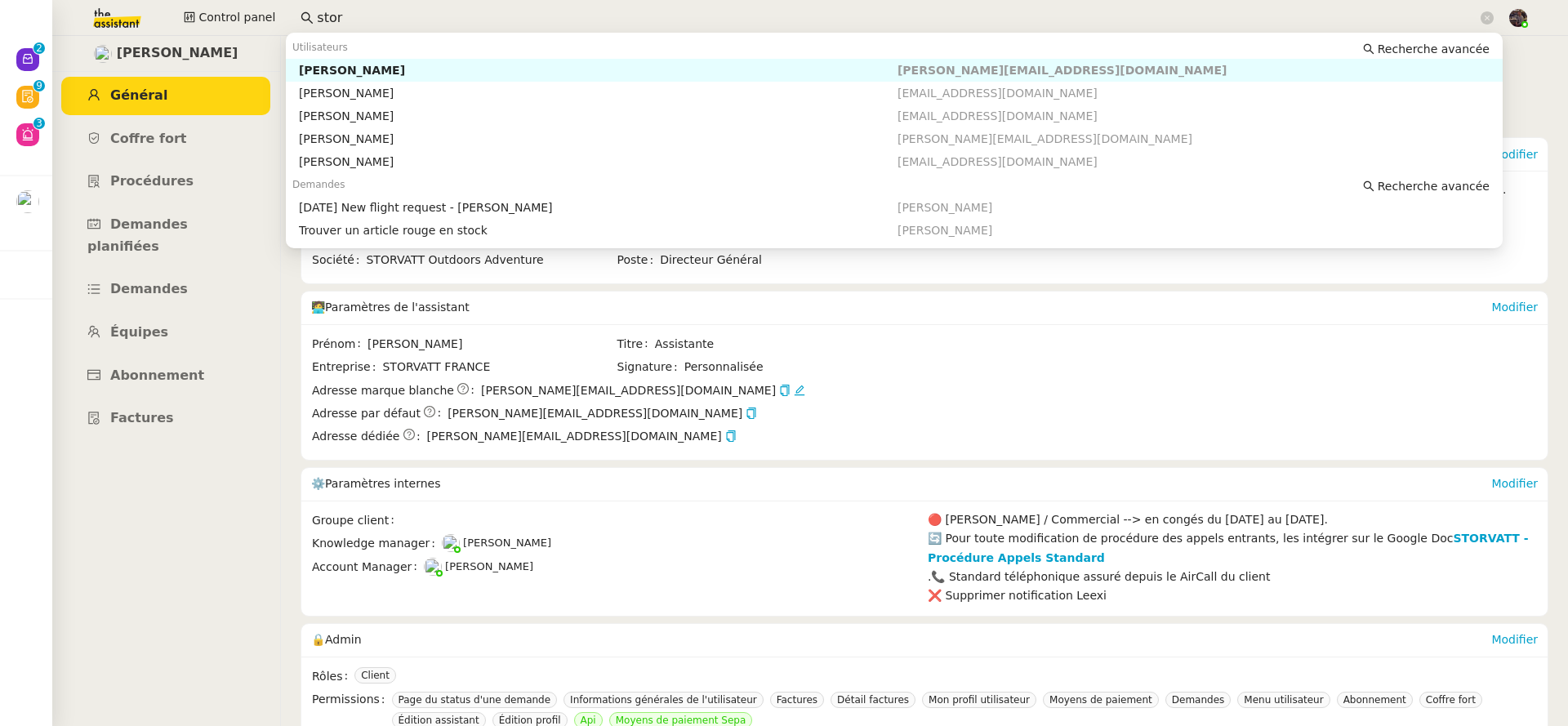
click at [377, 23] on input "stor" at bounding box center [897, 18] width 1161 height 22
click at [410, 64] on div "Edwige Giron-Fleckinger" at bounding box center [598, 70] width 599 height 15
type input "edwige g"
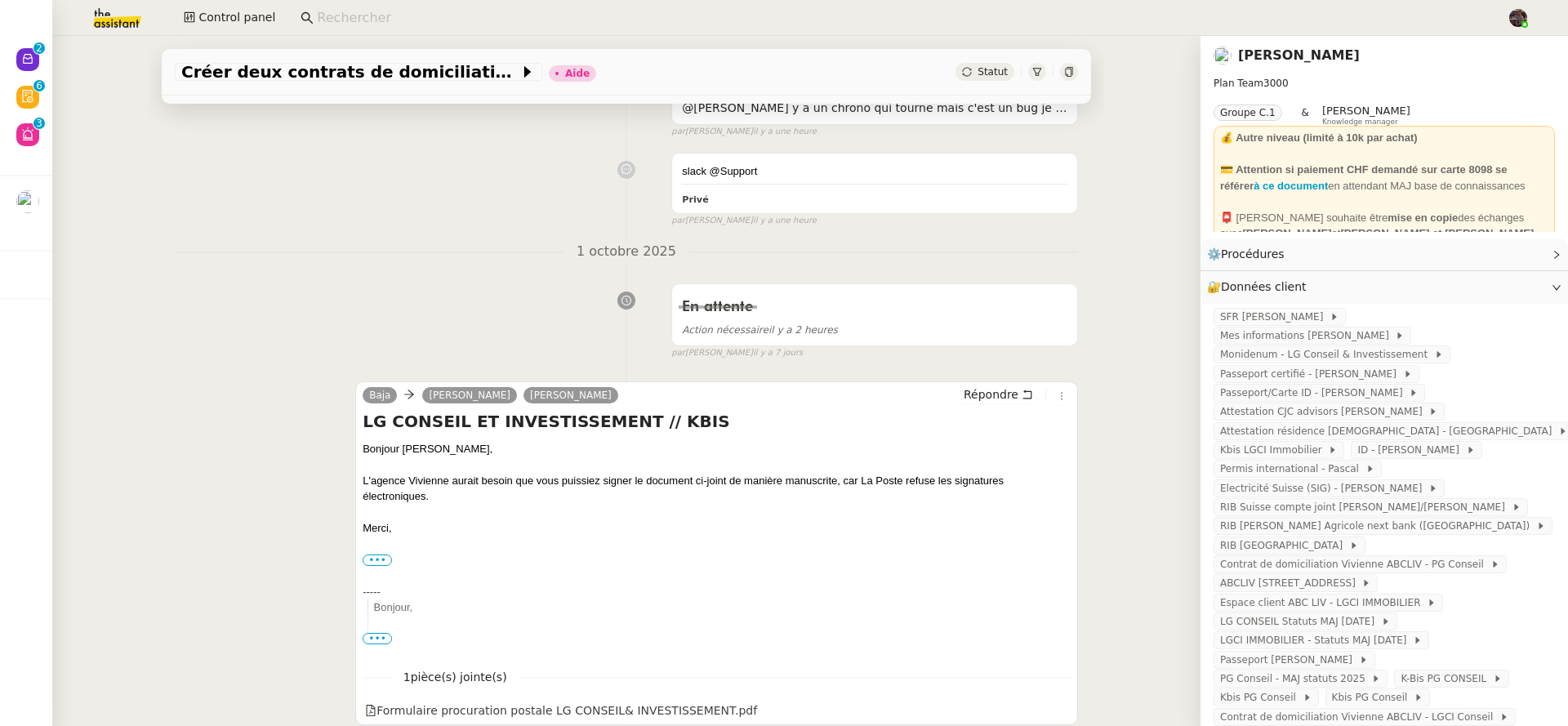
scroll to position [539, 0]
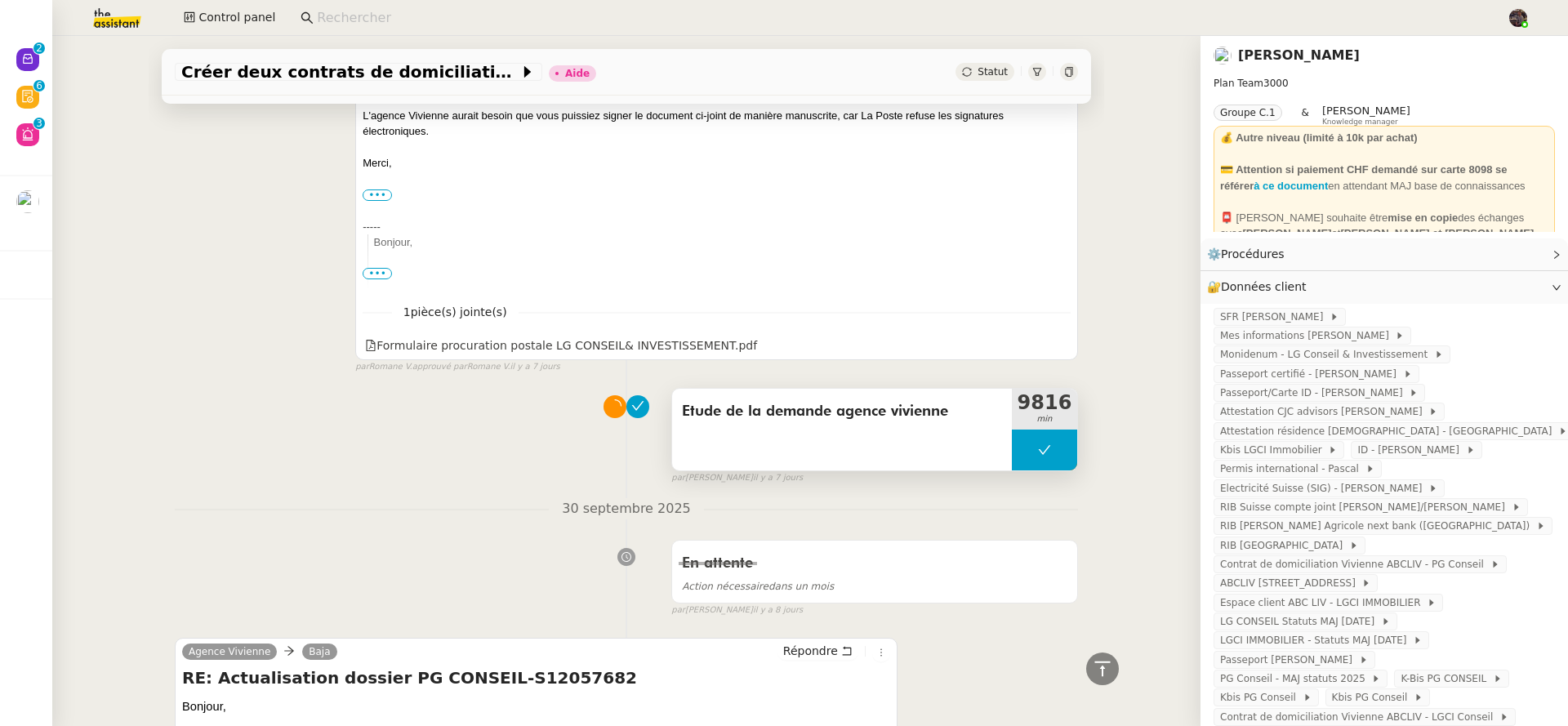
click at [769, 421] on span "Etude de la demande agence vivienne" at bounding box center [841, 412] width 320 height 24
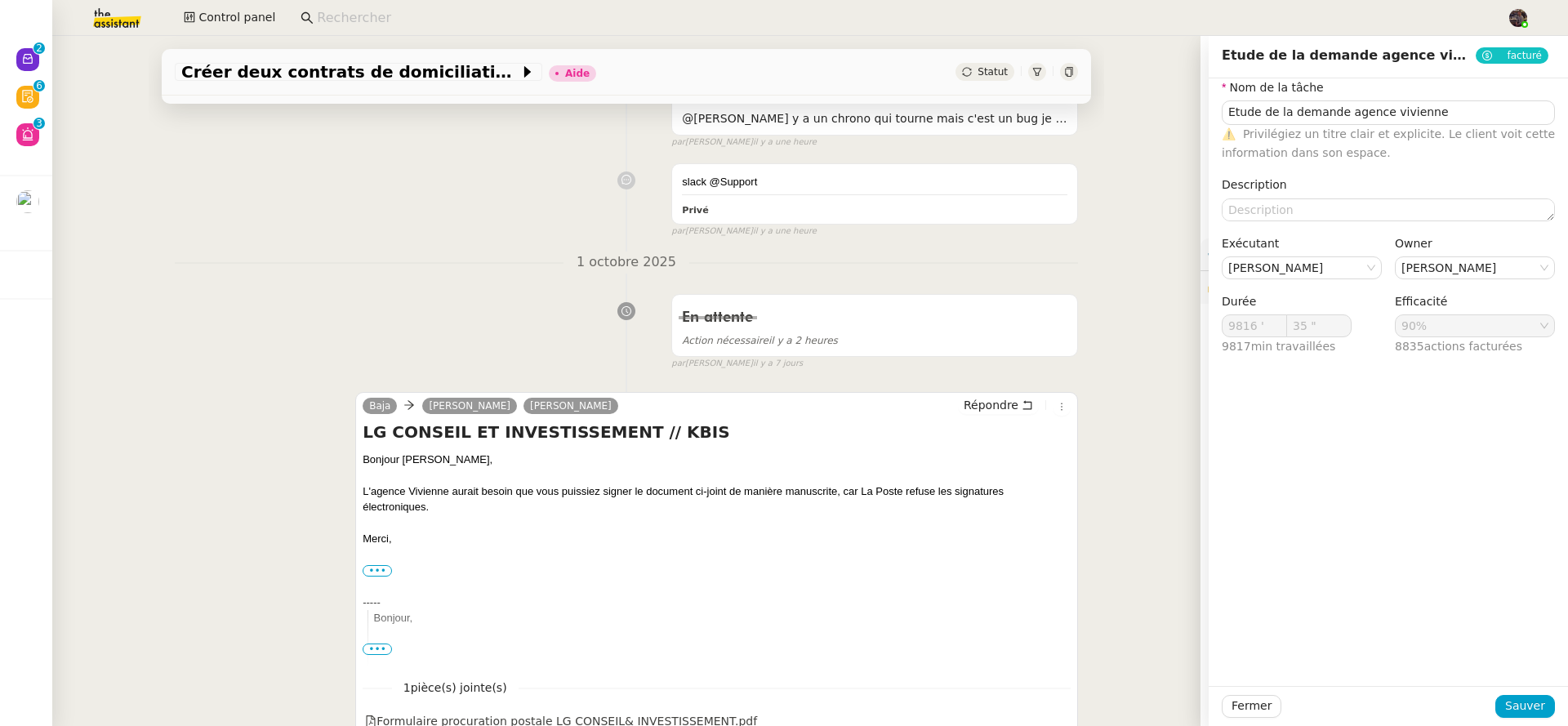
scroll to position [718, 0]
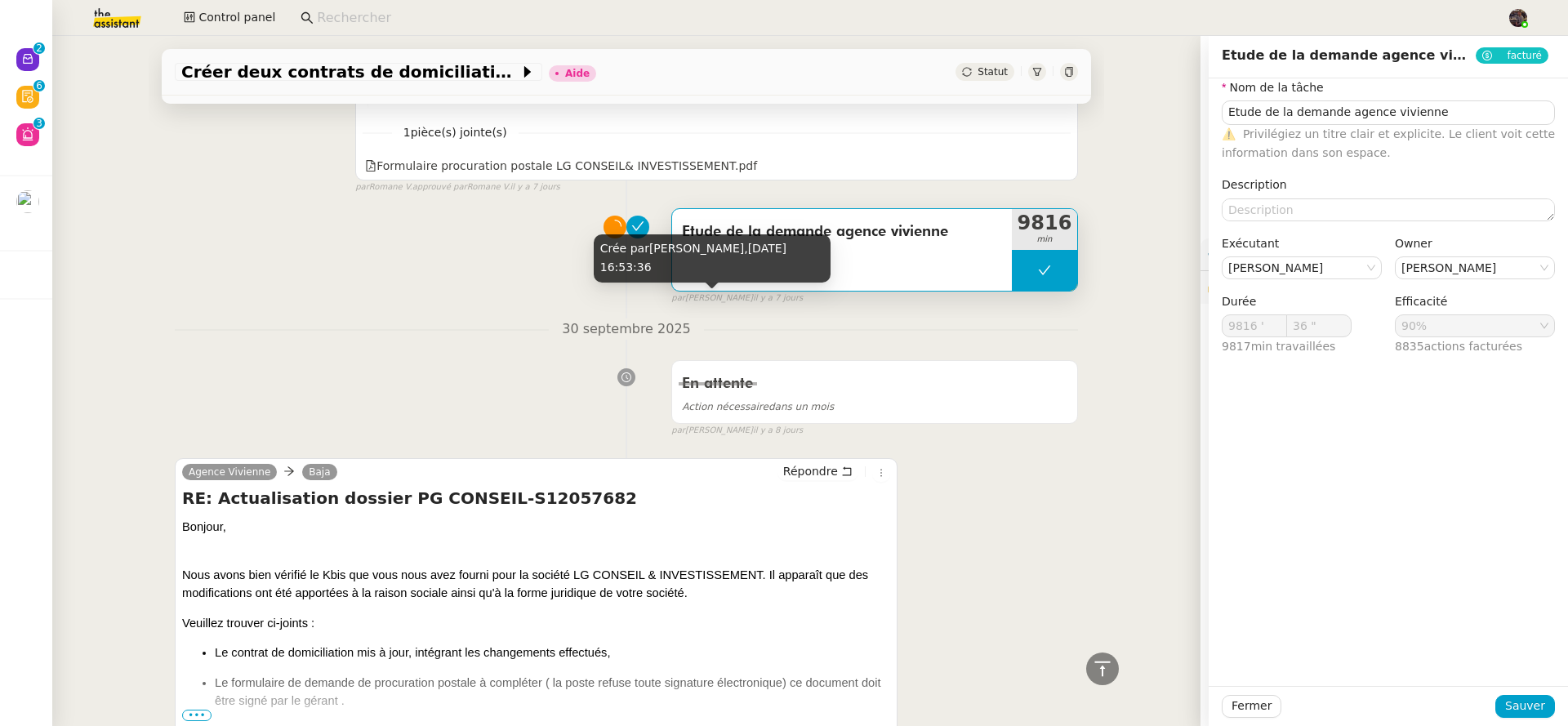
type input "37 ""
click at [472, 330] on nz-divider "30 septembre 2025" at bounding box center [626, 330] width 903 height 22
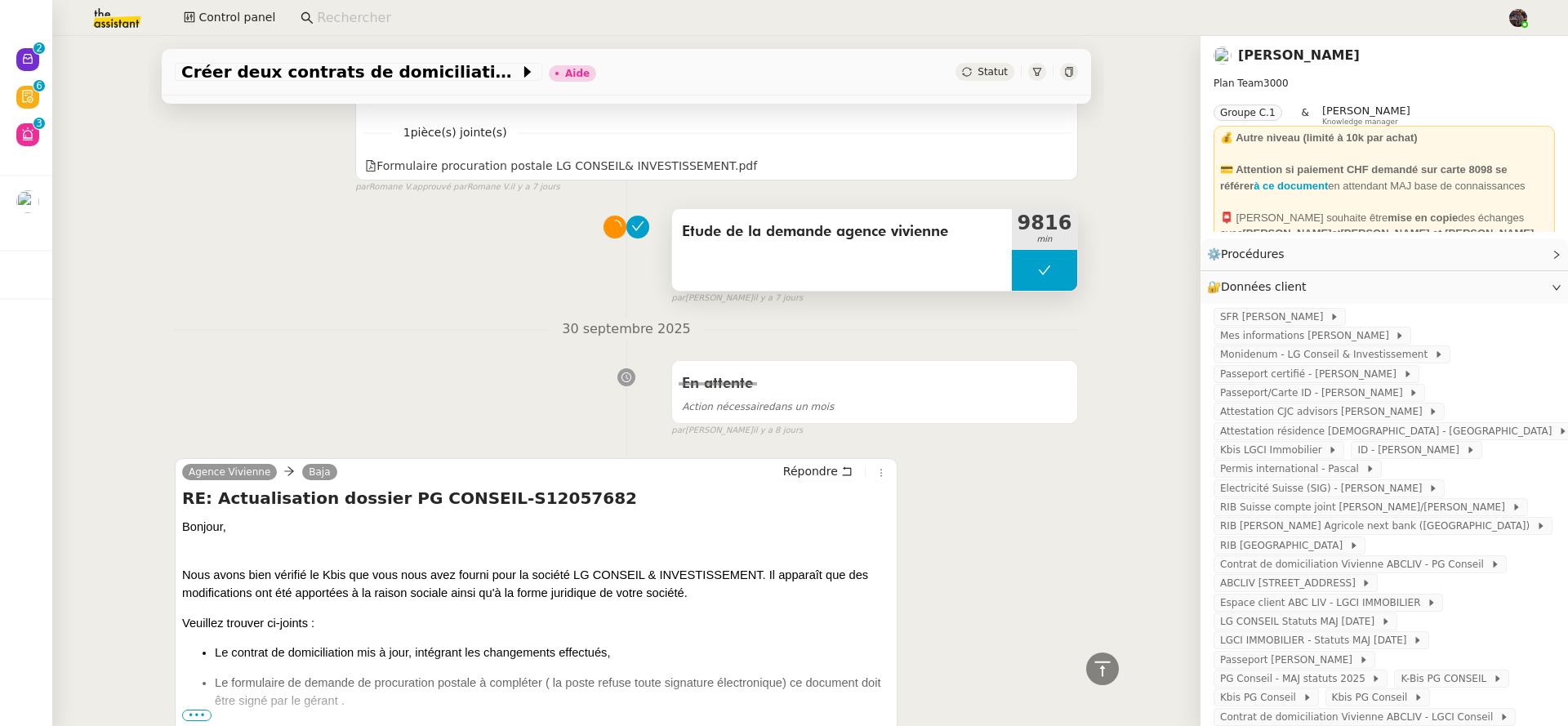
click at [786, 270] on div "Etude de la demande agence vivienne" at bounding box center [842, 250] width 340 height 82
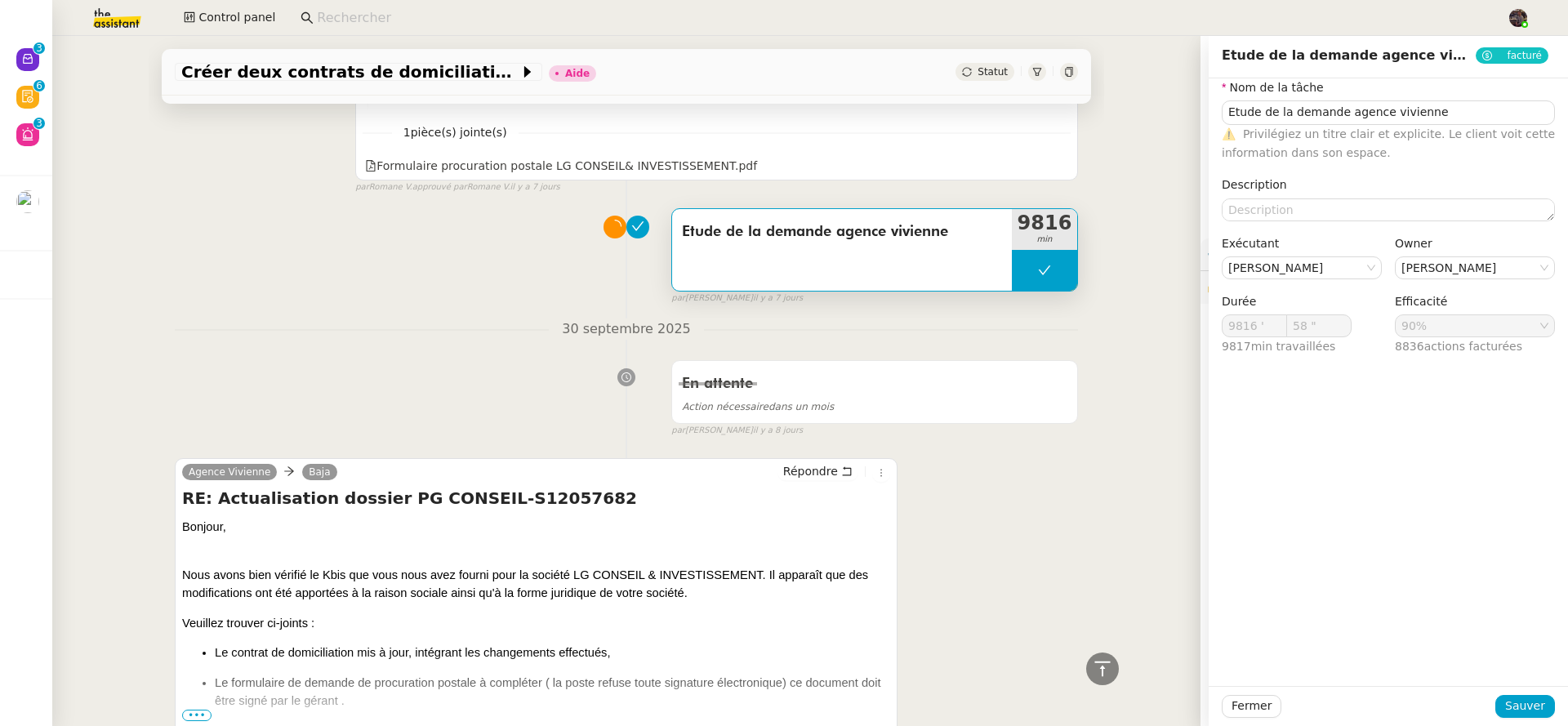
type input "59 ""
type input "9817 '"
type input "40 ""
type input "Etude de la demande agence vivienne"
type input "3 '"
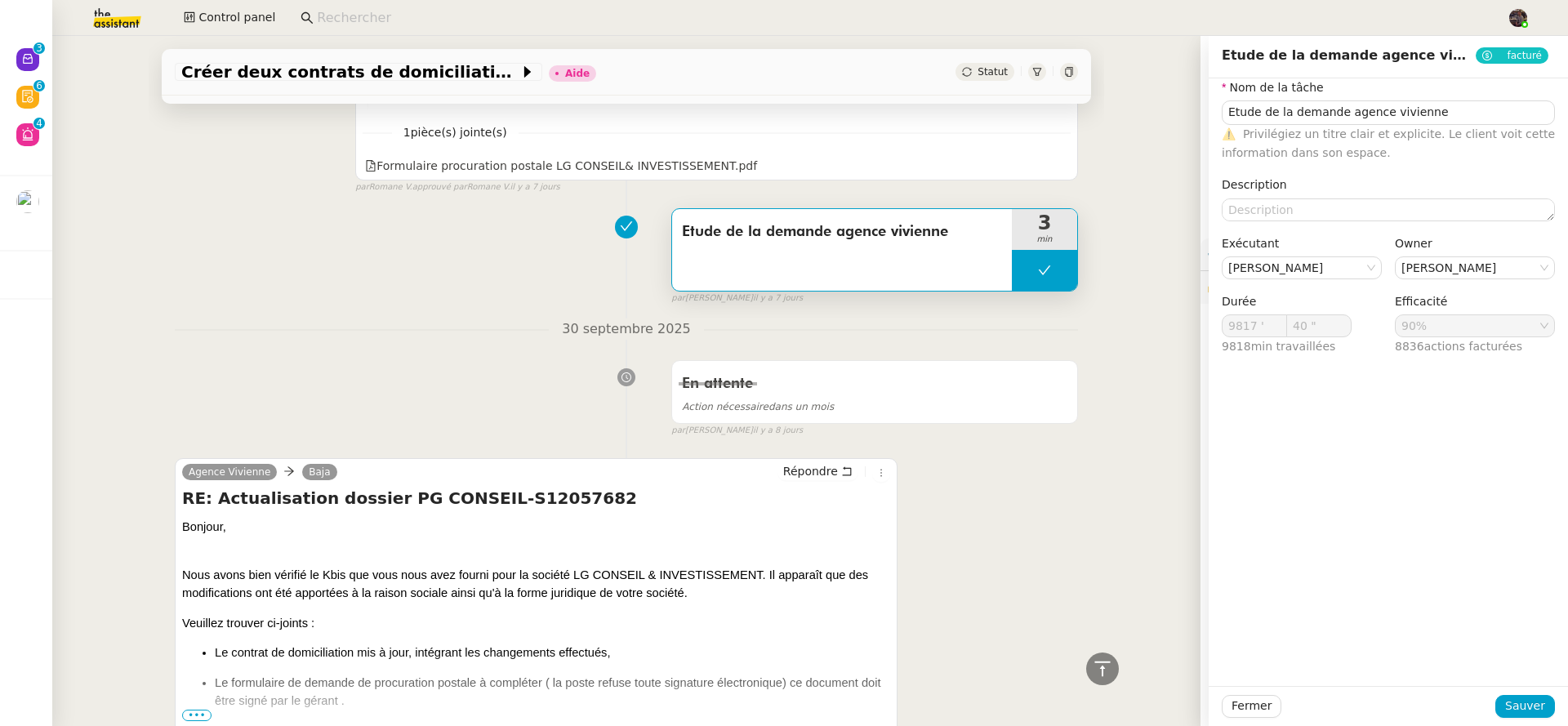
type input "46 ""
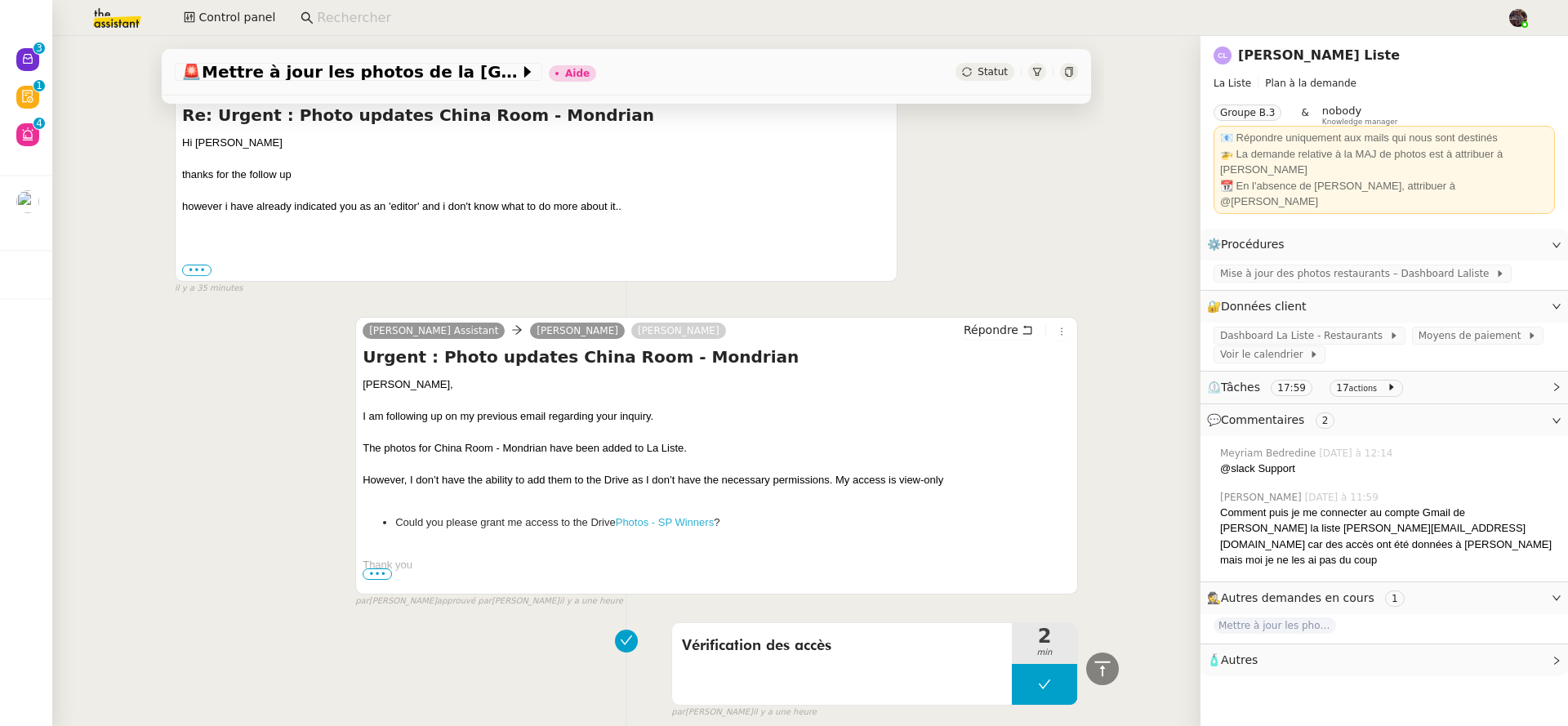
scroll to position [79, 0]
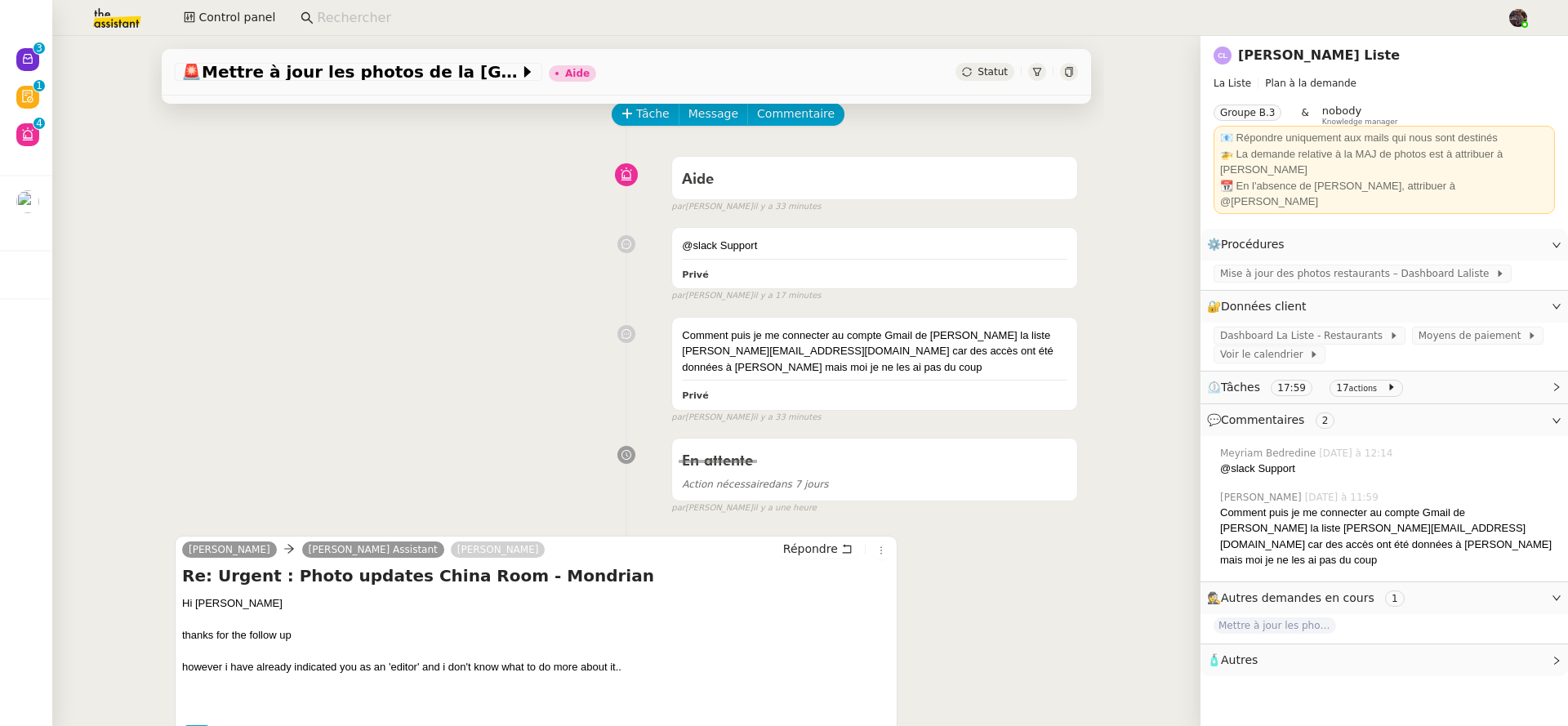
click at [1270, 62] on link "Charles La Liste" at bounding box center [1318, 55] width 161 height 16
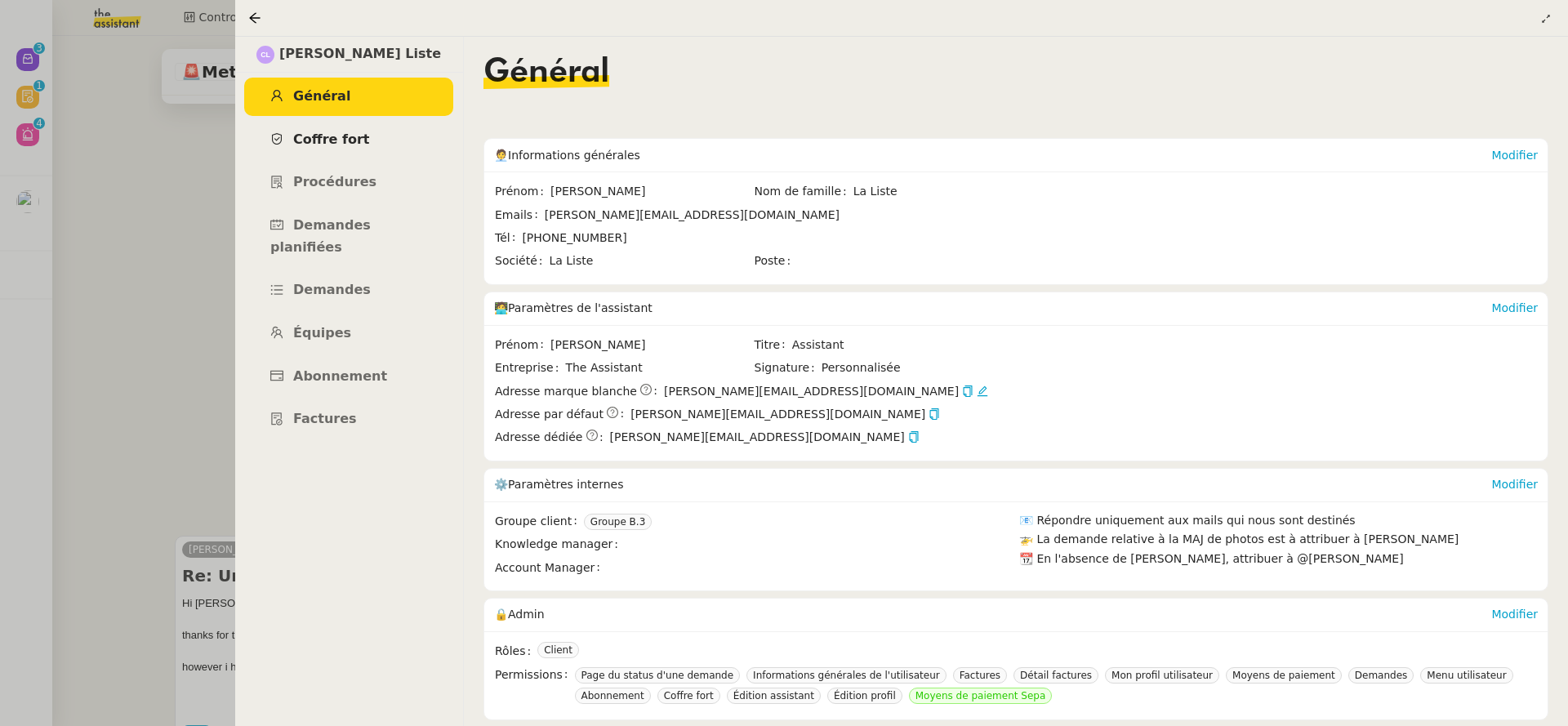
click at [356, 138] on span "Coffre fort" at bounding box center [332, 139] width 77 height 16
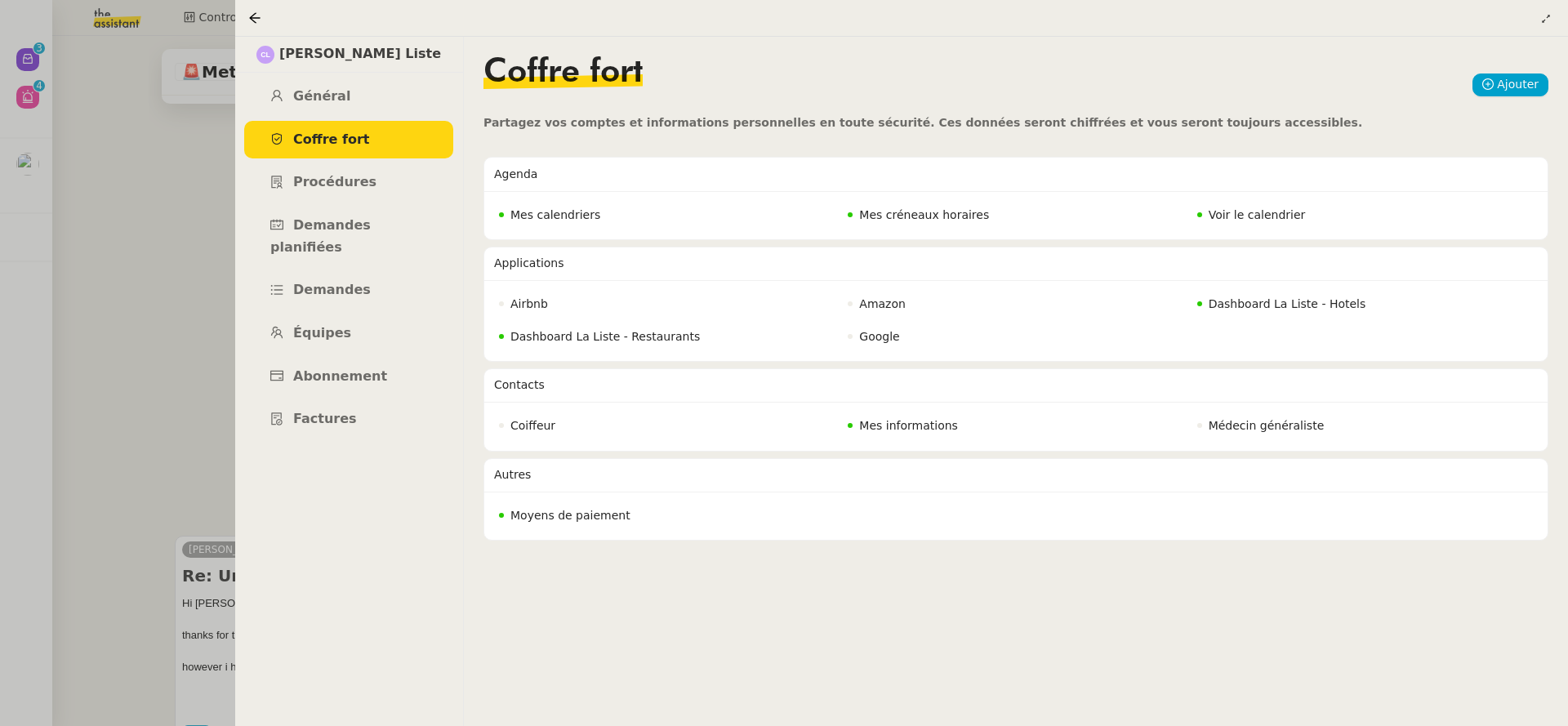
click at [140, 381] on div at bounding box center [784, 363] width 1568 height 726
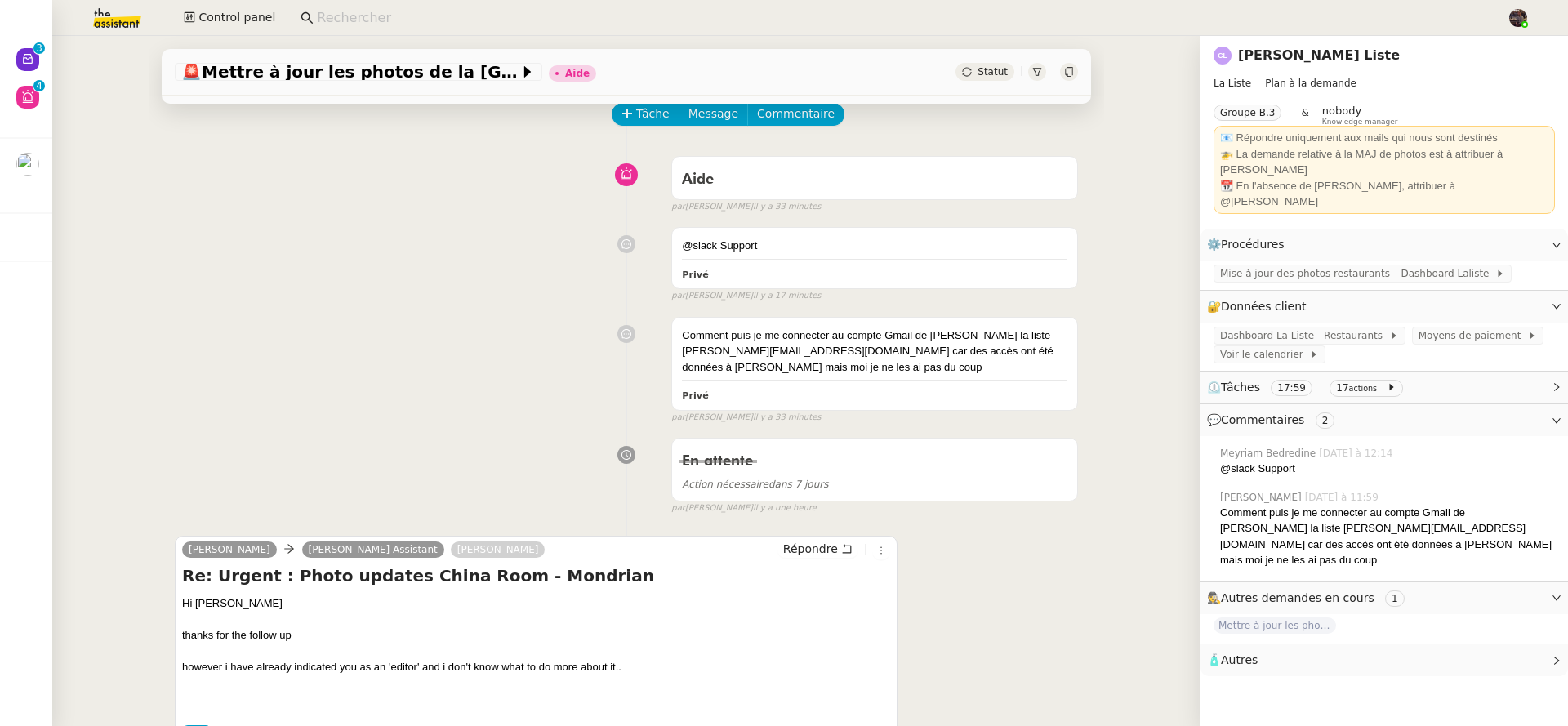
click at [1283, 49] on link "Charles La Liste" at bounding box center [1318, 55] width 161 height 16
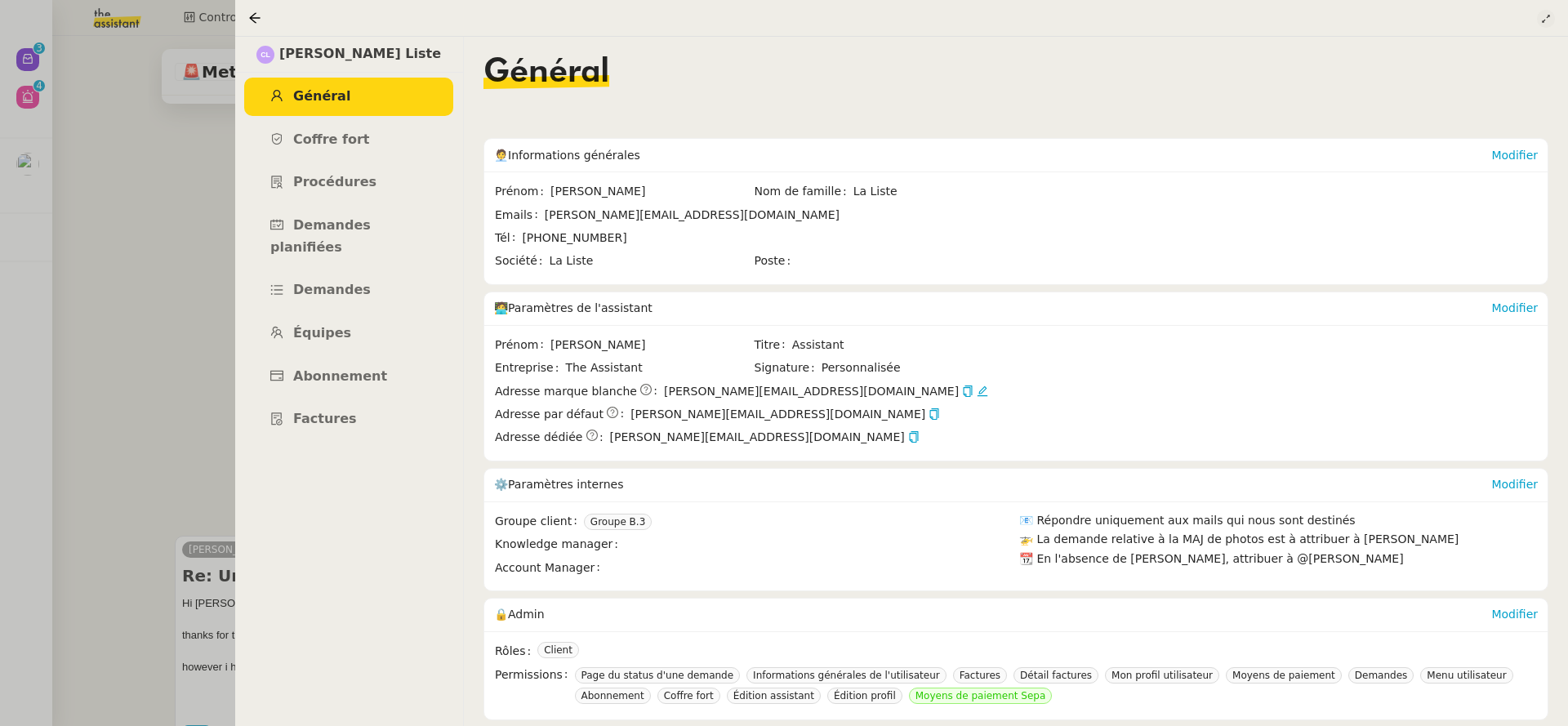
click at [1544, 23] on icon at bounding box center [1546, 19] width 10 height 10
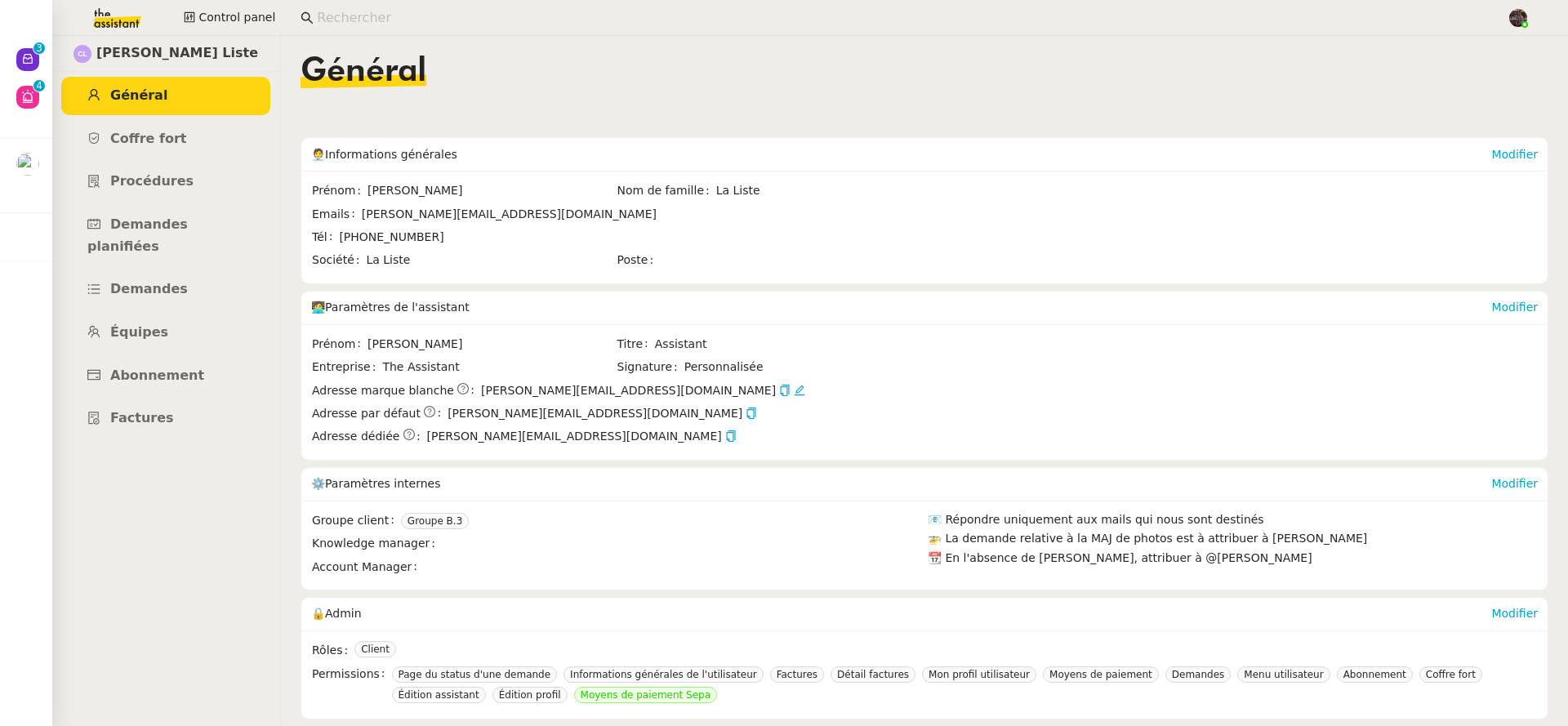
scroll to position [3, 0]
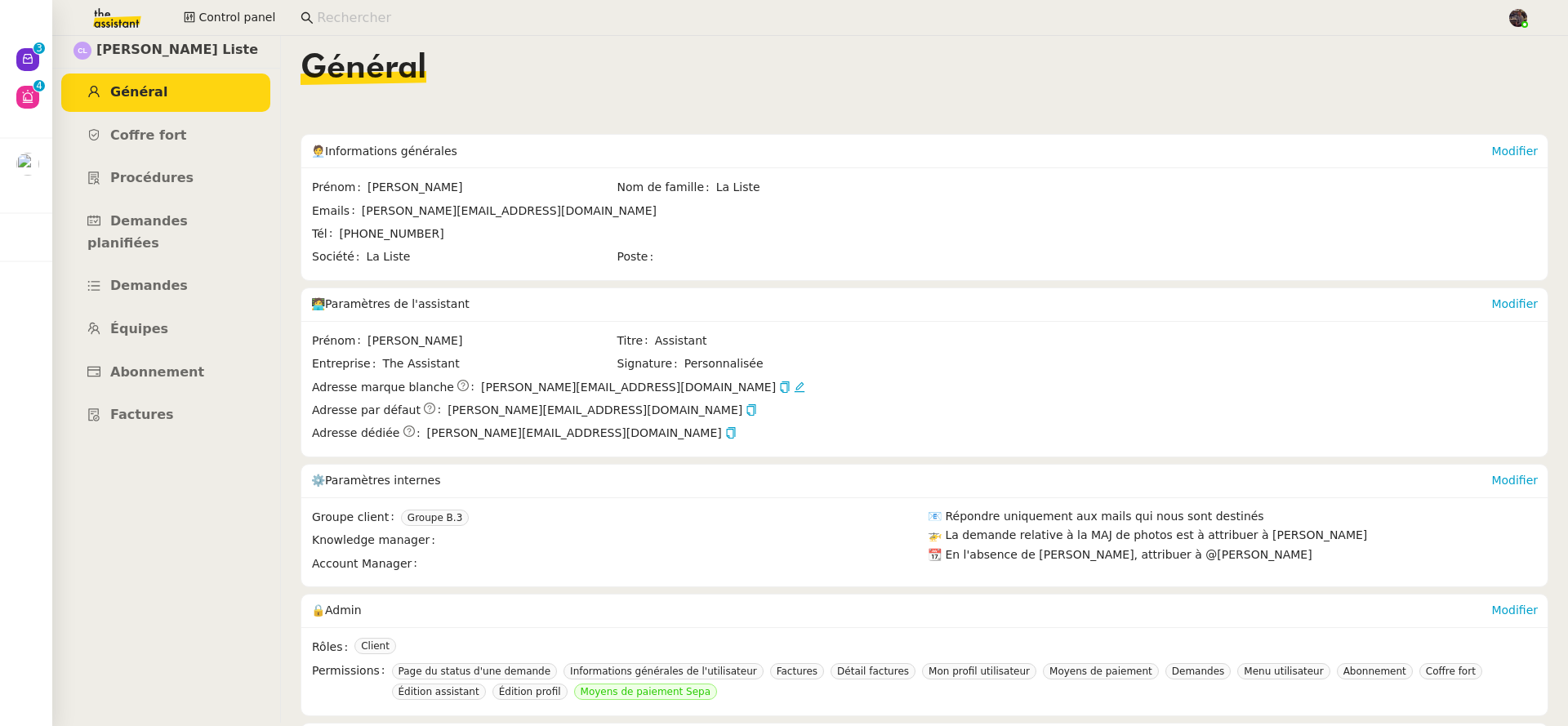
click at [497, 386] on span "alfred@laliste.com" at bounding box center [628, 387] width 295 height 18
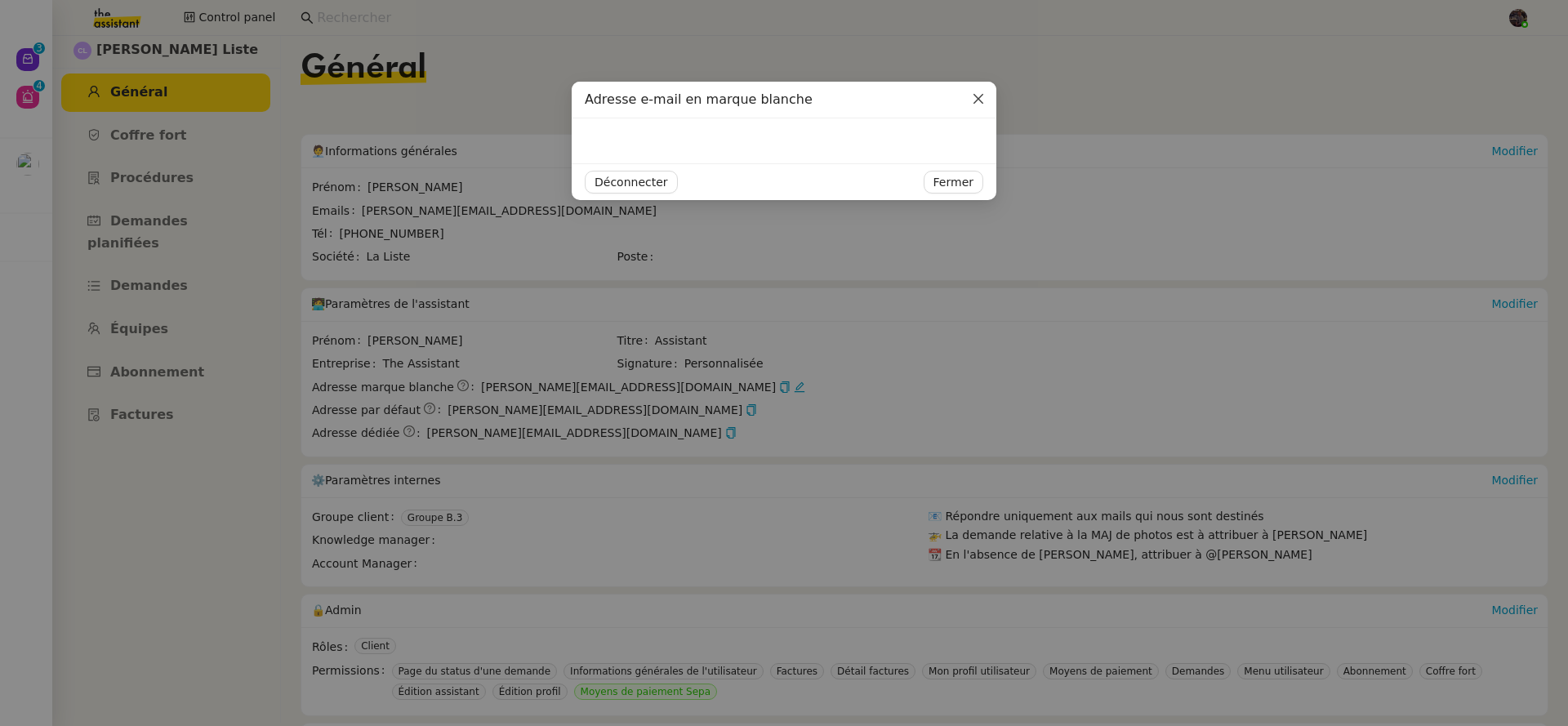
drag, startPoint x: 497, startPoint y: 386, endPoint x: 506, endPoint y: 385, distance: 9.1
click at [506, 385] on nz-modal-container "Adresse e-mail en marque blanche Déconnecter Fermer" at bounding box center [784, 363] width 1568 height 726
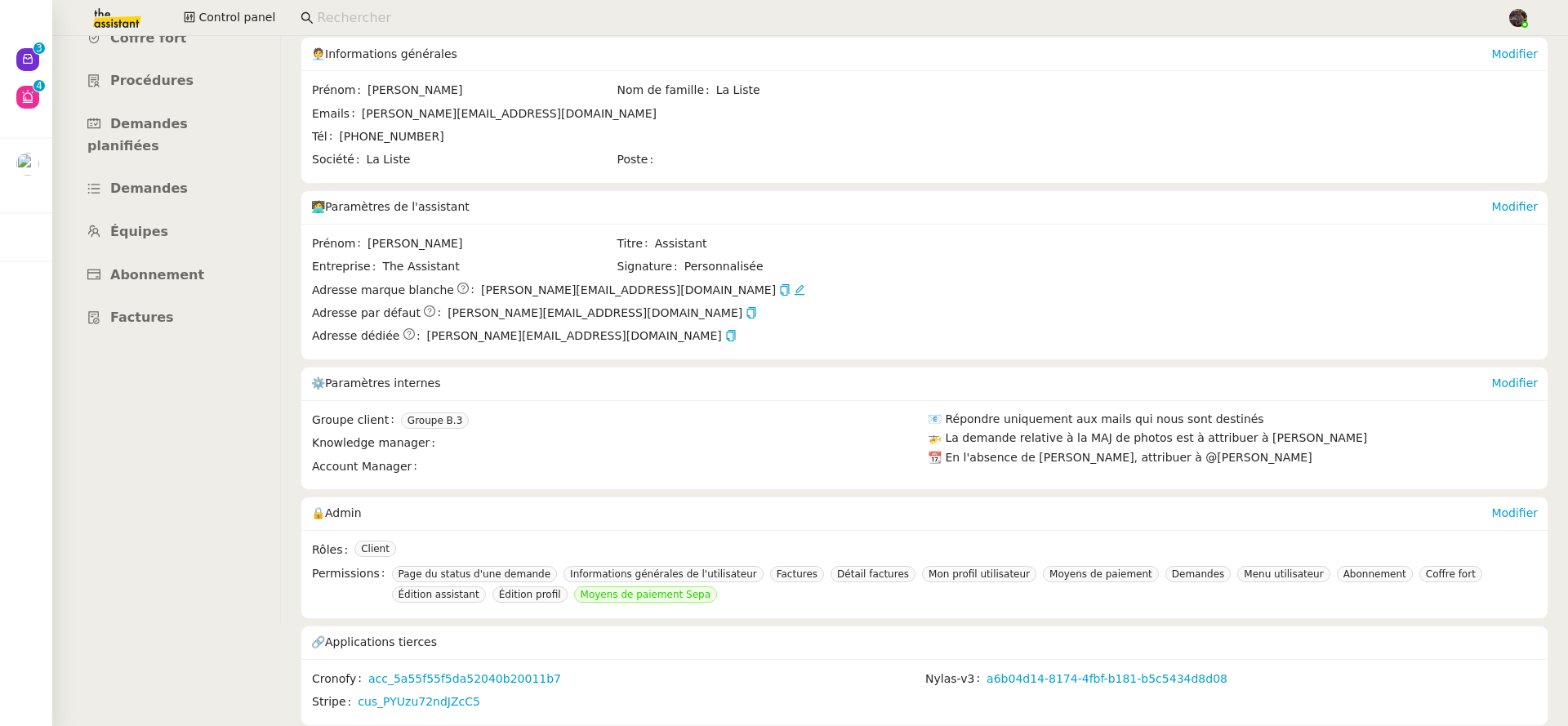
scroll to position [0, 0]
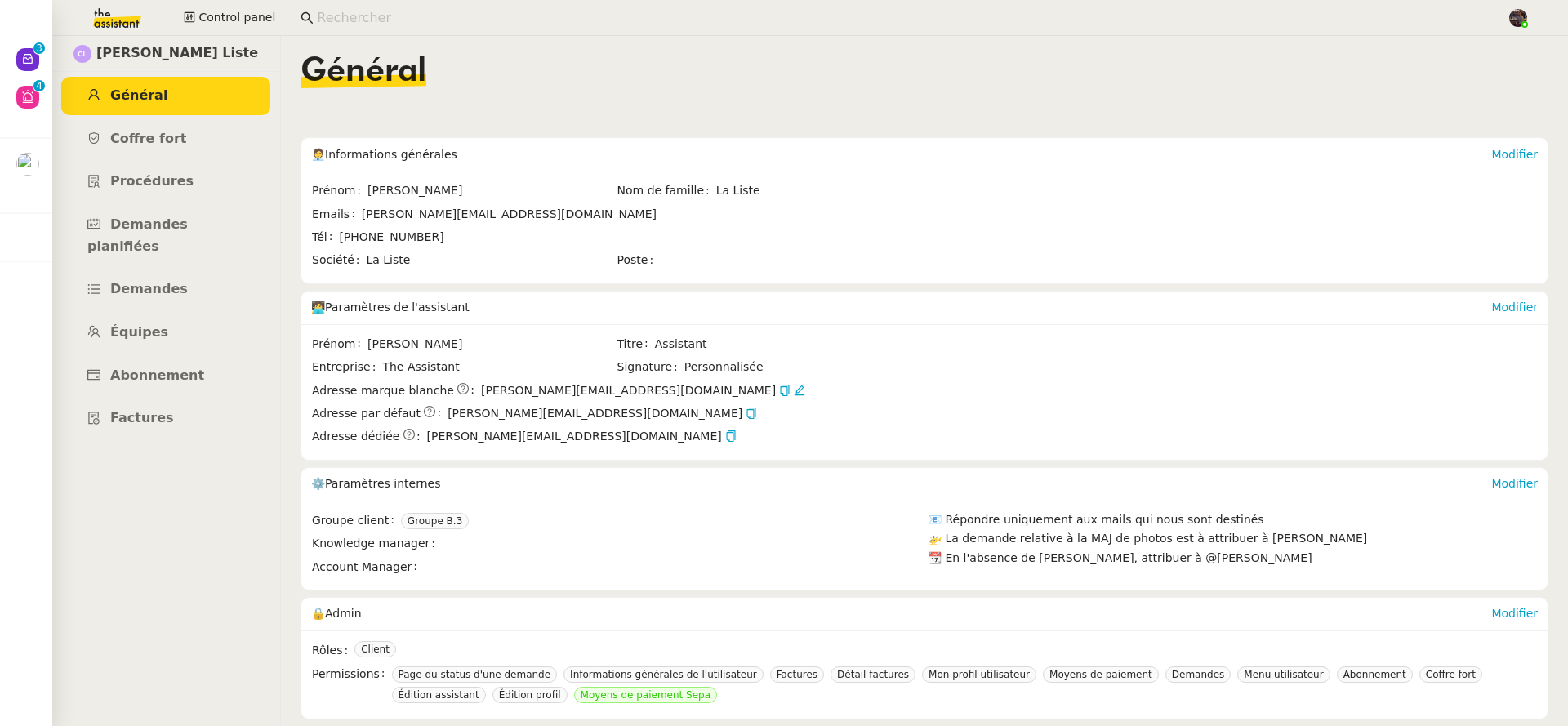
click at [201, 159] on ul "Général Coffre fort Procédures Demandes planifiées Demandes Équipes Abonnement …" at bounding box center [166, 258] width 228 height 361
click at [190, 132] on link "Coffre fort" at bounding box center [166, 140] width 209 height 38
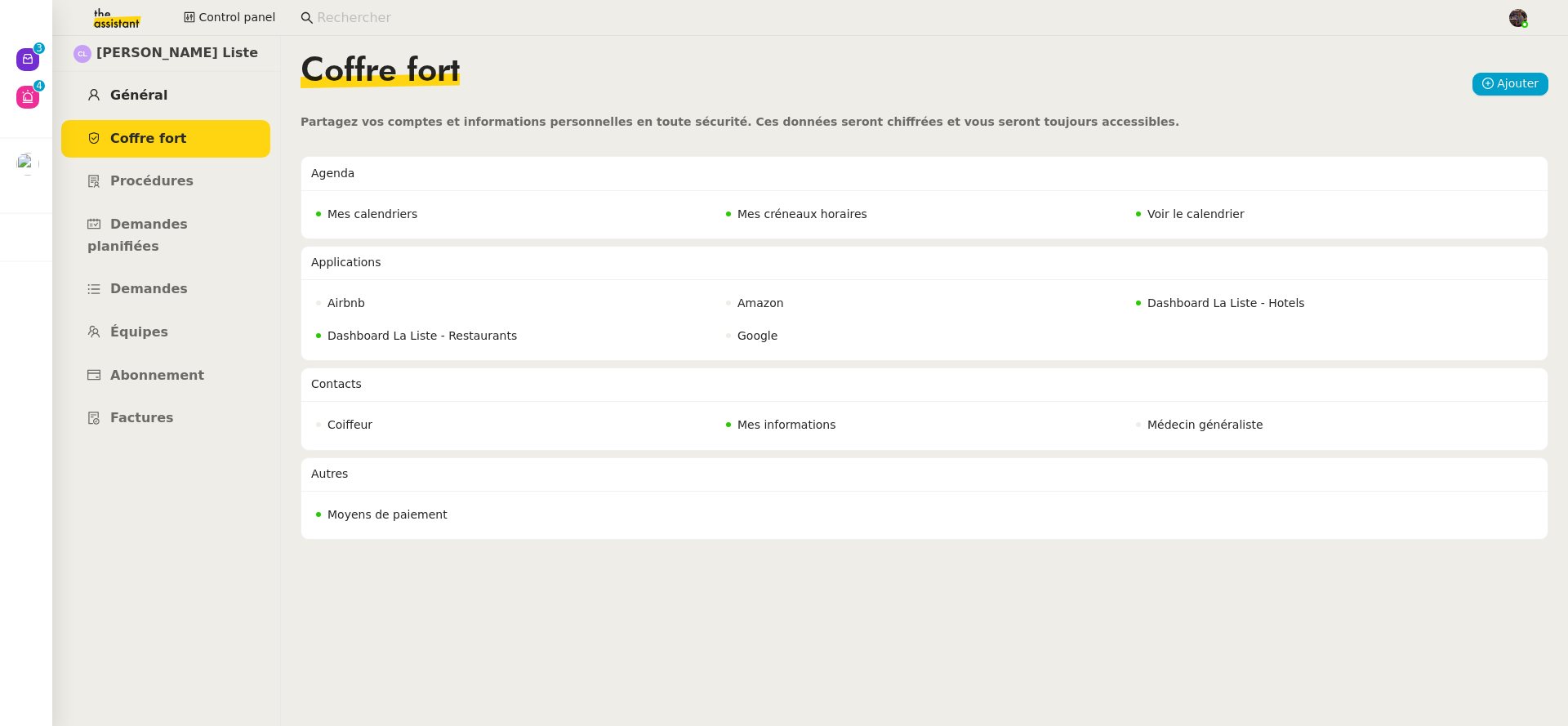
click at [189, 92] on link "Général" at bounding box center [166, 96] width 209 height 38
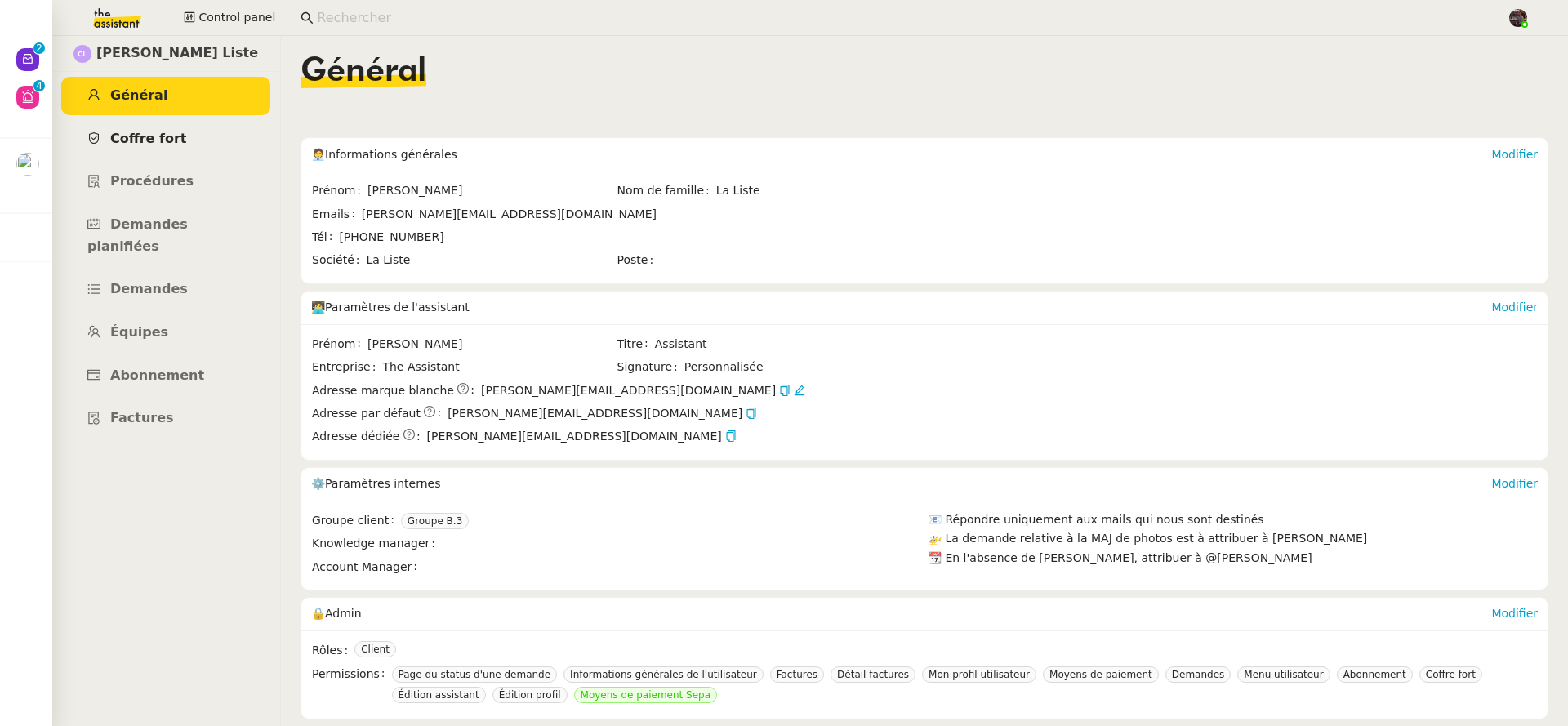
click at [201, 133] on link "Coffre fort" at bounding box center [166, 140] width 209 height 38
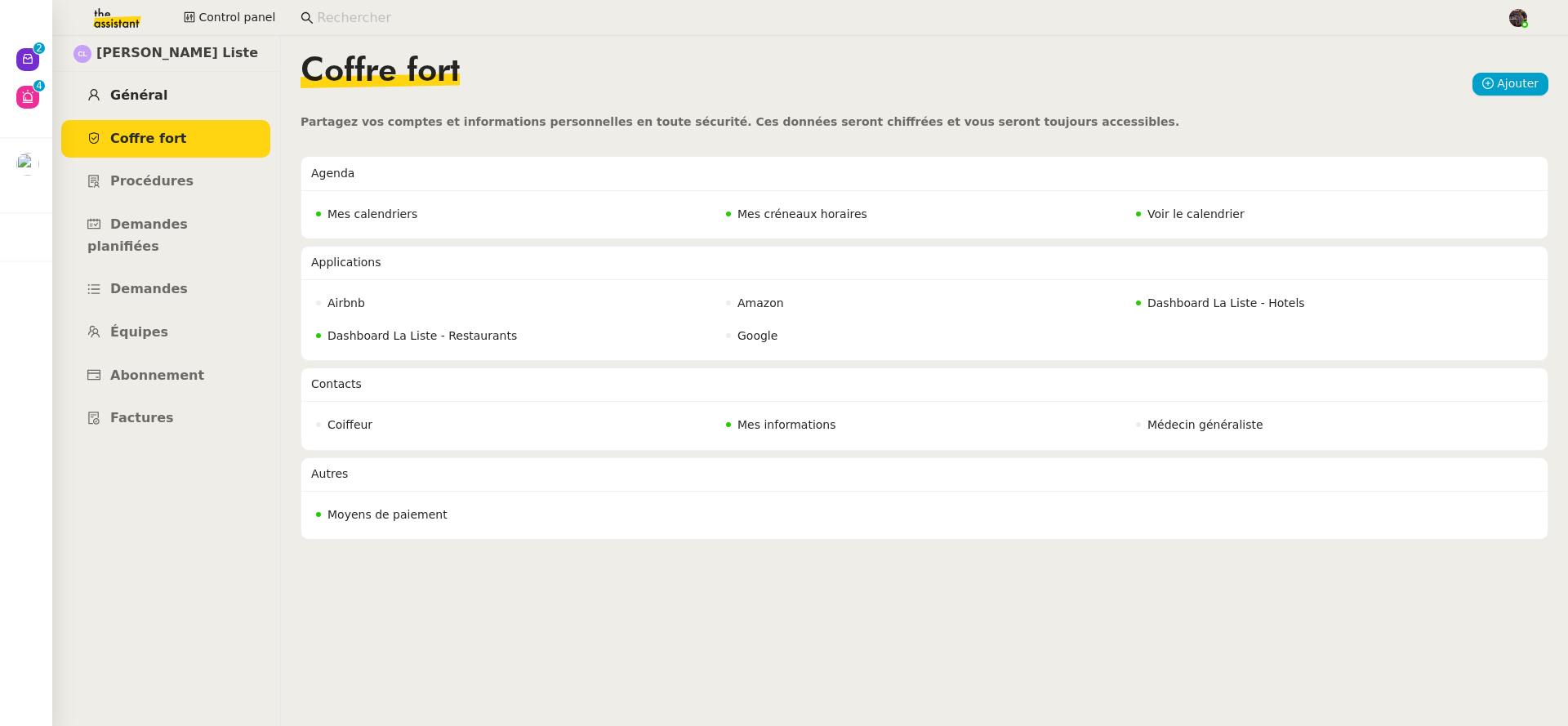
click at [147, 78] on link "Général" at bounding box center [166, 96] width 209 height 38
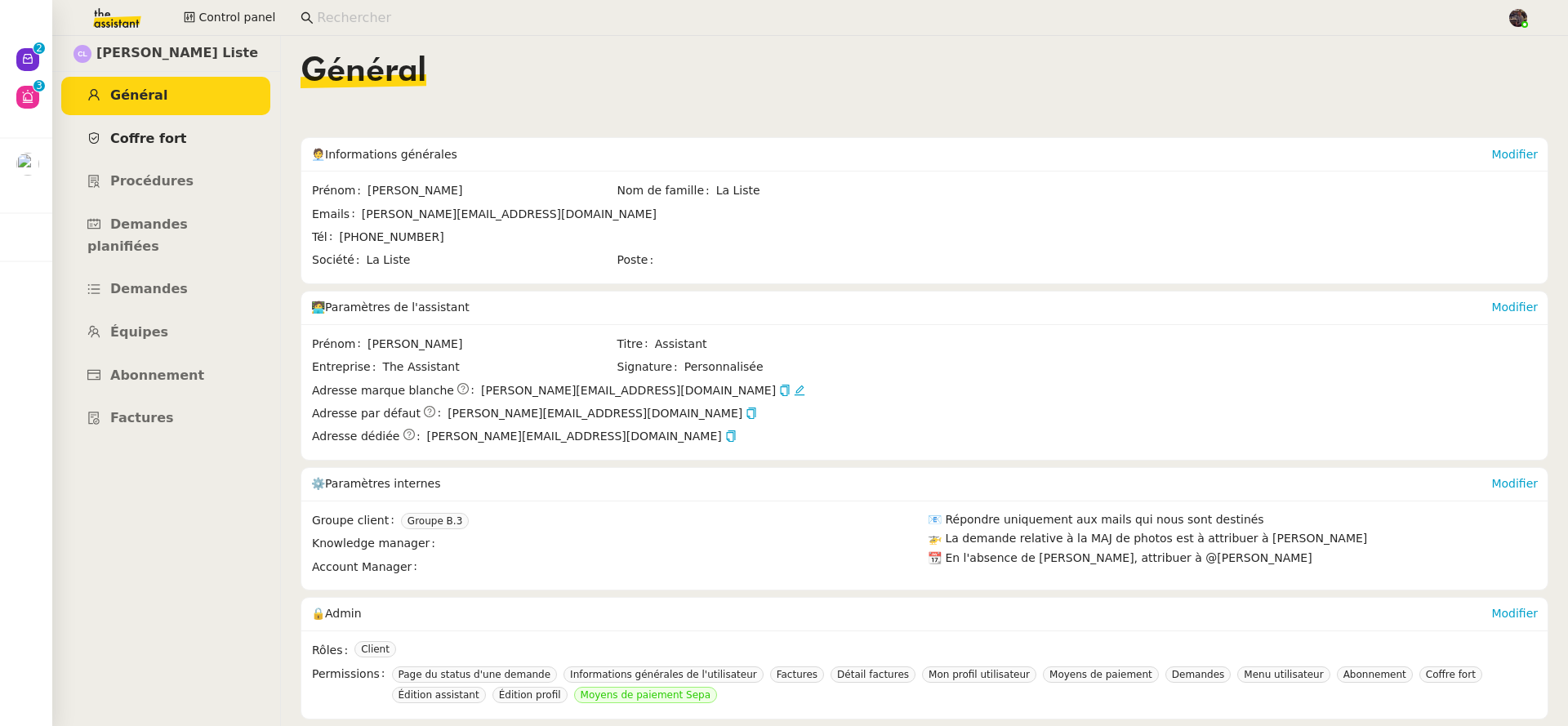
click at [240, 129] on link "Coffre fort" at bounding box center [166, 140] width 209 height 38
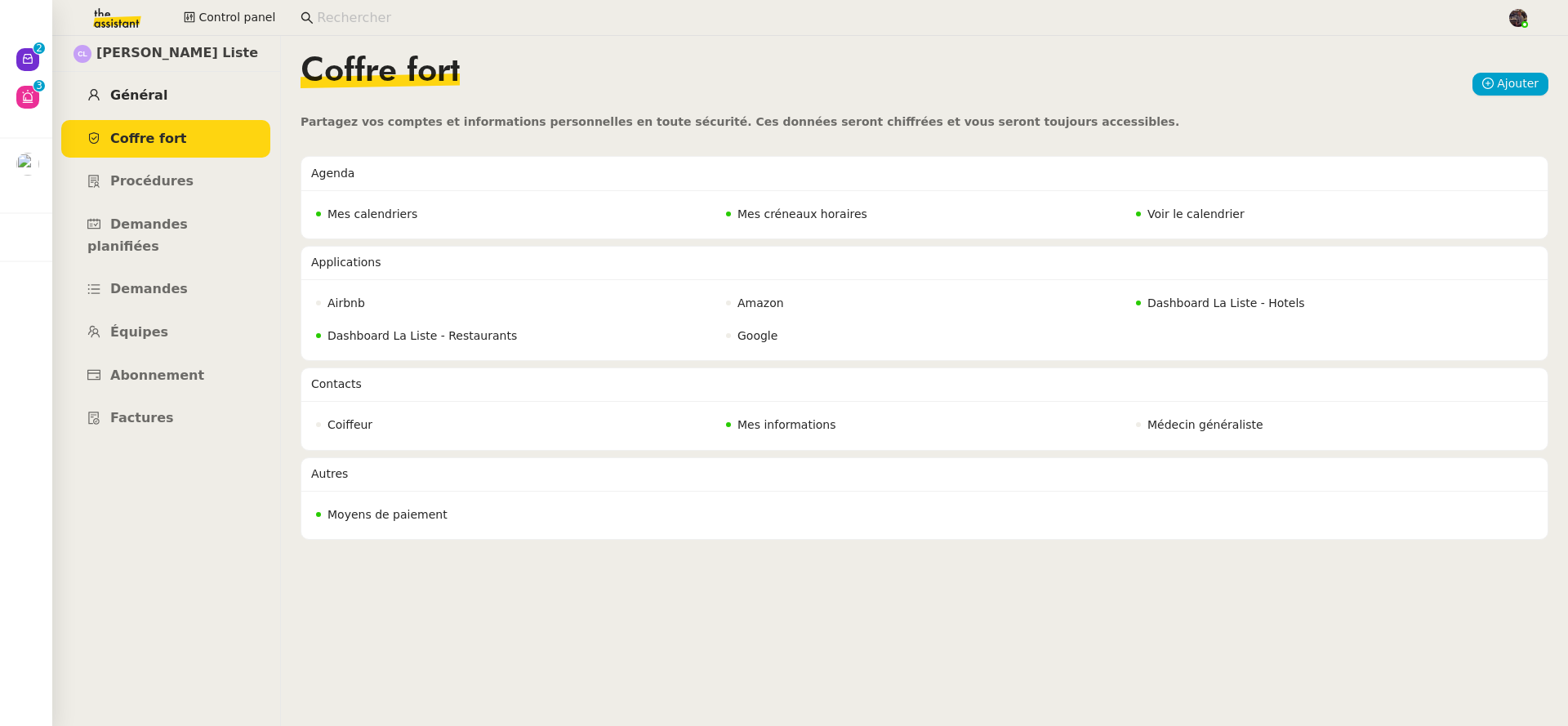
click at [228, 97] on link "Général" at bounding box center [166, 96] width 209 height 38
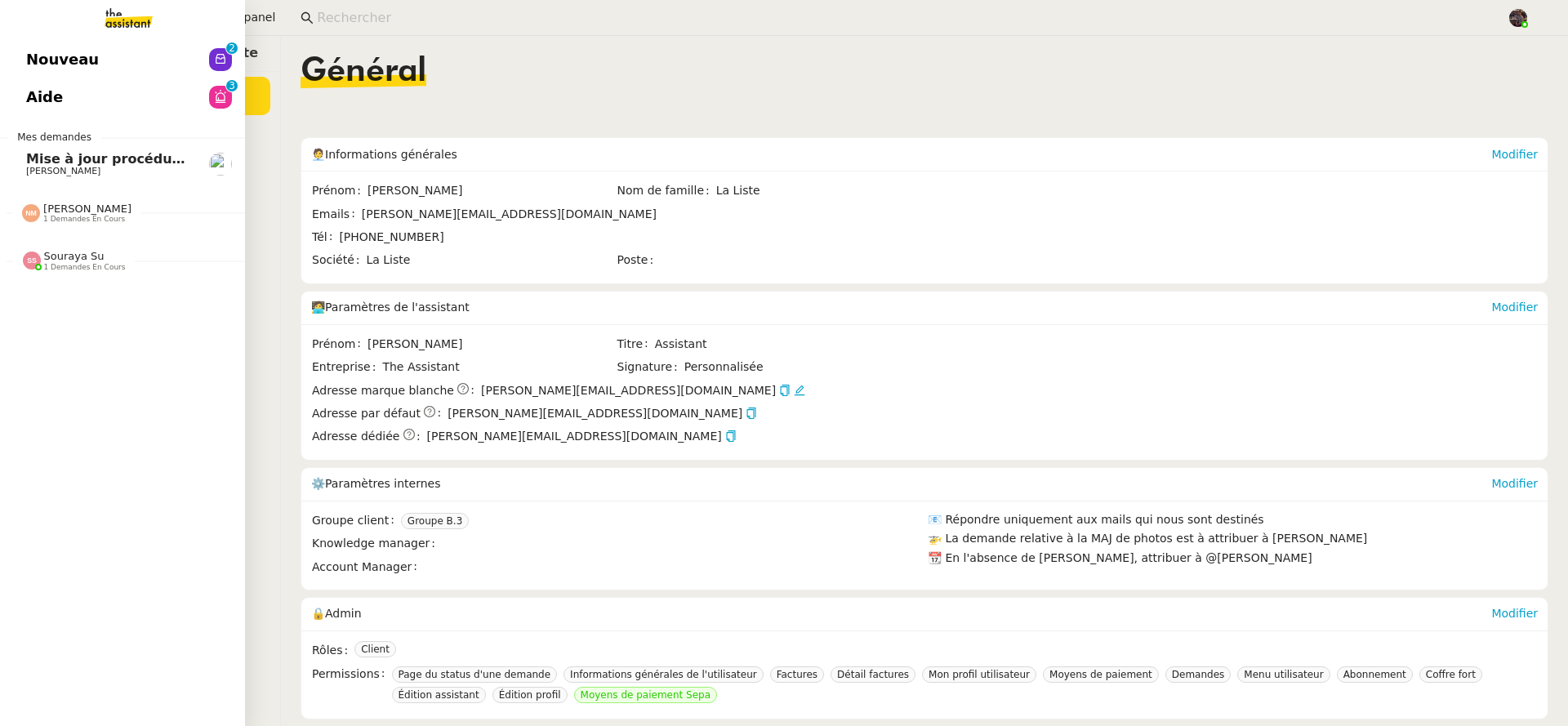
click at [42, 55] on link "Nouveau 0 1 2 3 4 5 6 7 8 9" at bounding box center [122, 59] width 245 height 38
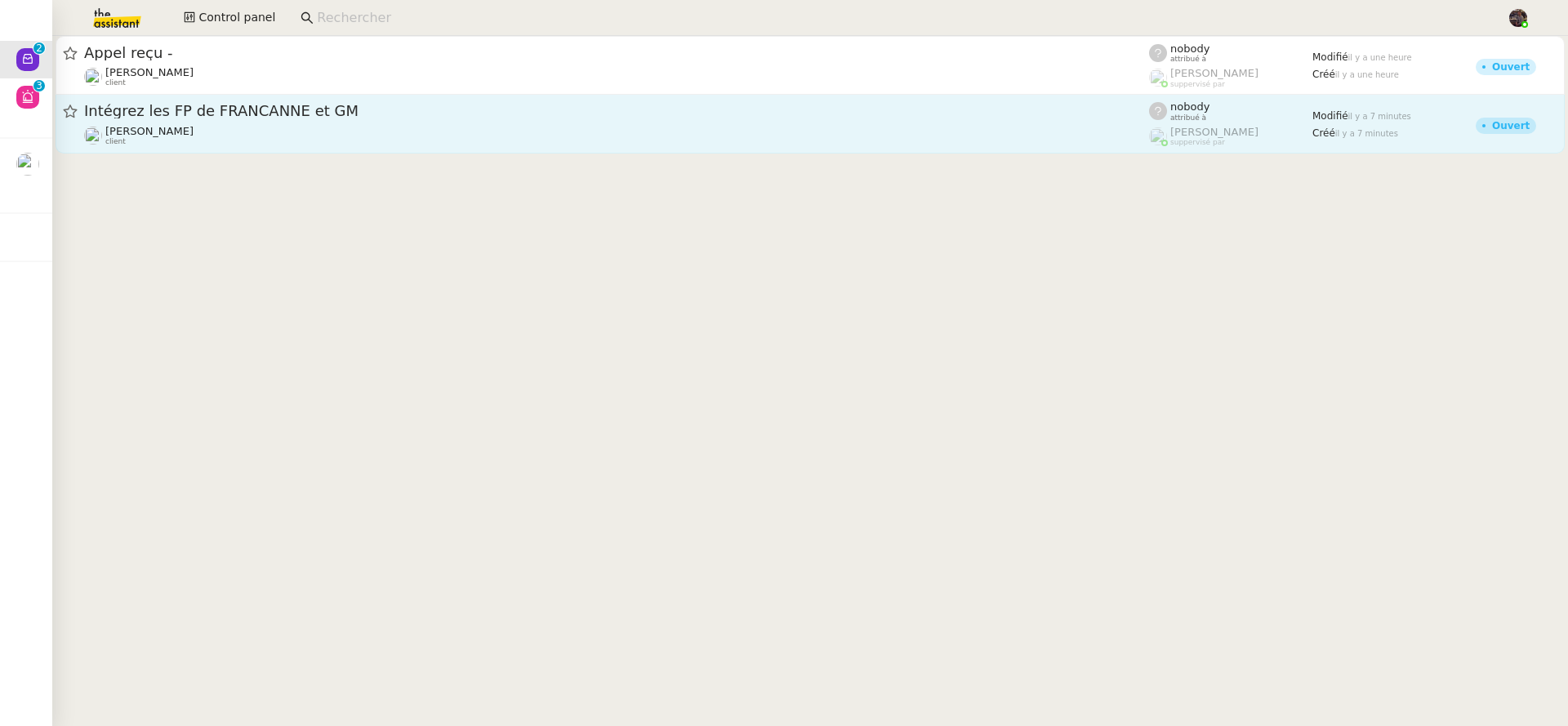
click at [201, 118] on span "Intégrez les FP de FRANCANNE et GM" at bounding box center [616, 111] width 1065 height 15
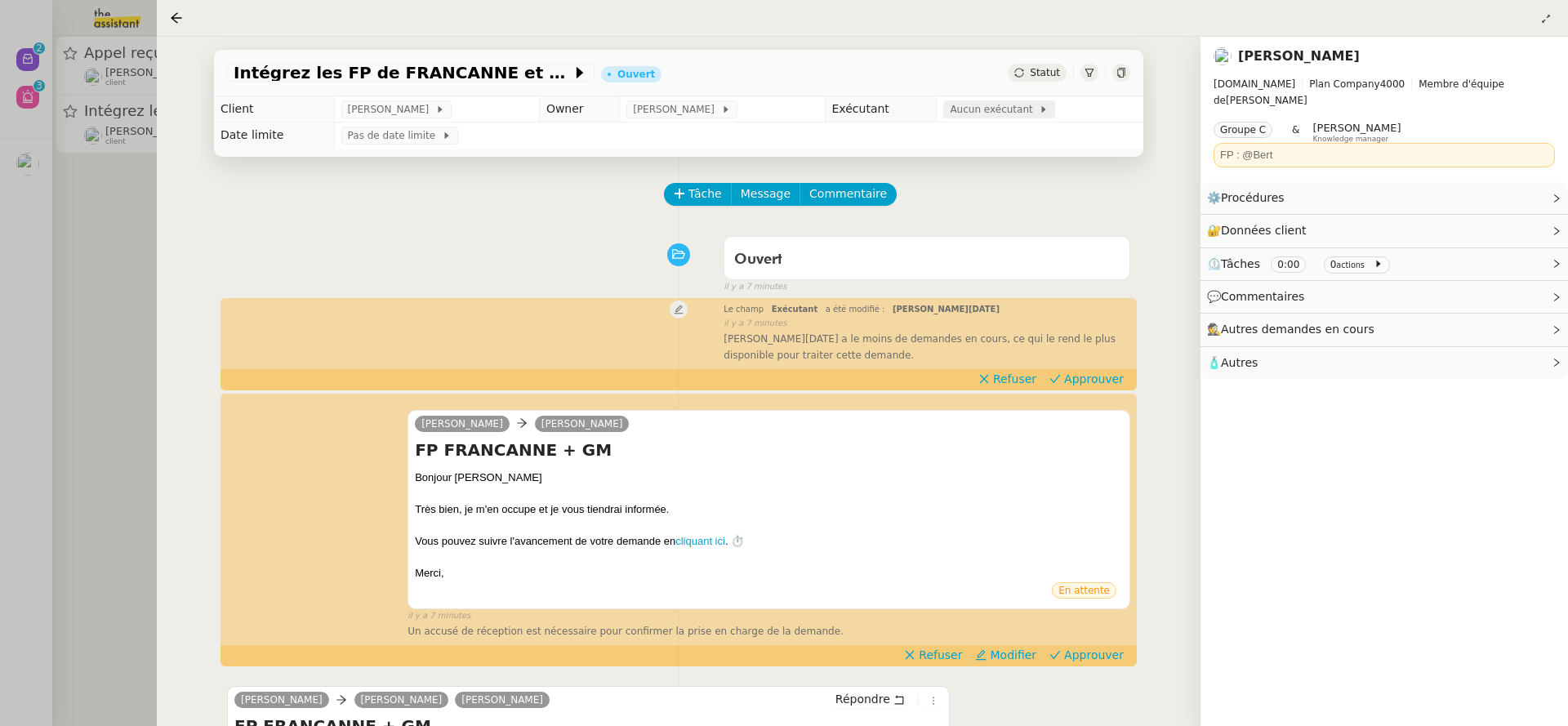
click at [968, 119] on div "Aucun exécutant" at bounding box center [999, 109] width 112 height 18
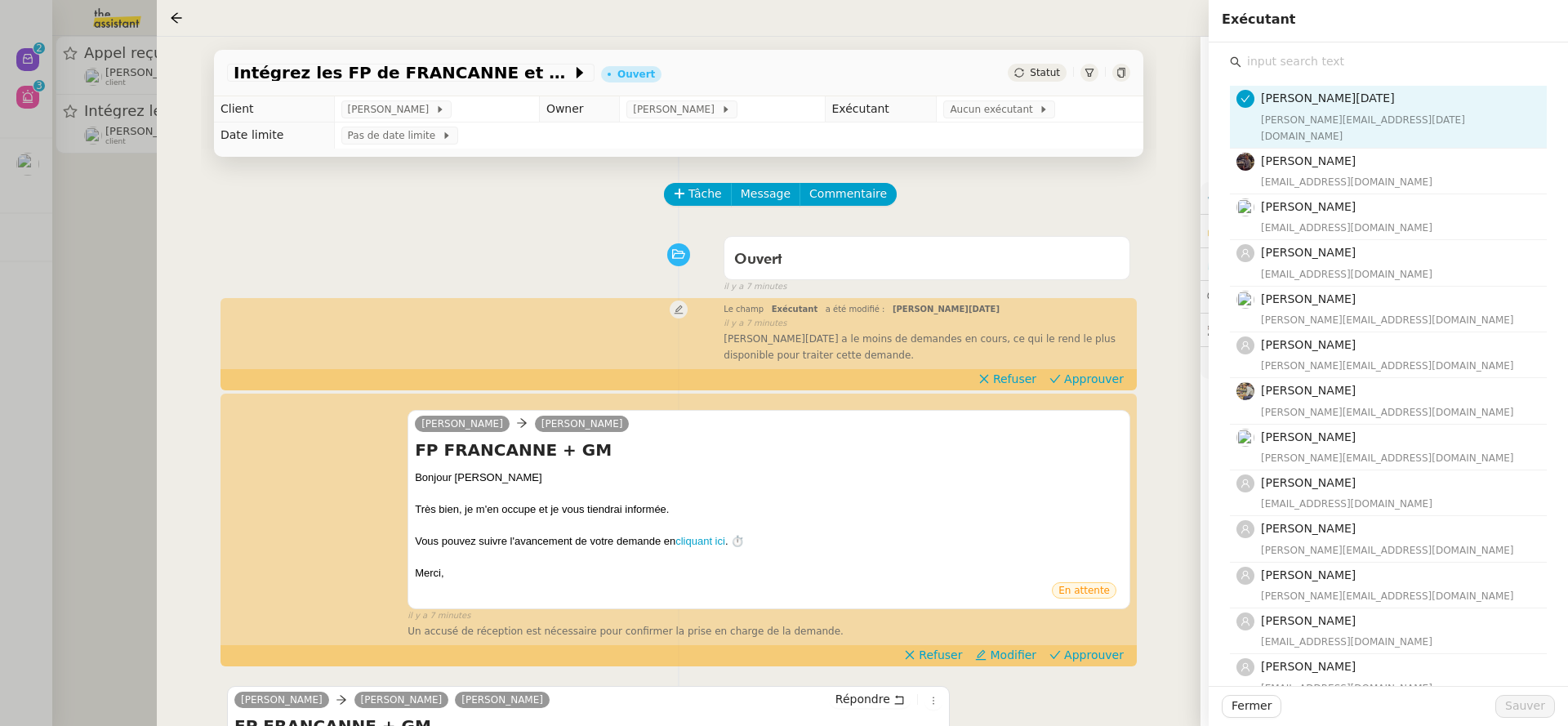
click at [355, 253] on div "Ouvert false il y a 7 minutes" at bounding box center [678, 261] width 903 height 65
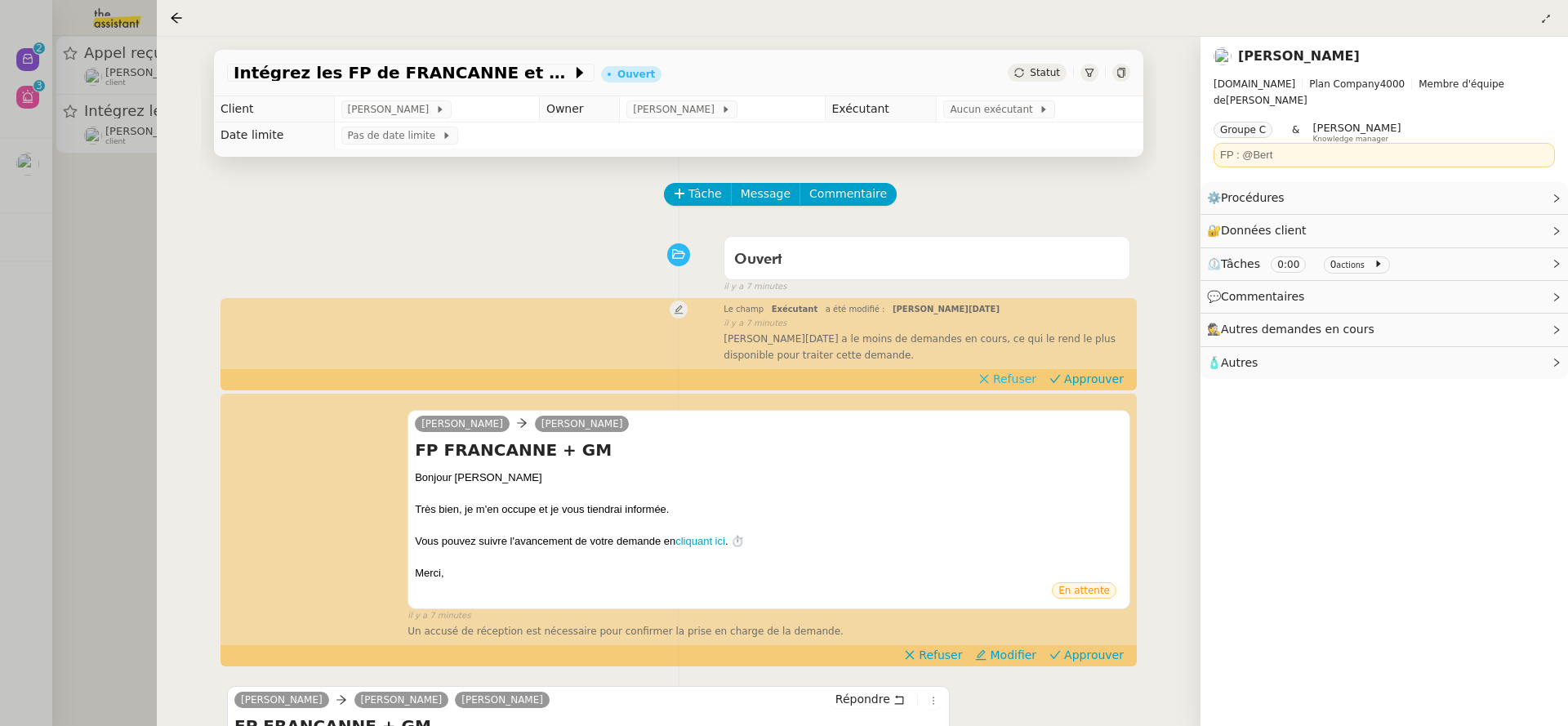
click at [1027, 385] on span "Refuser" at bounding box center [1015, 379] width 43 height 17
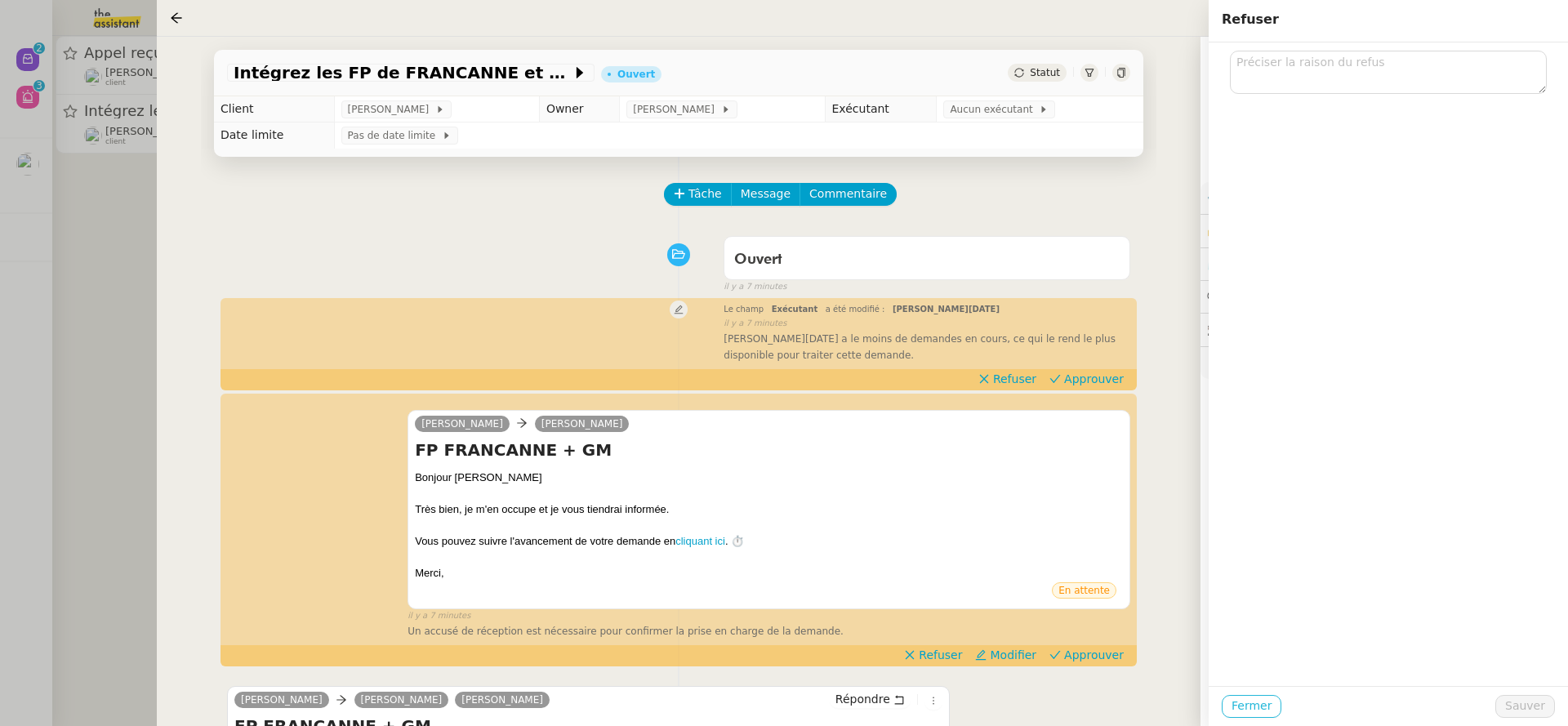
click at [1243, 710] on span "Fermer" at bounding box center [1252, 706] width 40 height 18
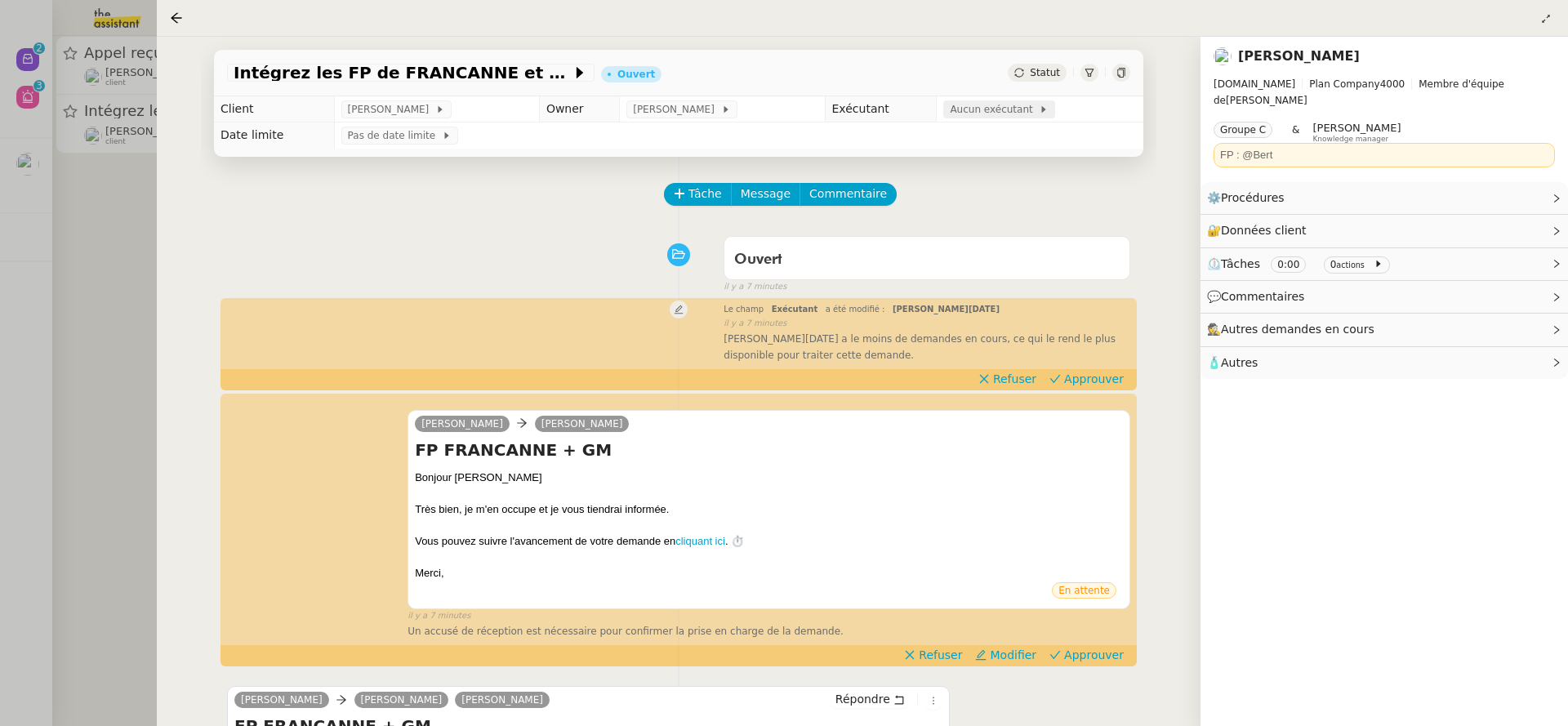
click at [959, 106] on span "Aucun exécutant" at bounding box center [994, 110] width 89 height 17
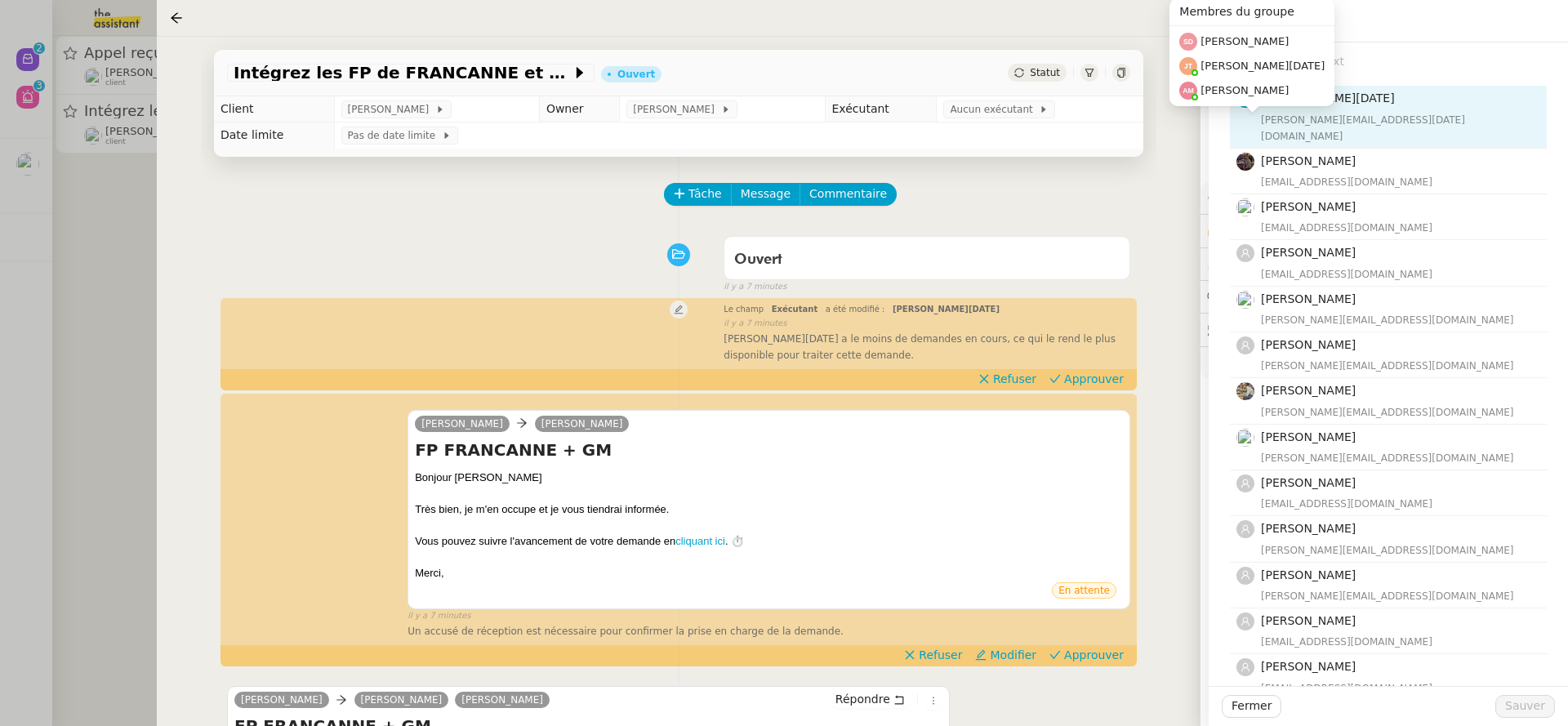
click at [1371, 73] on div "Jean-Noël De Tinguy jean-noel@theassistant.team Bert Canavaggio bert.canavaggio…" at bounding box center [1388, 570] width 317 height 994
click at [955, 176] on div "Tâche Message Commentaire Veuillez patienter une erreur s'est produite 👌👌👌 mess…" at bounding box center [678, 561] width 956 height 809
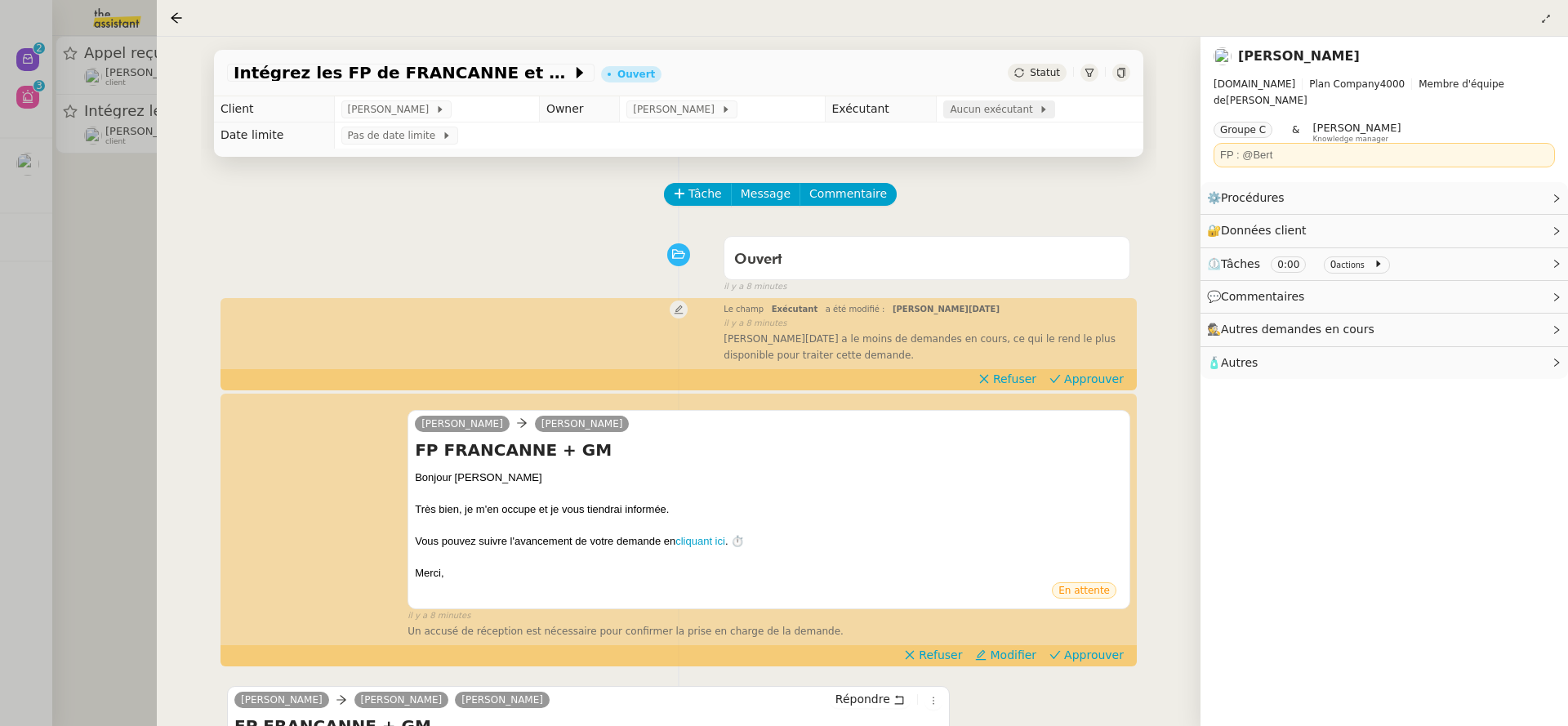
click at [1001, 110] on span "Aucun exécutant" at bounding box center [994, 110] width 89 height 17
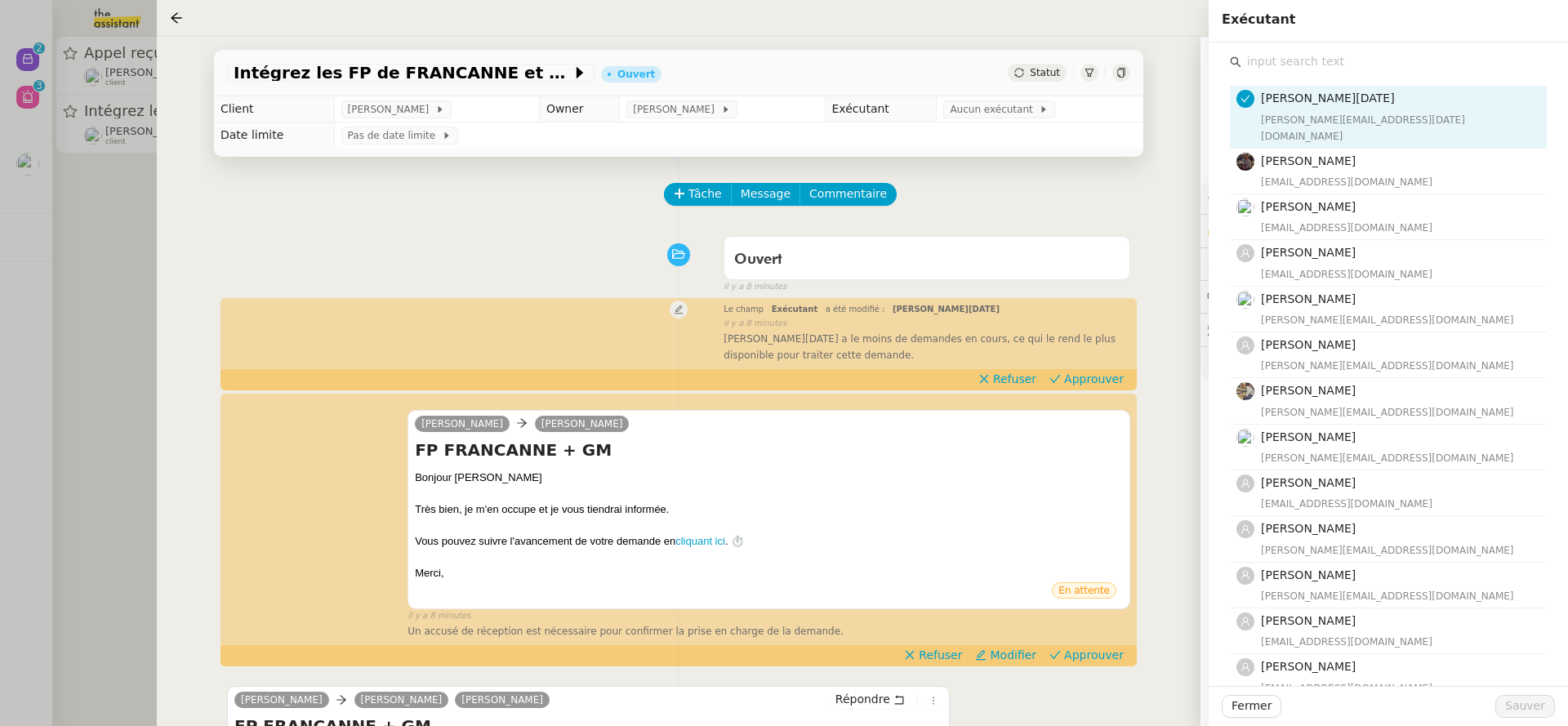
click at [1287, 59] on input "text" at bounding box center [1393, 62] width 305 height 22
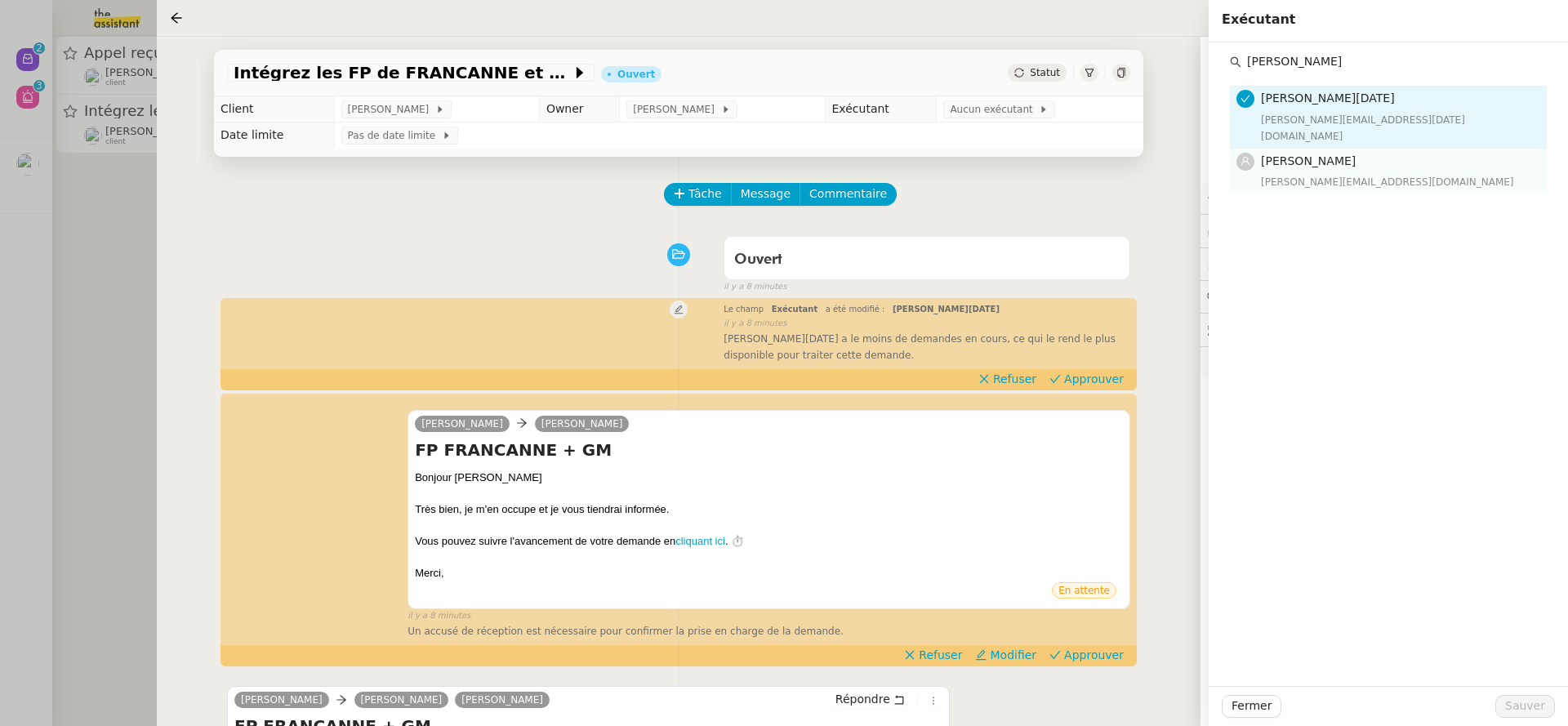
type input "amy"
click at [1362, 152] on h4 "[PERSON_NAME]" at bounding box center [1399, 161] width 276 height 18
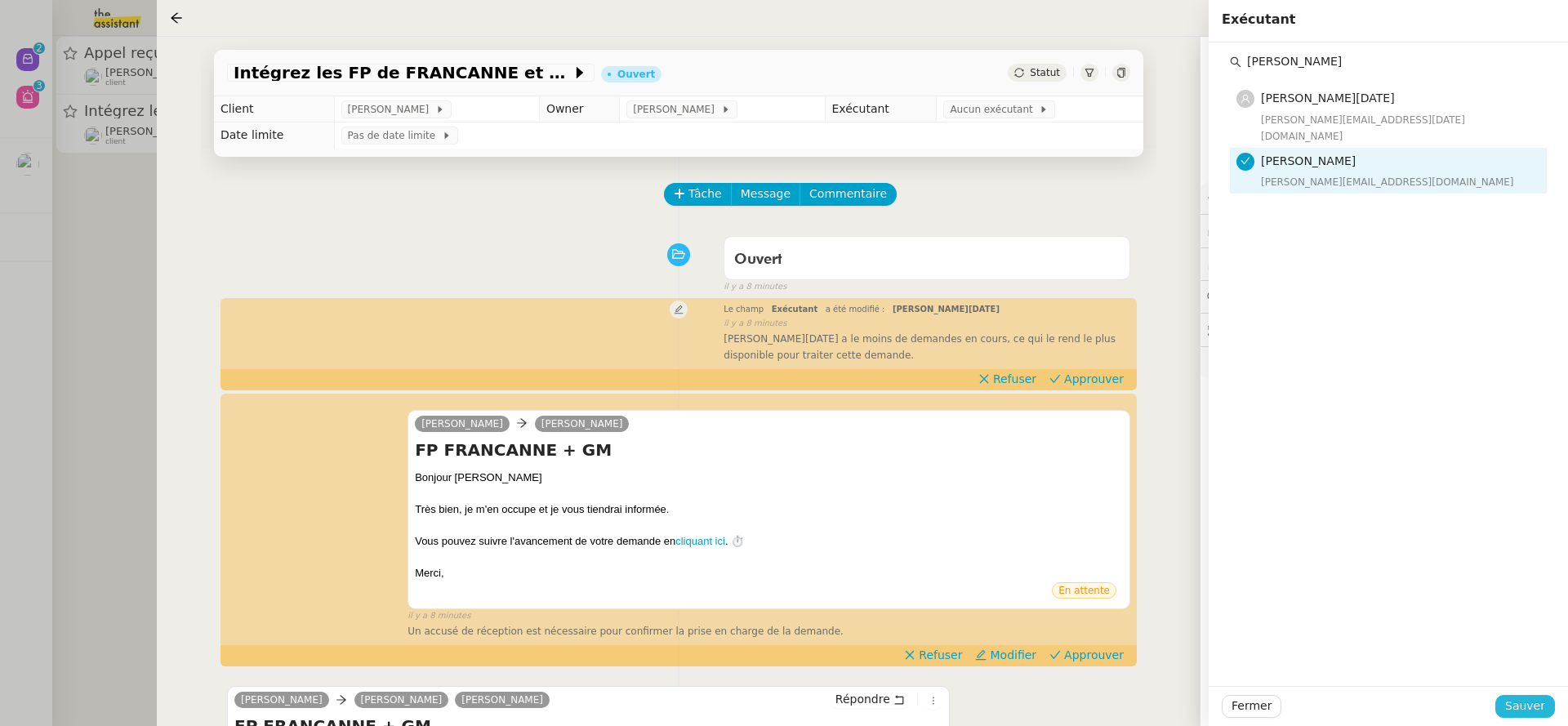
click at [1519, 709] on span "Sauver" at bounding box center [1525, 706] width 40 height 18
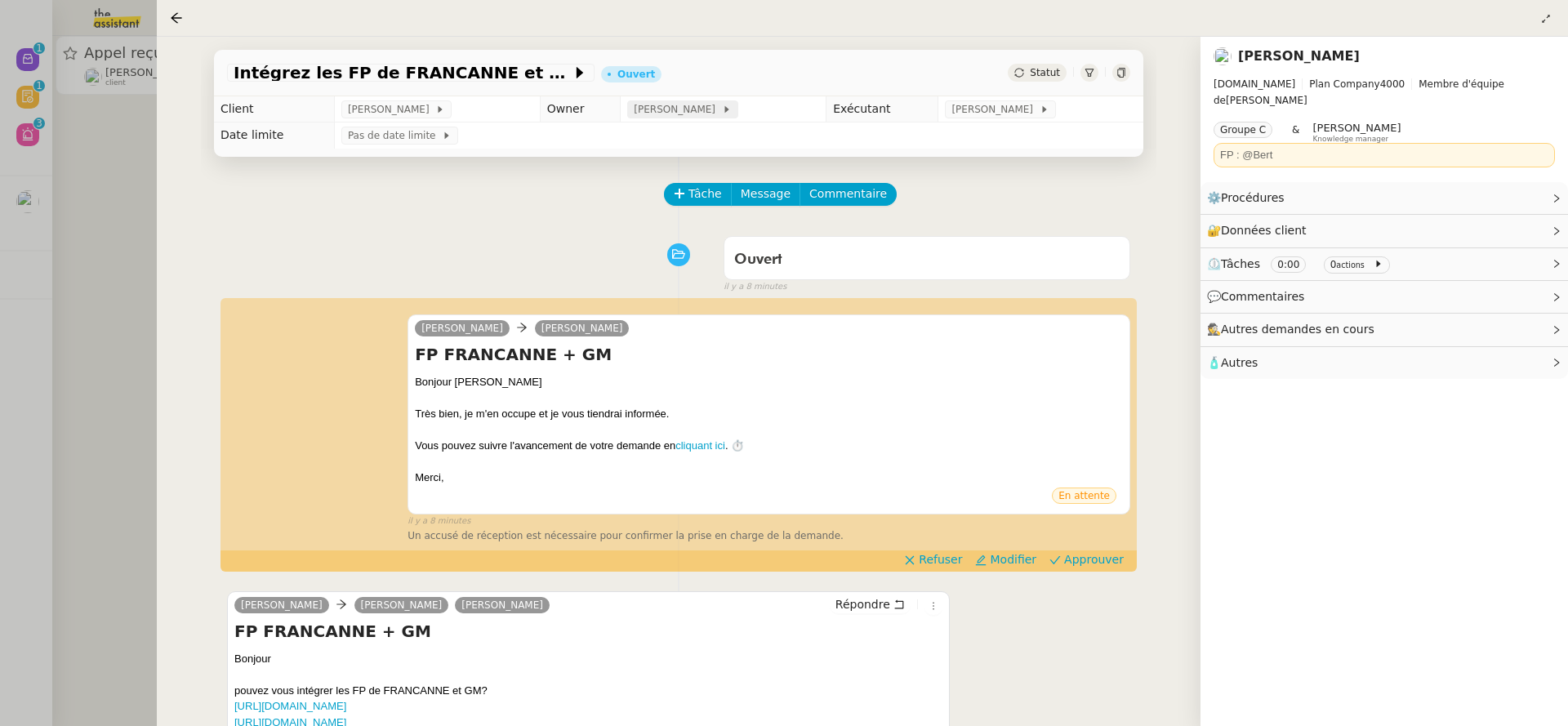
click at [697, 118] on span "[PERSON_NAME]" at bounding box center [677, 110] width 87 height 17
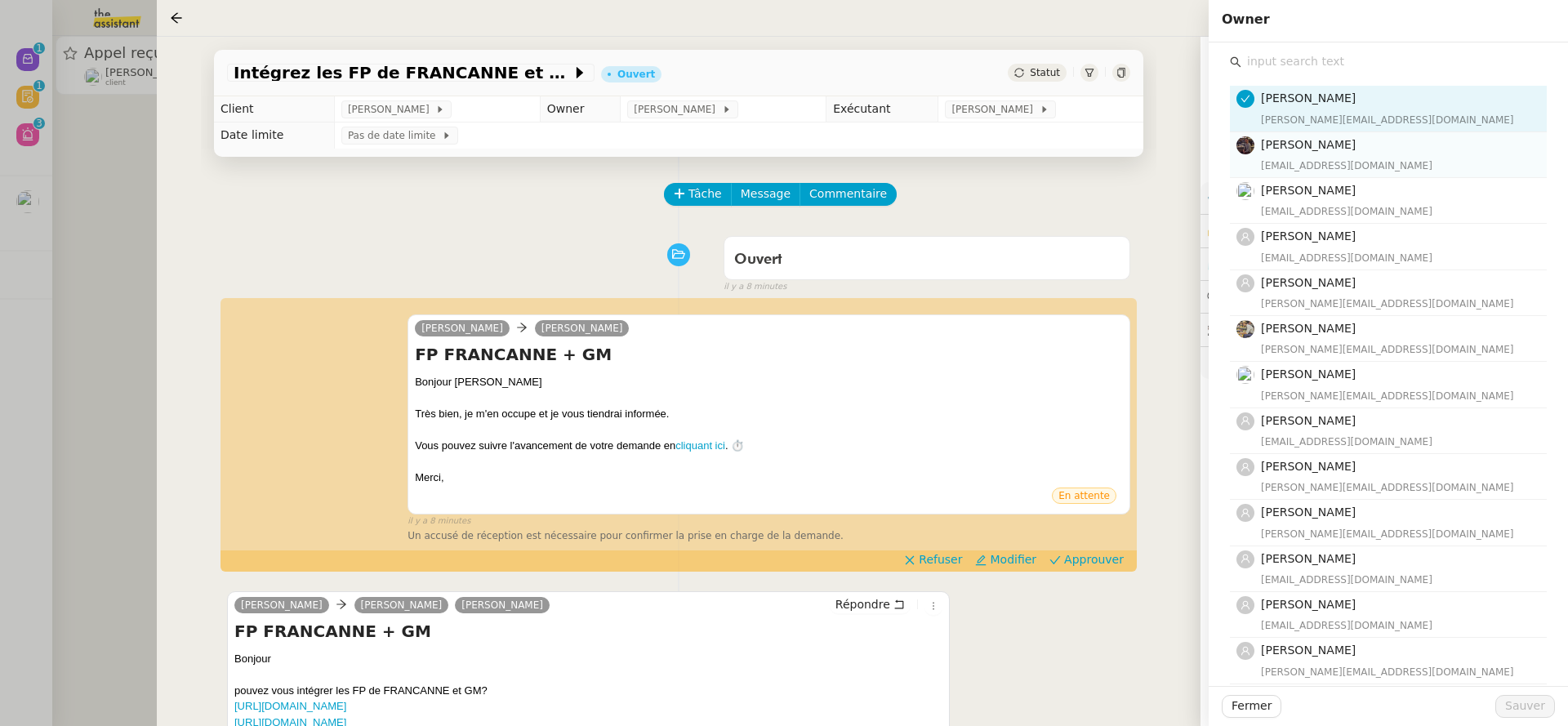
click at [1295, 146] on span "Bert Canavaggio" at bounding box center [1308, 145] width 94 height 13
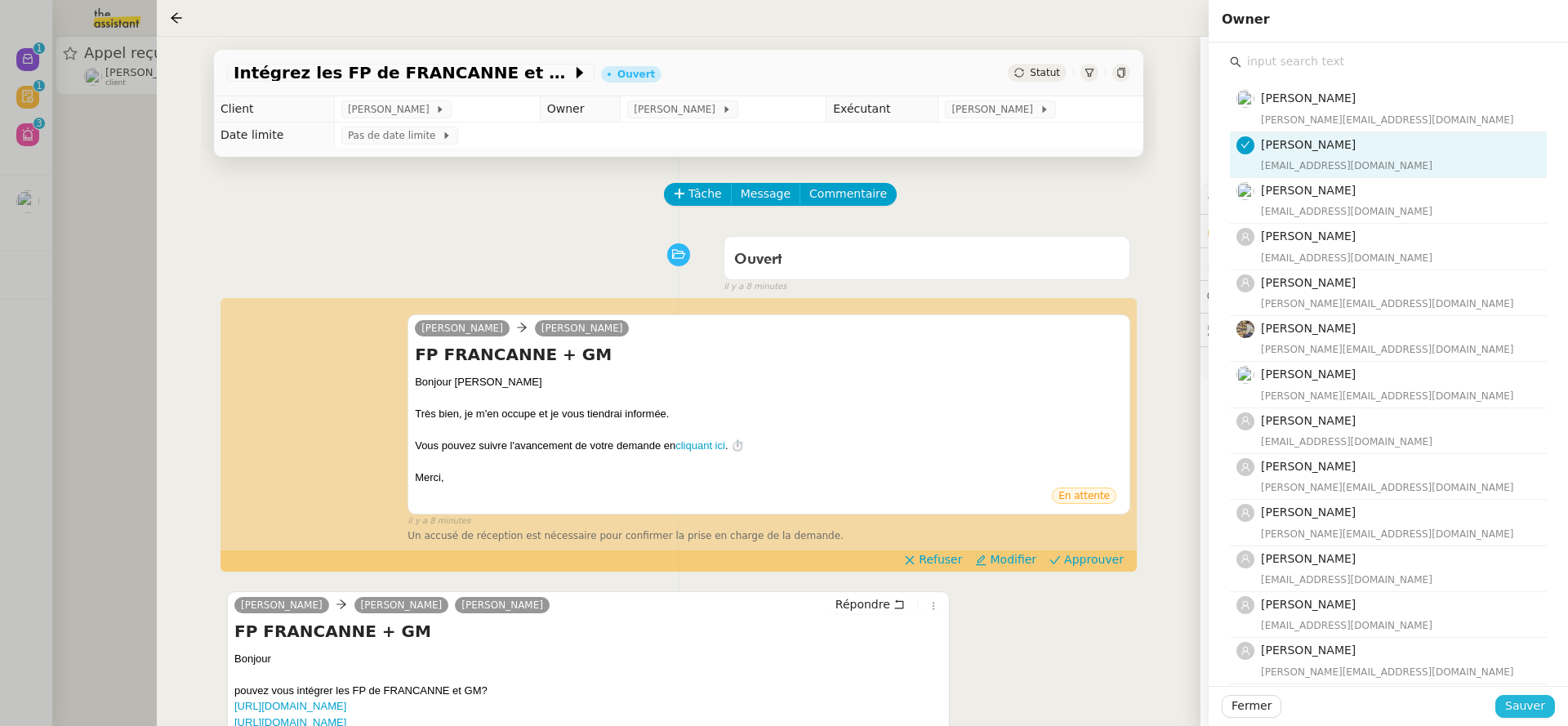
click at [1545, 718] on div "Fermer Sauver" at bounding box center [1388, 706] width 360 height 40
click at [1538, 706] on span "Sauver" at bounding box center [1525, 706] width 40 height 18
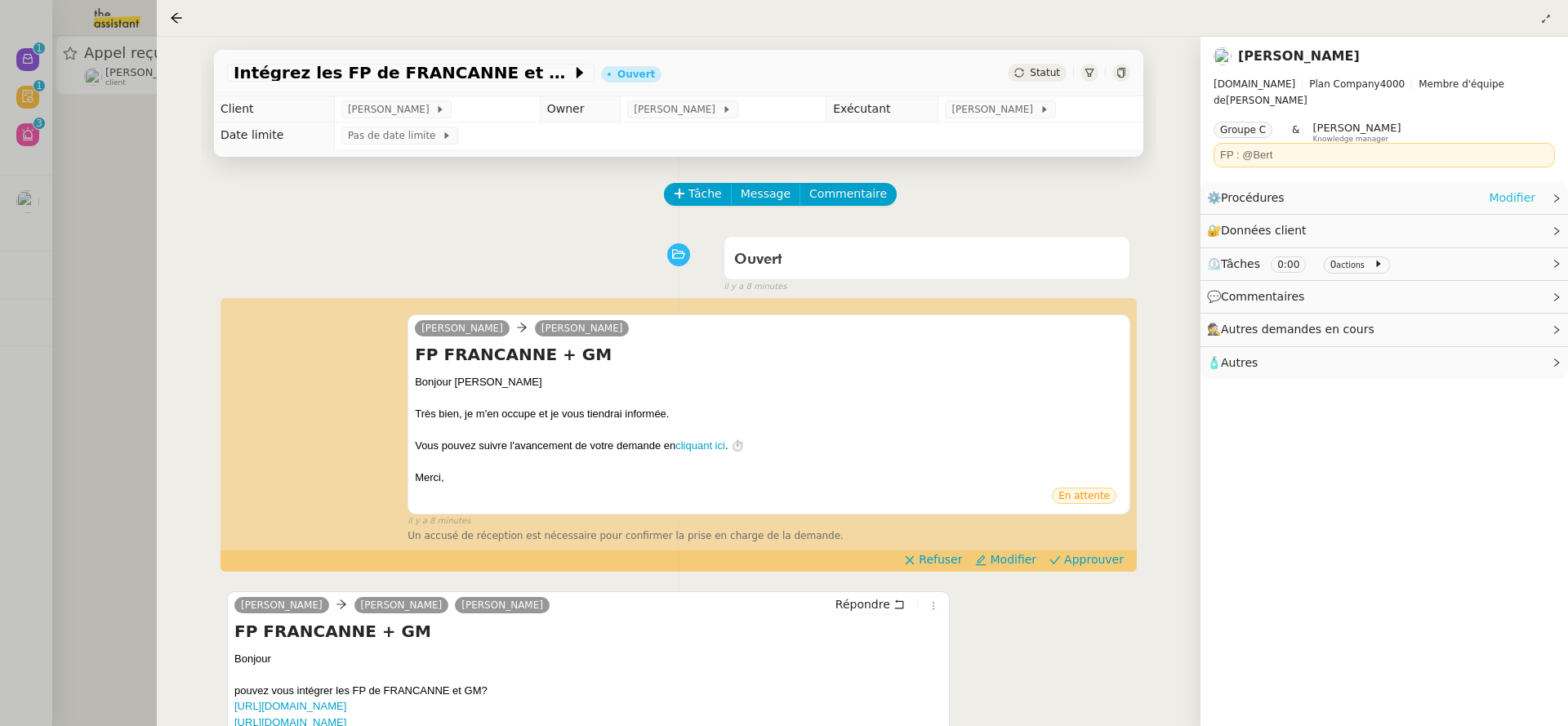
click at [1496, 189] on link "Modifier" at bounding box center [1512, 198] width 47 height 18
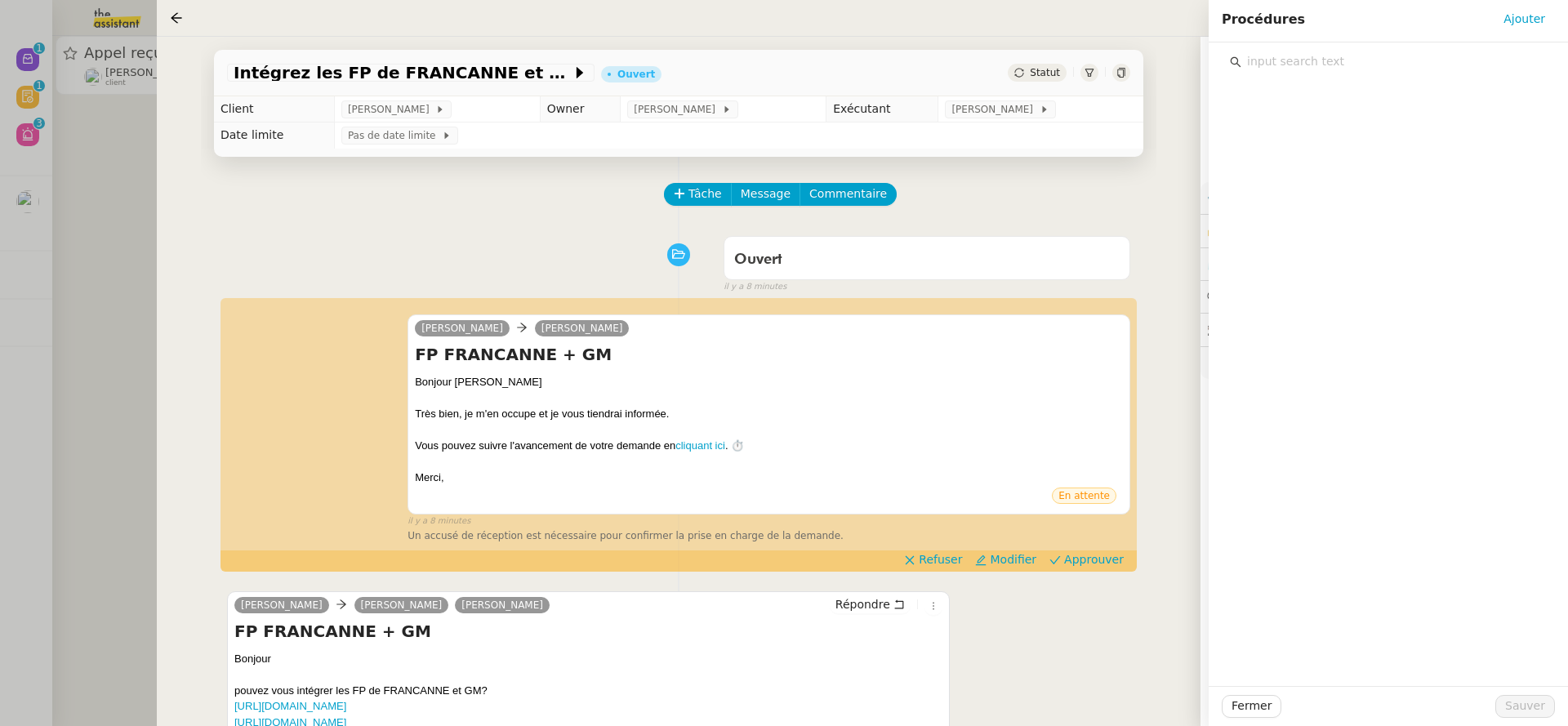
click at [1264, 65] on input "text" at bounding box center [1393, 62] width 305 height 22
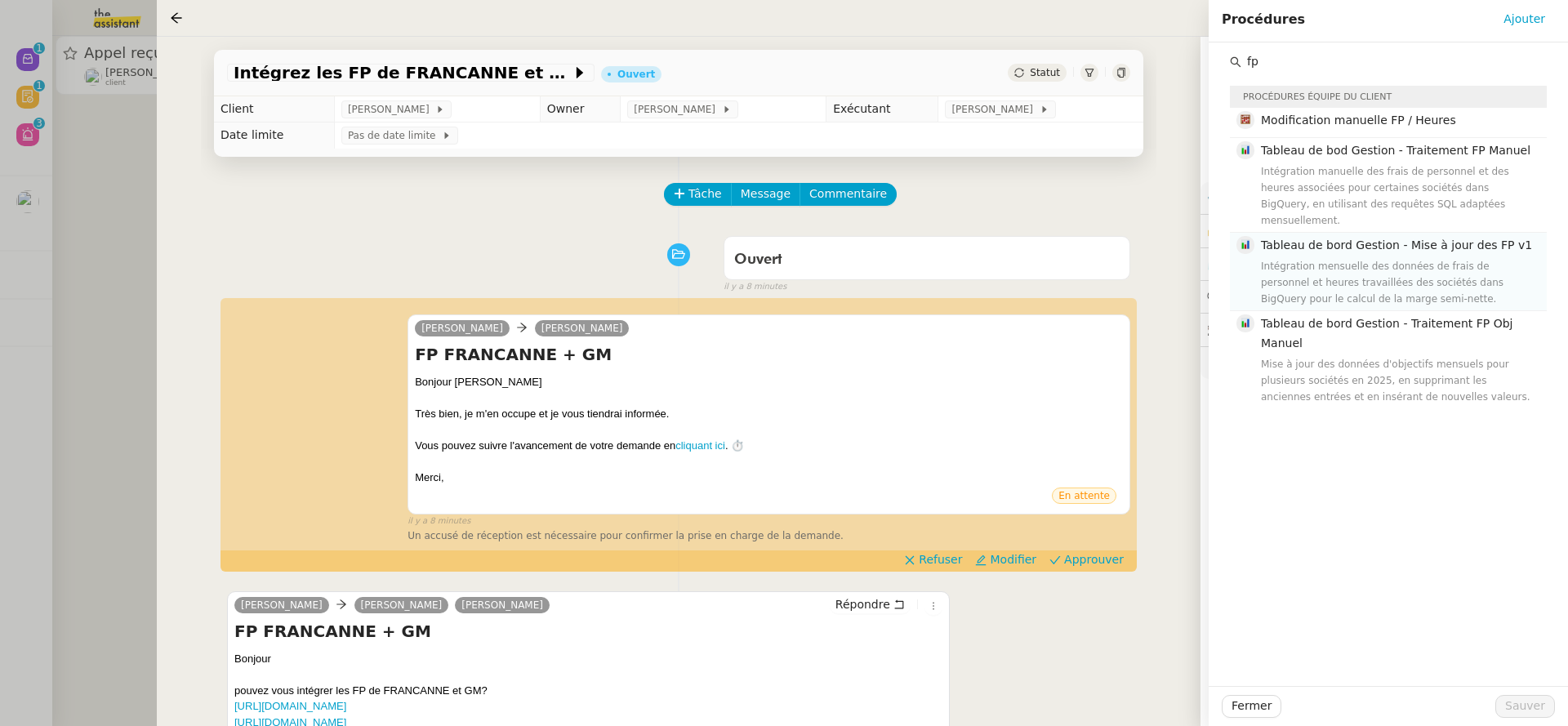
type input "fp"
click at [1393, 258] on div "Intégration mensuelle des données de frais de personnel et heures travaillées d…" at bounding box center [1399, 283] width 276 height 49
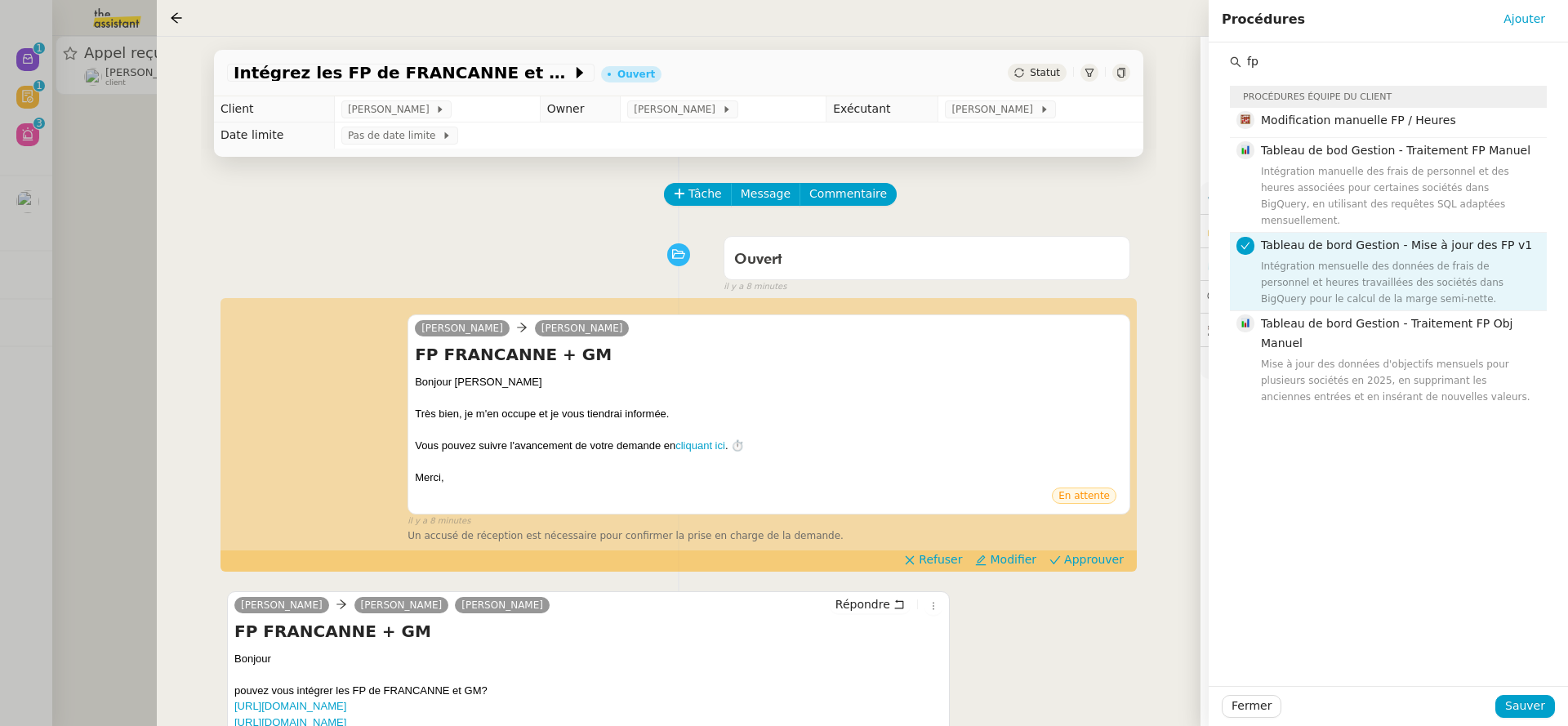
scroll to position [3, 0]
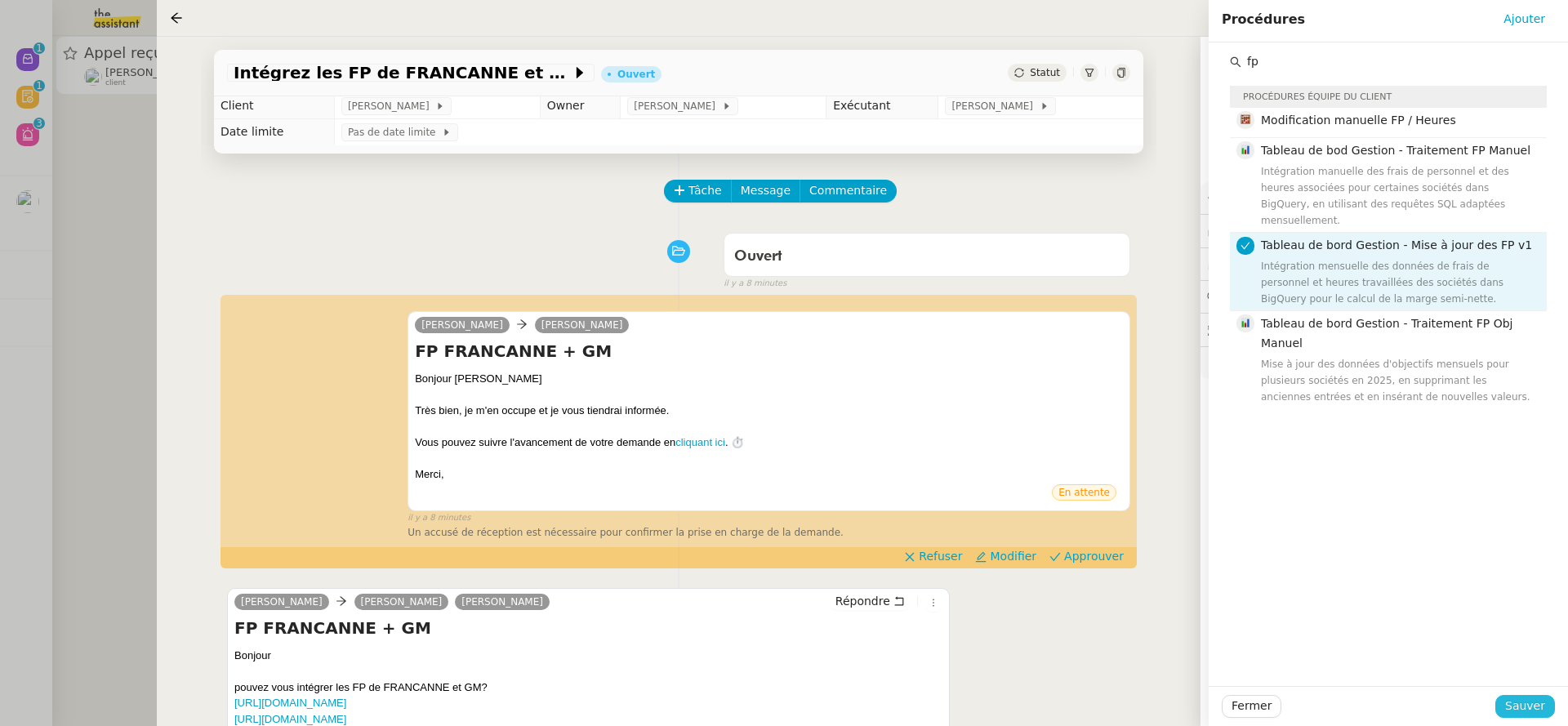
click at [1544, 703] on span "Sauver" at bounding box center [1525, 706] width 40 height 18
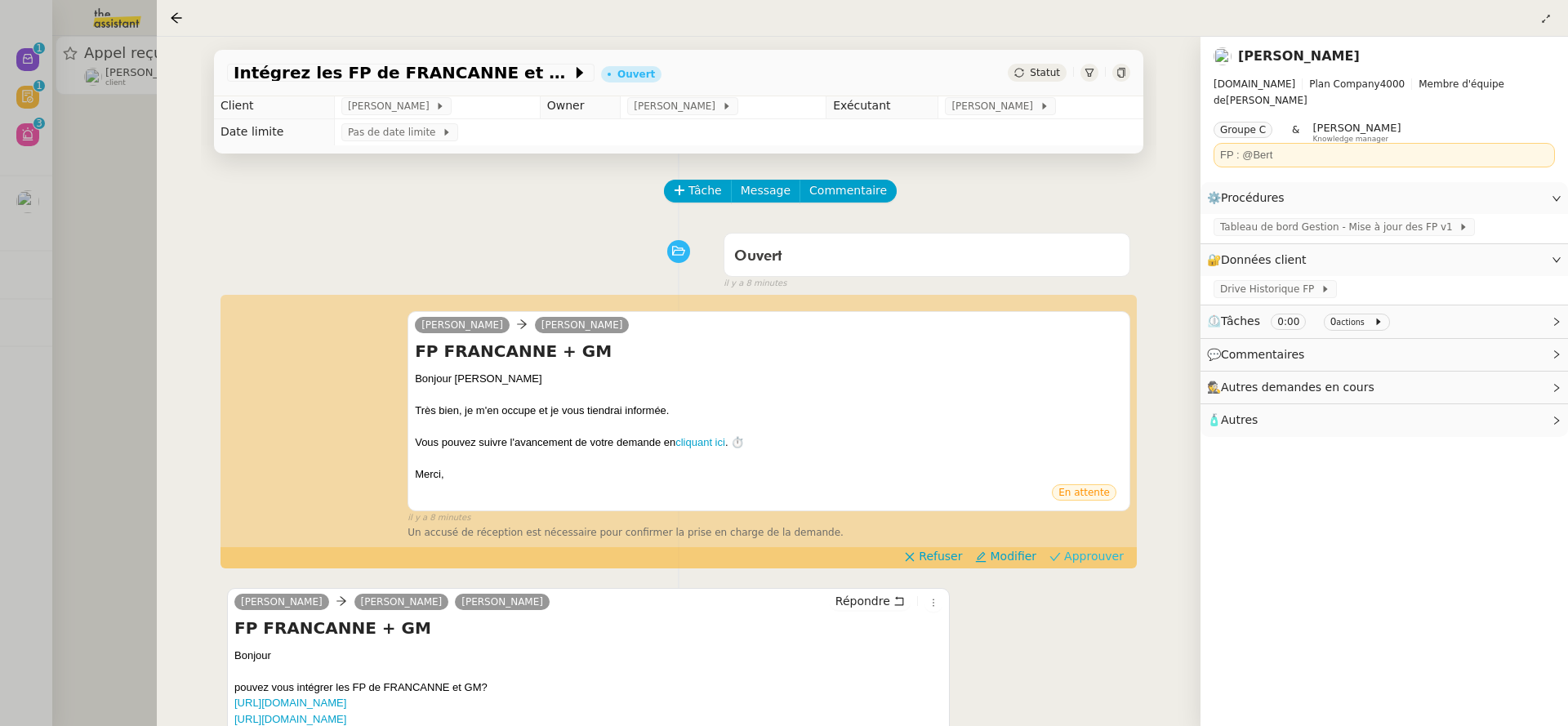
click at [1087, 559] on span "Approuver" at bounding box center [1093, 556] width 59 height 17
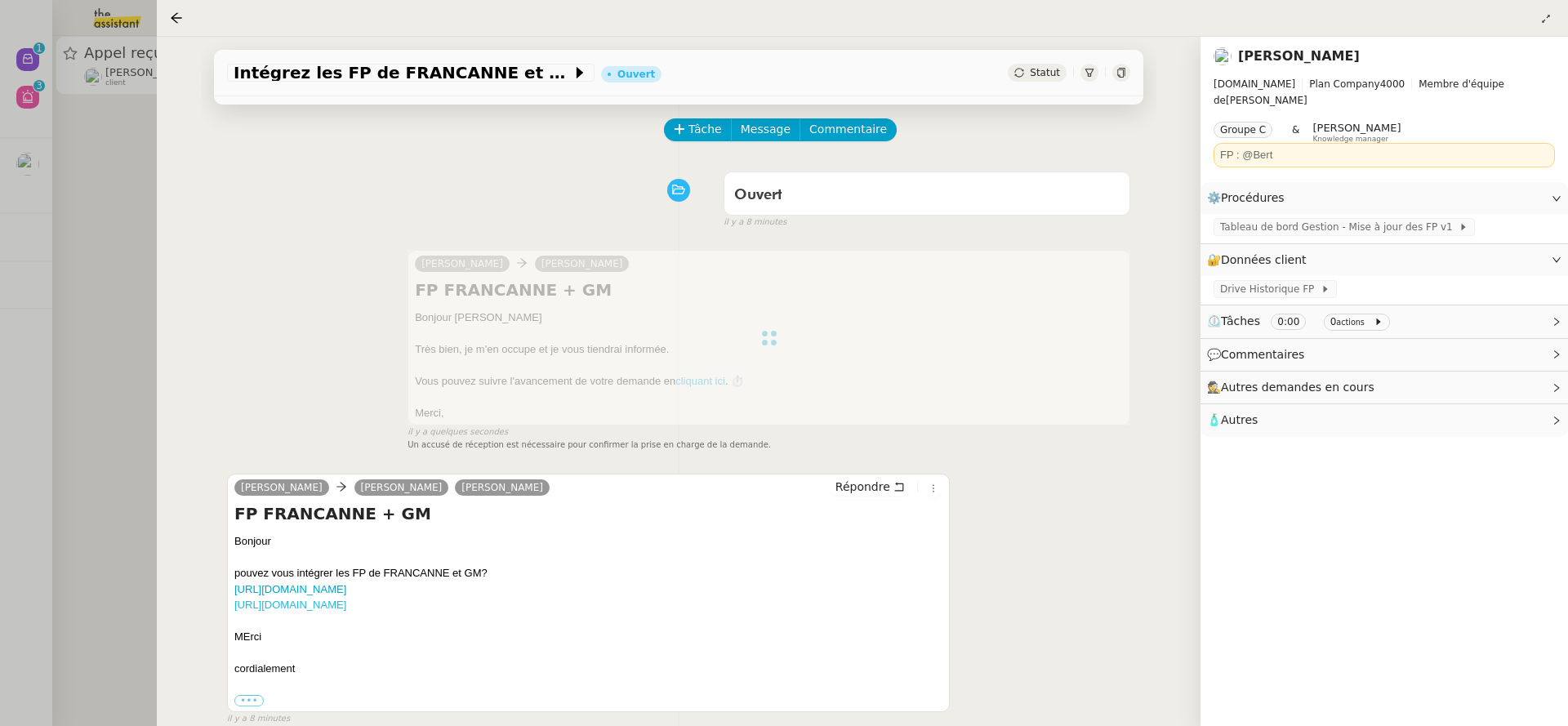
scroll to position [221, 0]
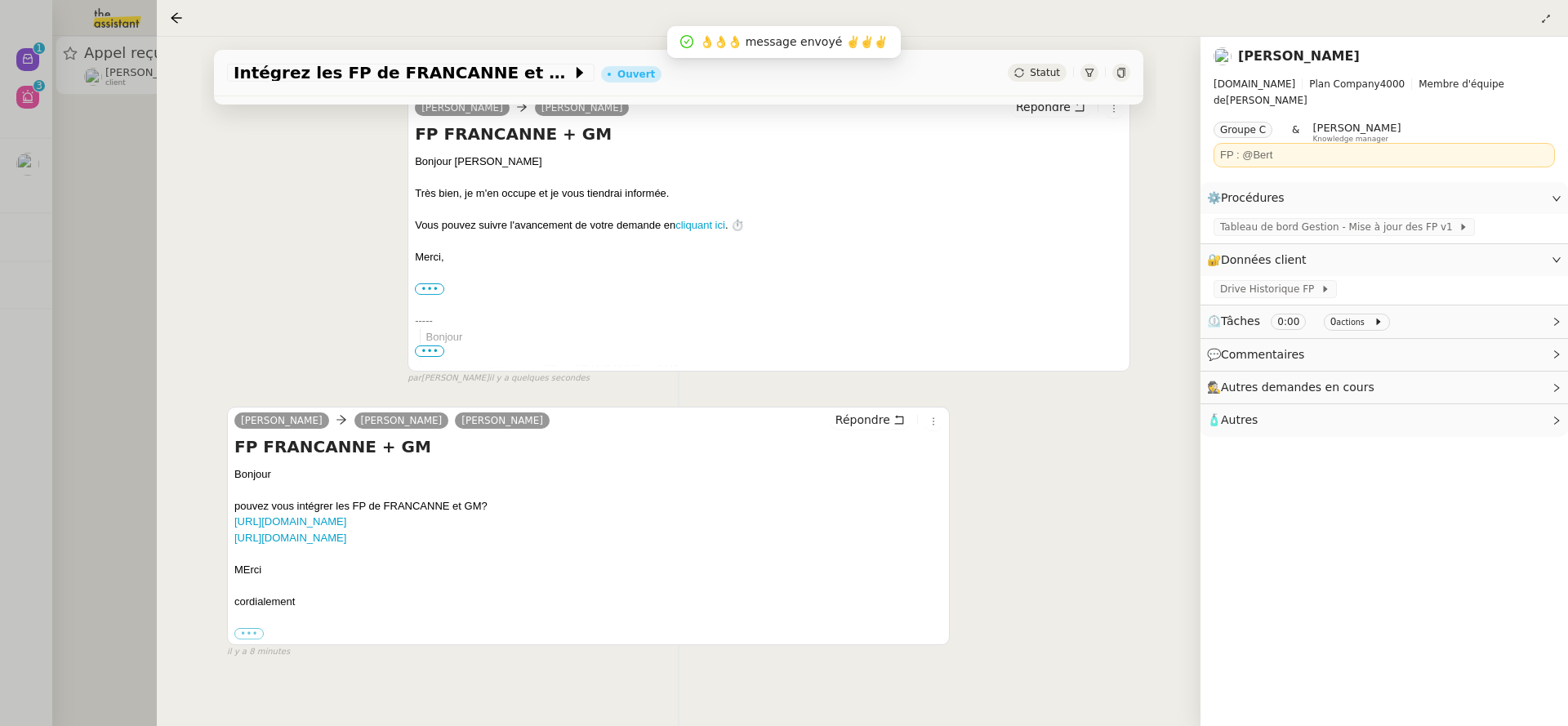
click at [547, 434] on div "Camille Cazade camille Guillaume Farina Répondre" at bounding box center [588, 422] width 708 height 24
click at [346, 520] on link "https://docs.google.com/spreadsheets/d/19eSxAw9saieV261H8myhdKmUb-6gK-Go/edit?g…" at bounding box center [290, 521] width 112 height 13
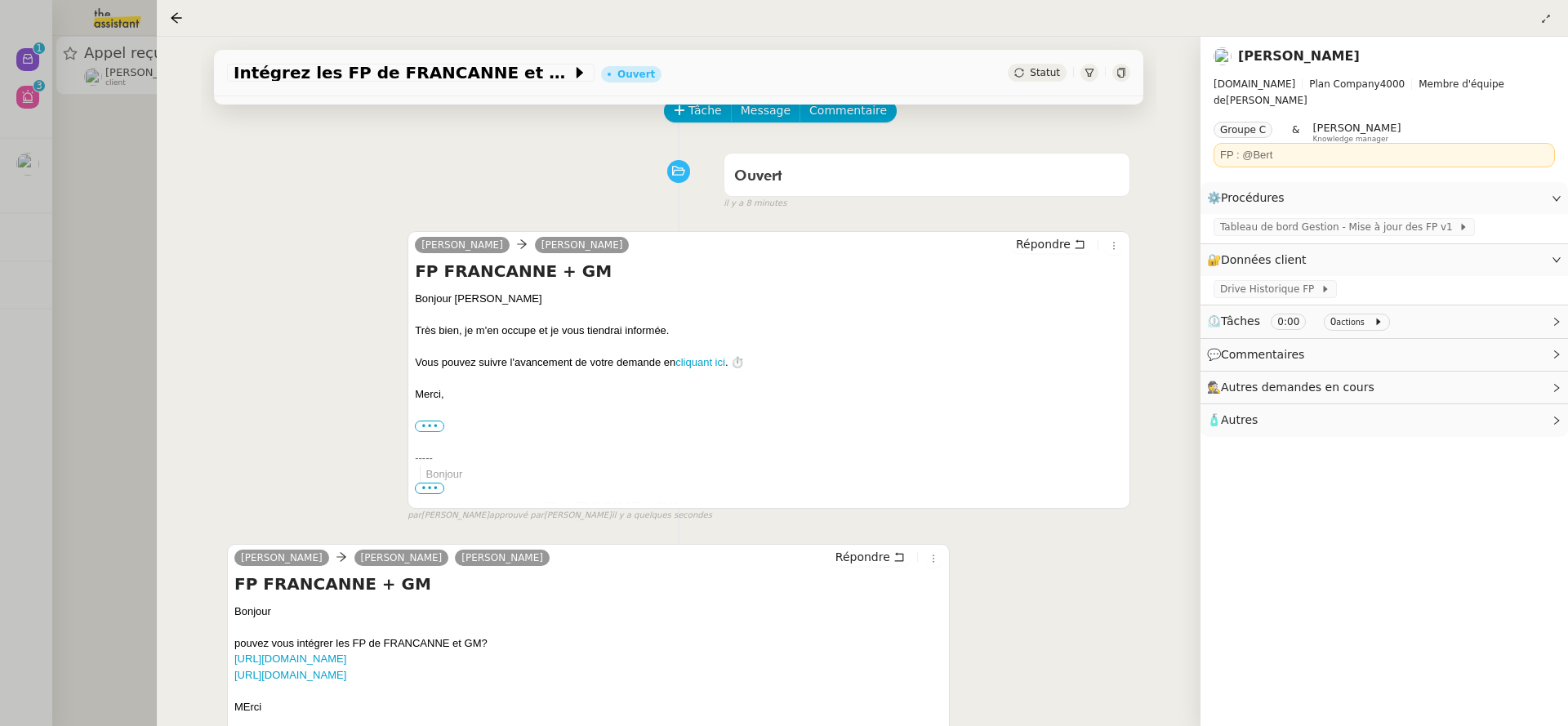
scroll to position [0, 0]
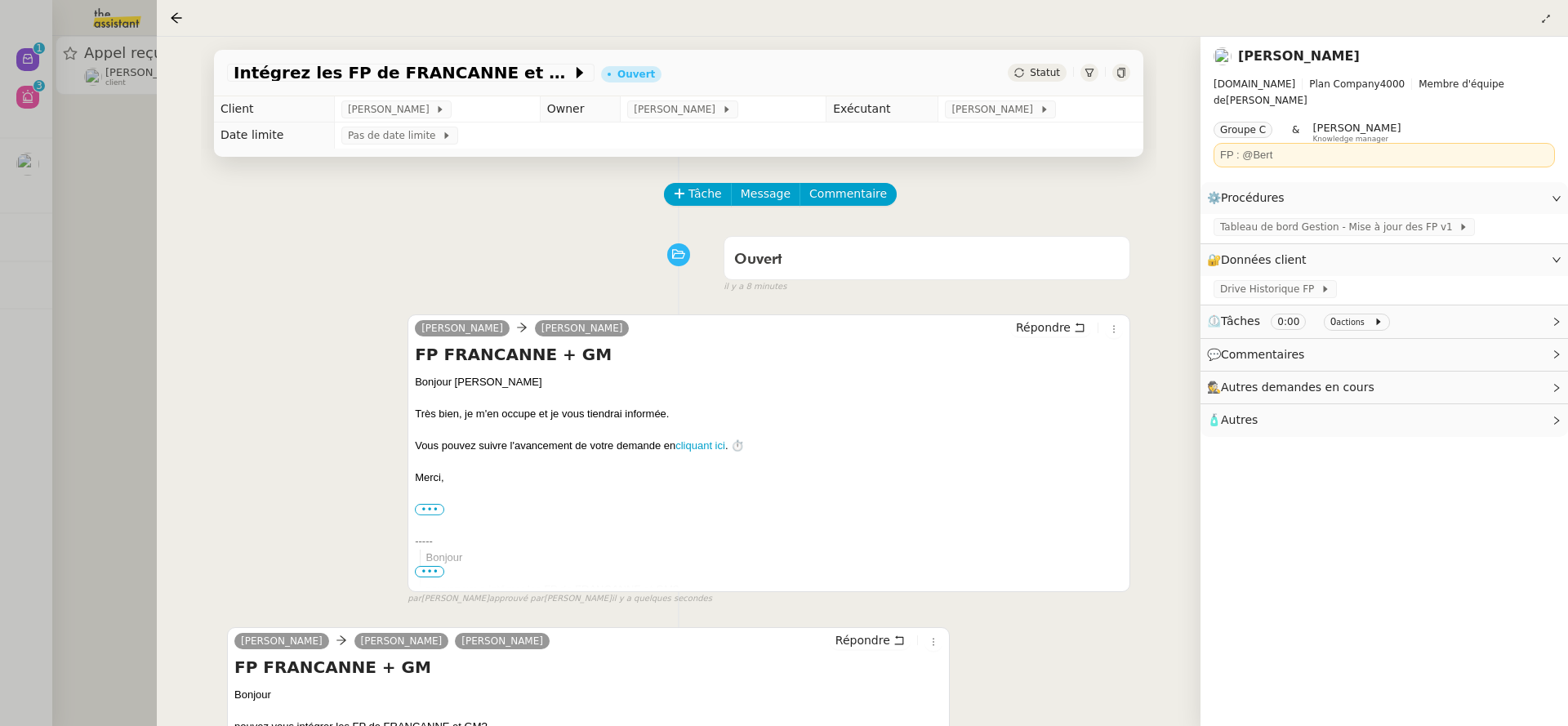
click at [837, 208] on div "Tâche Message Commentaire" at bounding box center [898, 202] width 465 height 39
click at [838, 201] on span "Commentaire" at bounding box center [848, 194] width 78 height 18
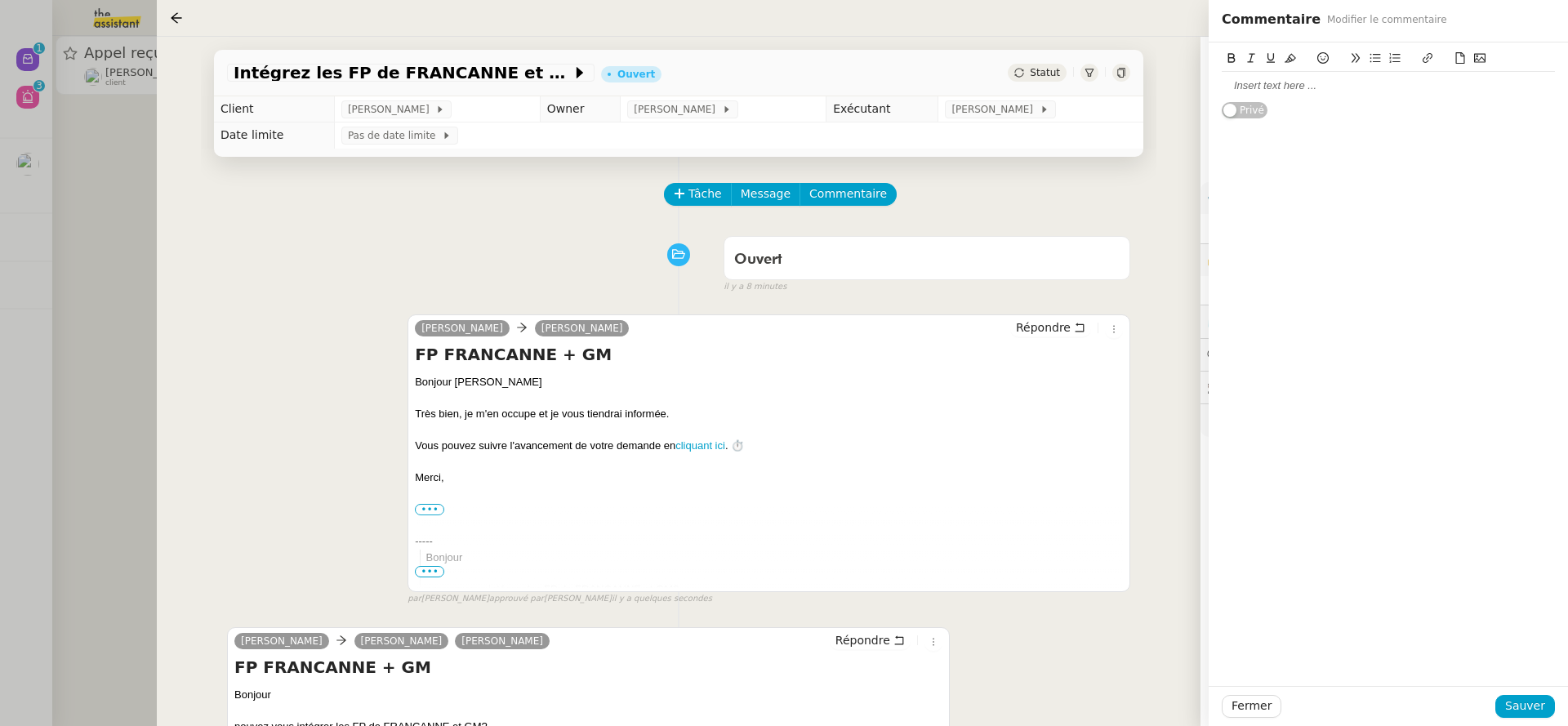
click at [1249, 87] on div at bounding box center [1388, 86] width 333 height 15
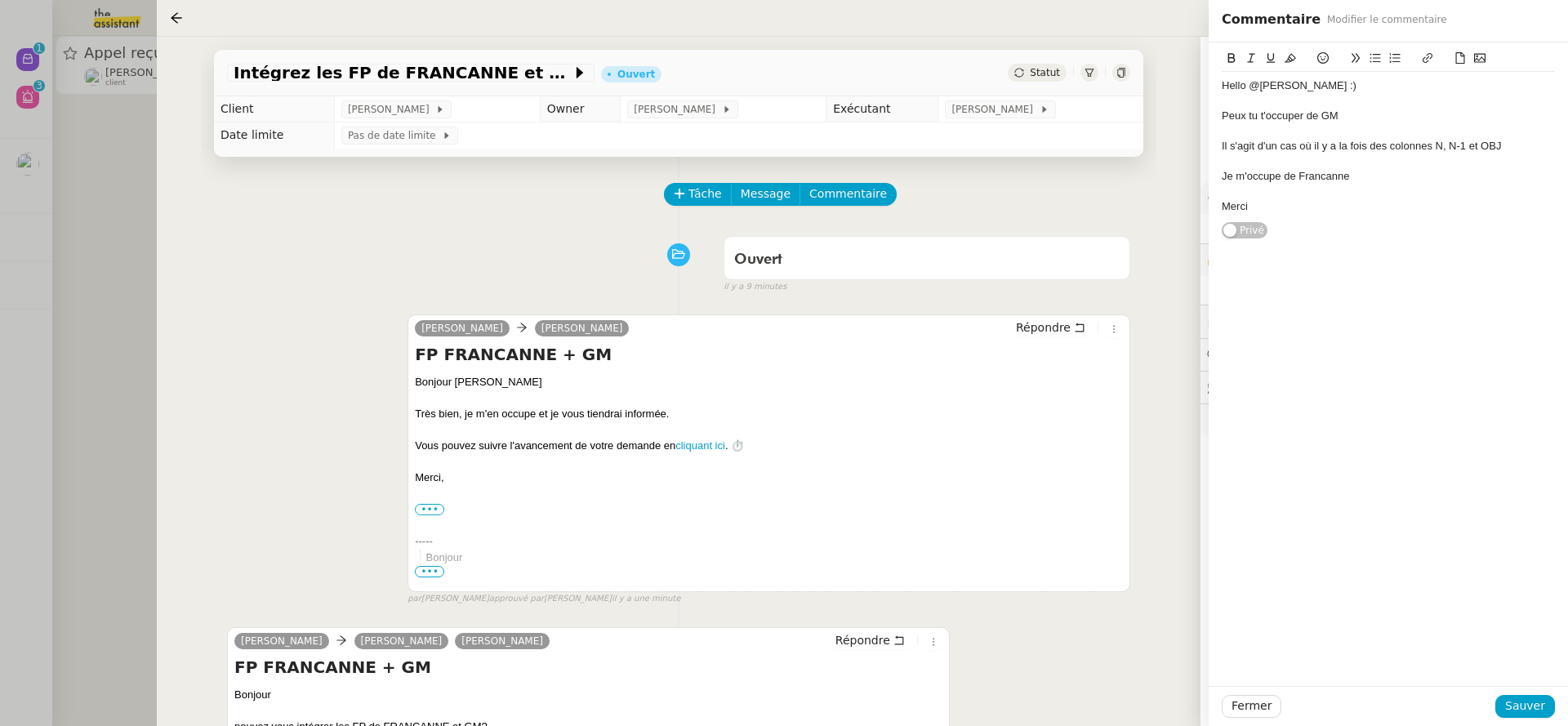
click at [1332, 201] on div "Merci" at bounding box center [1388, 207] width 333 height 15
click at [1523, 693] on div "Fermer Sauver" at bounding box center [1388, 706] width 360 height 40
click at [1525, 705] on span "Sauver" at bounding box center [1525, 706] width 40 height 18
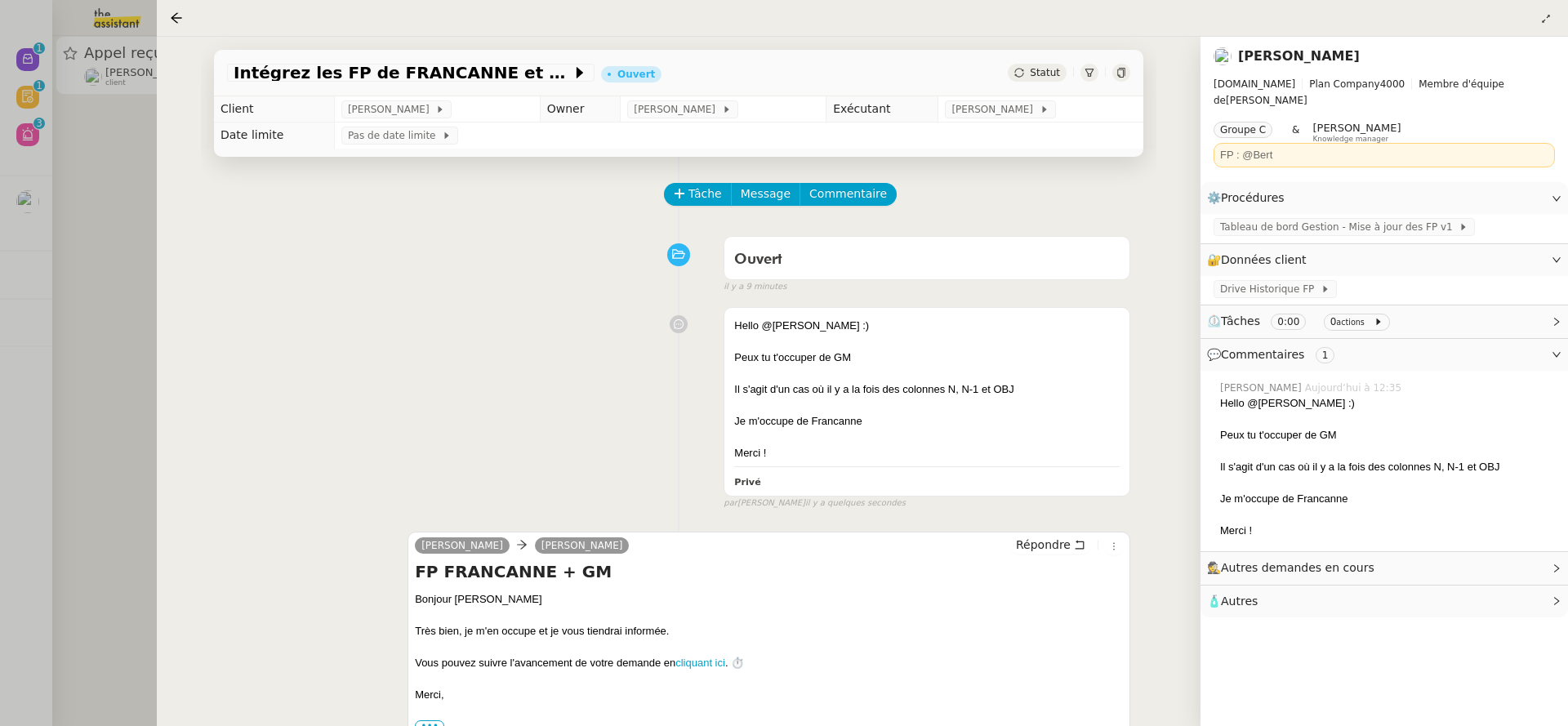
drag, startPoint x: 79, startPoint y: 316, endPoint x: 109, endPoint y: 300, distance: 34.0
click at [79, 316] on div at bounding box center [784, 363] width 1568 height 726
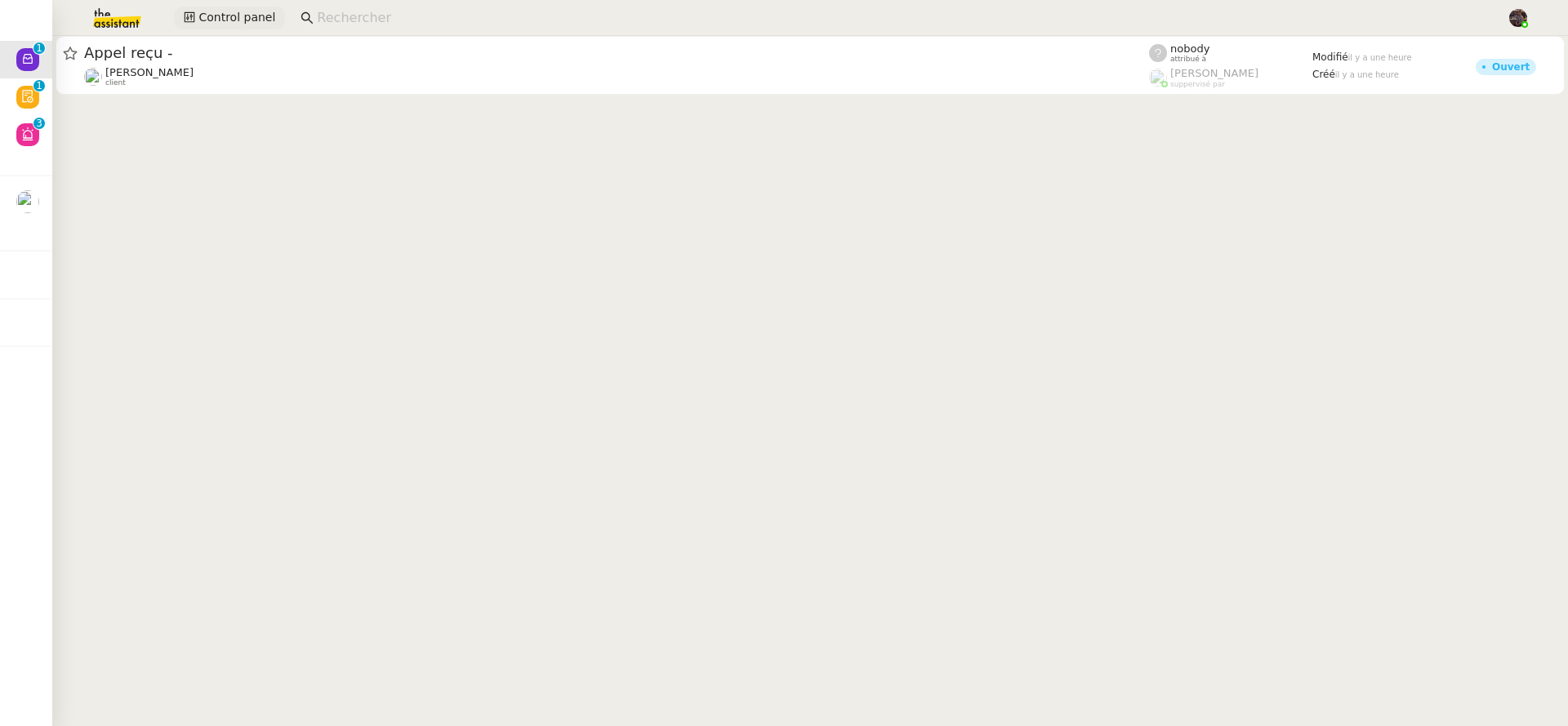
click at [231, 16] on span "Control panel" at bounding box center [237, 18] width 77 height 18
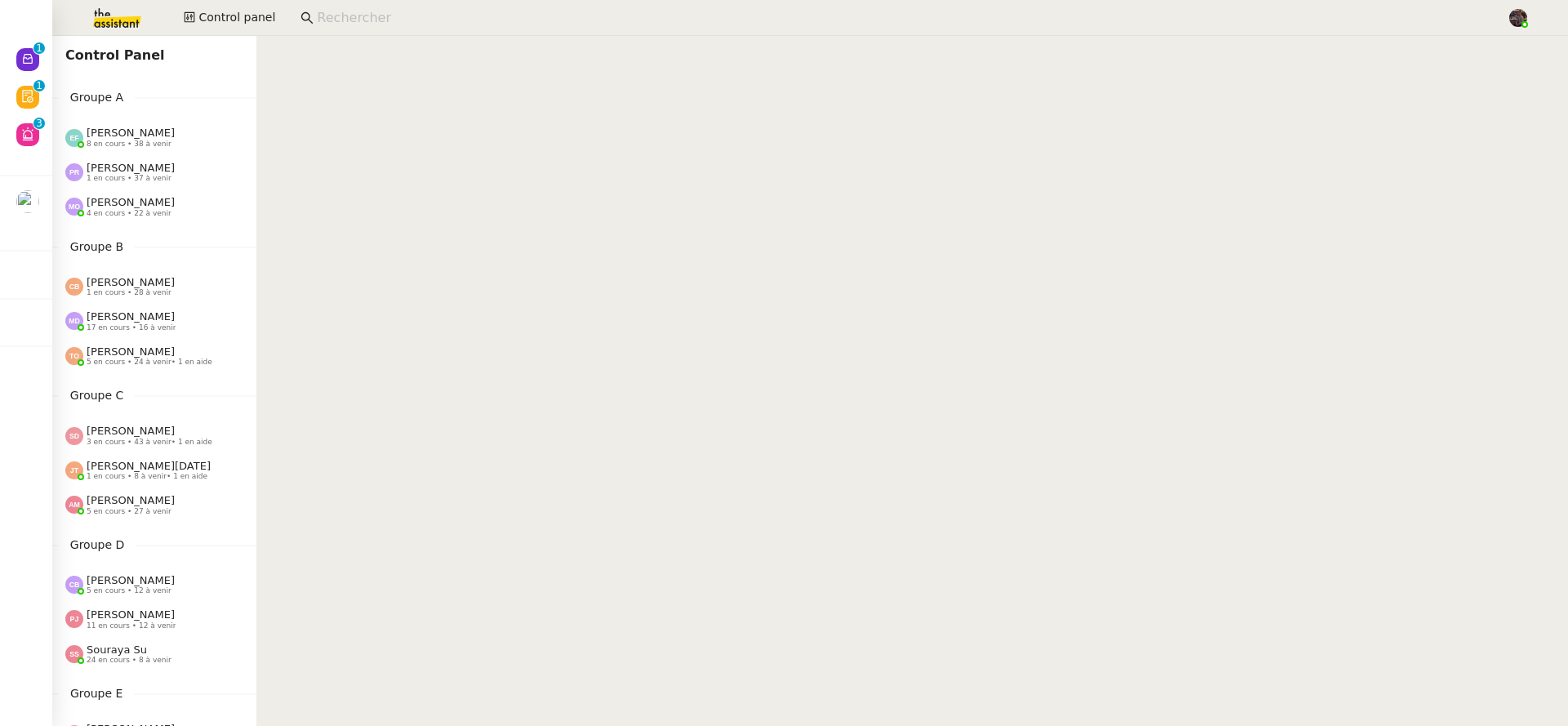
click at [150, 524] on div "Control Panel Groupe A Emelyne Foussier 8 en cours • 38 à venir Pauline Ribas 1…" at bounding box center [155, 381] width 204 height 690
click at [150, 509] on span "5 en cours • 27 à venir" at bounding box center [130, 511] width 85 height 9
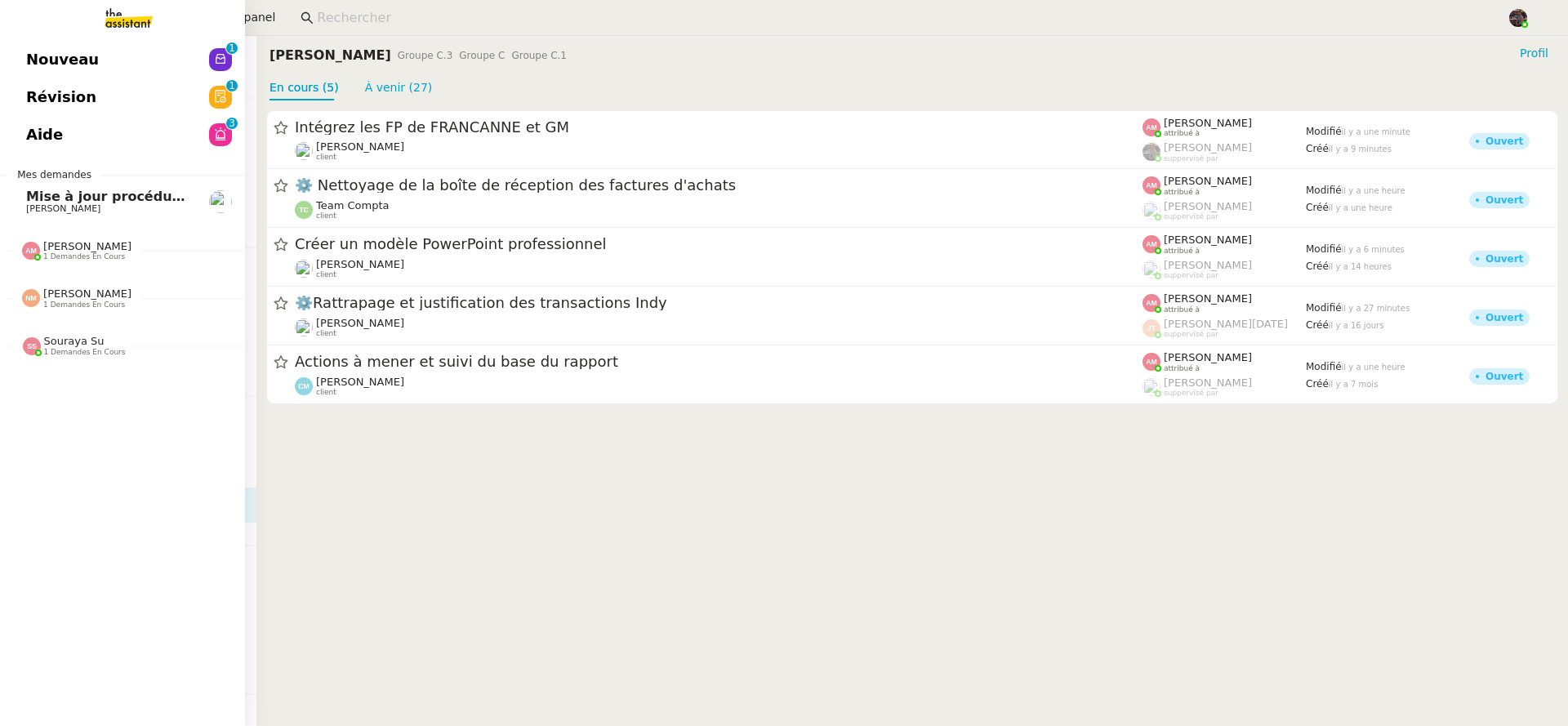
click at [77, 343] on span "Souraya Su" at bounding box center [74, 340] width 60 height 13
click at [79, 208] on span "[PERSON_NAME]" at bounding box center [63, 208] width 74 height 11
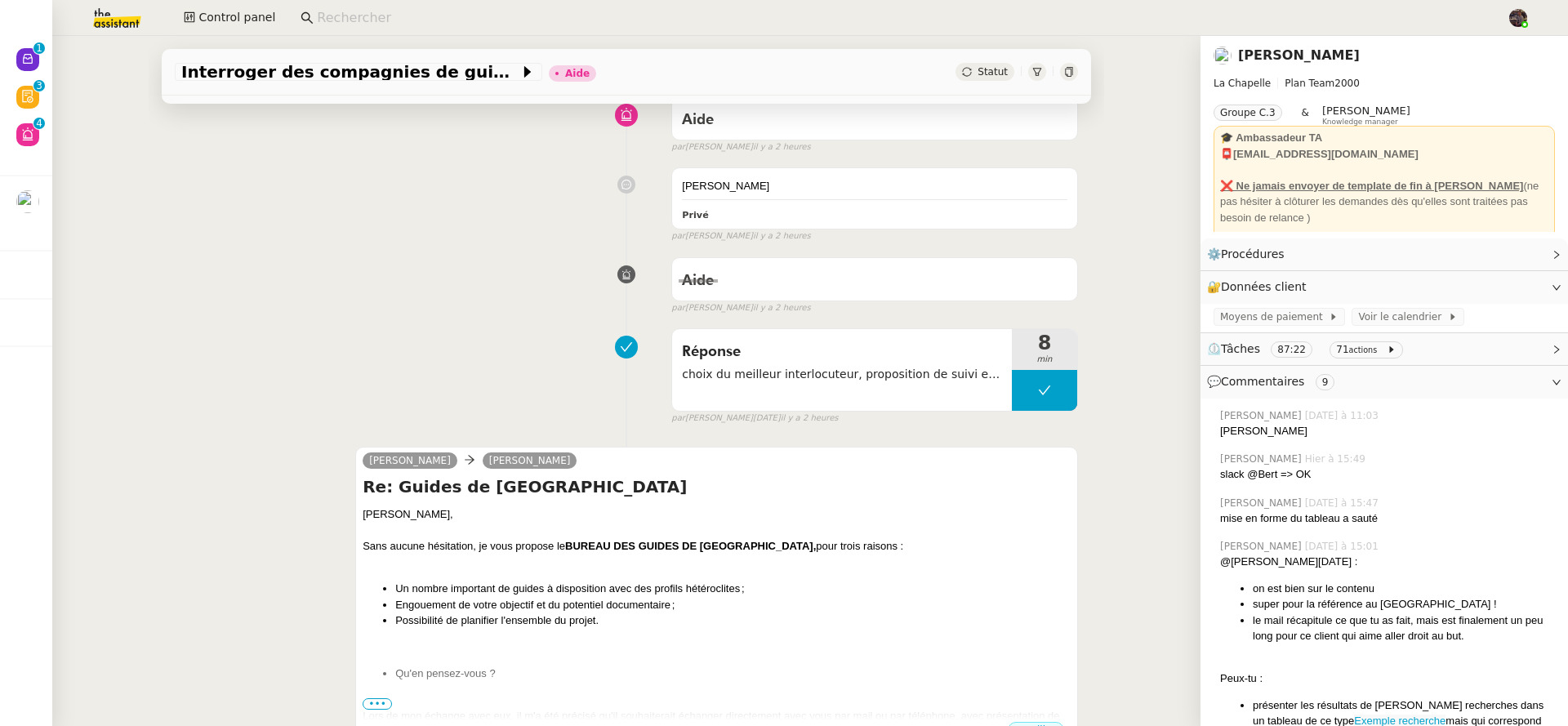
scroll to position [313, 0]
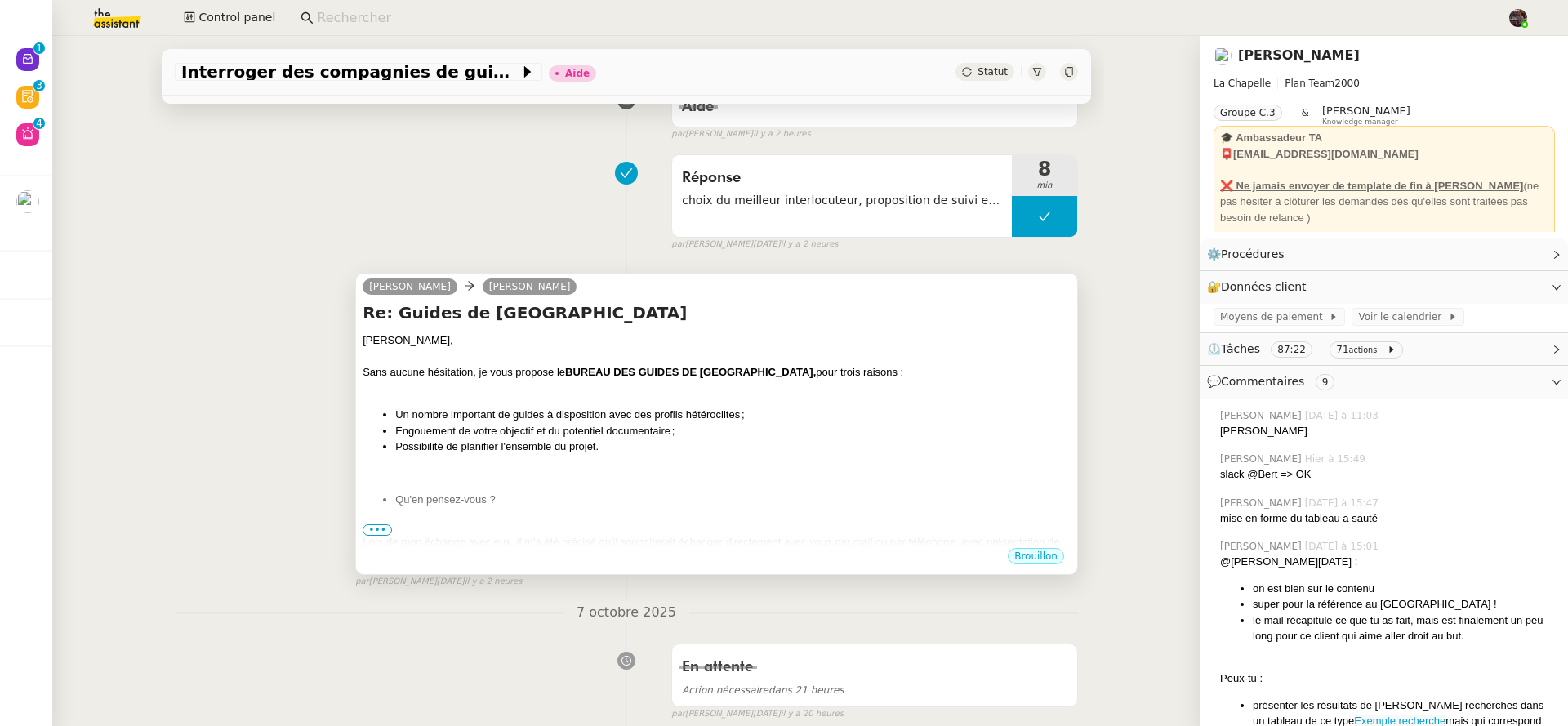
click at [370, 529] on span "•••" at bounding box center [377, 530] width 29 height 12
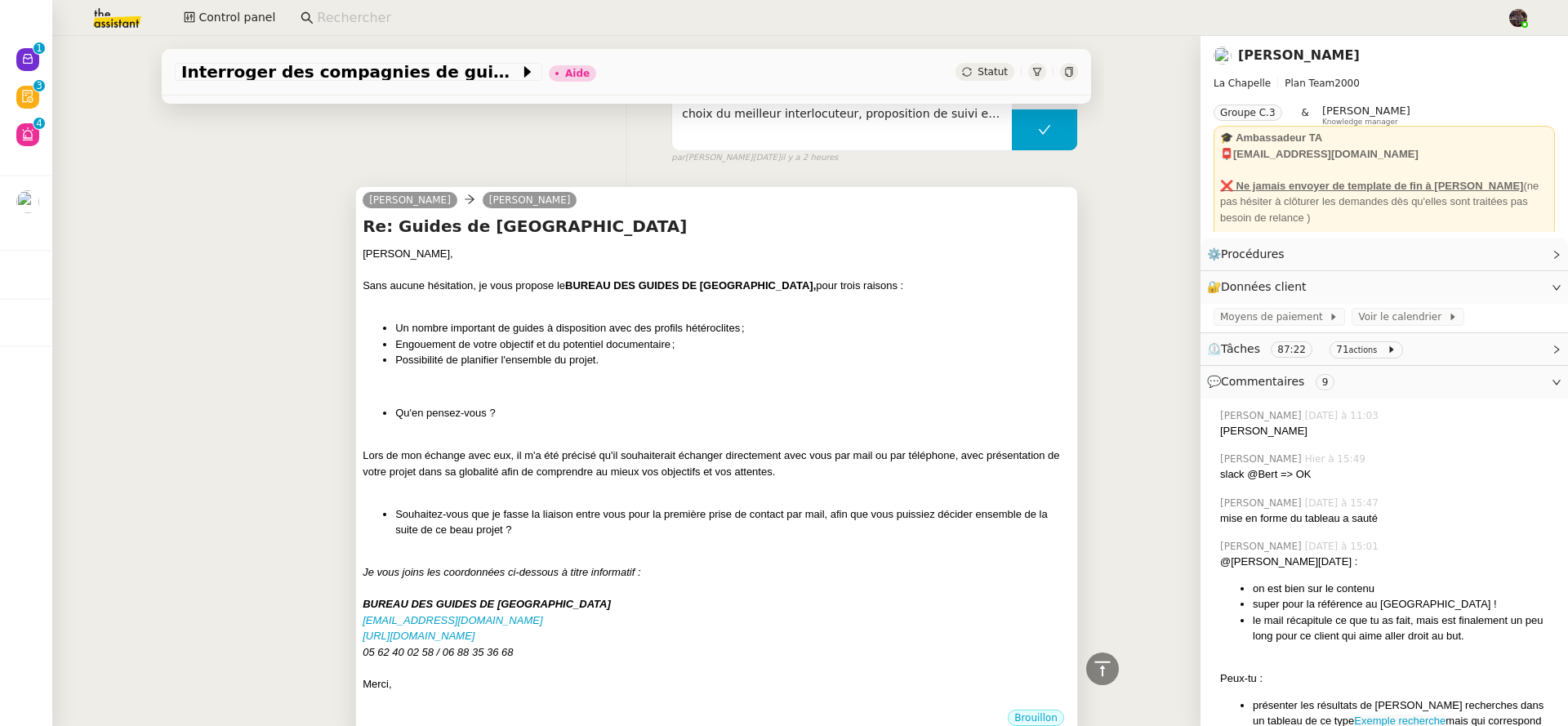
scroll to position [418, 0]
